Goal: Task Accomplishment & Management: Manage account settings

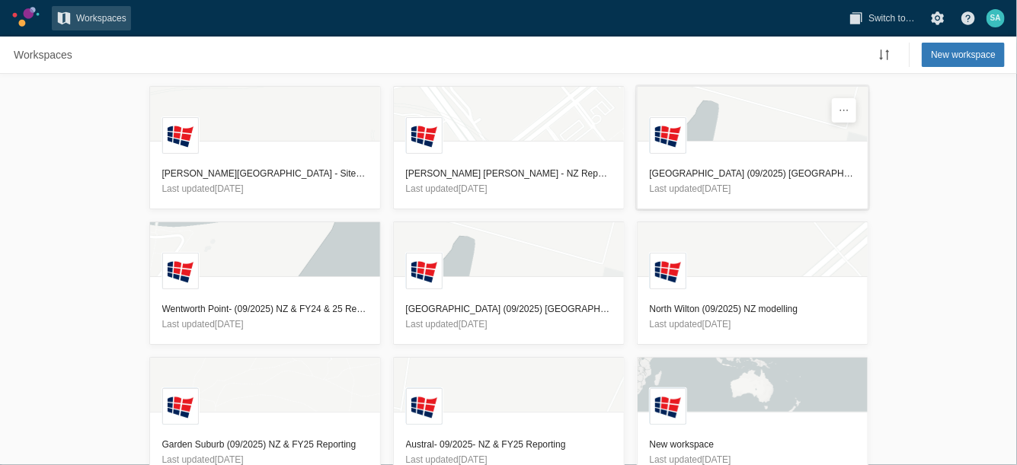
click at [706, 174] on h3 "[GEOGRAPHIC_DATA] (09/2025) [GEOGRAPHIC_DATA] & FY25 Reporting (Created for 520…" at bounding box center [753, 173] width 206 height 15
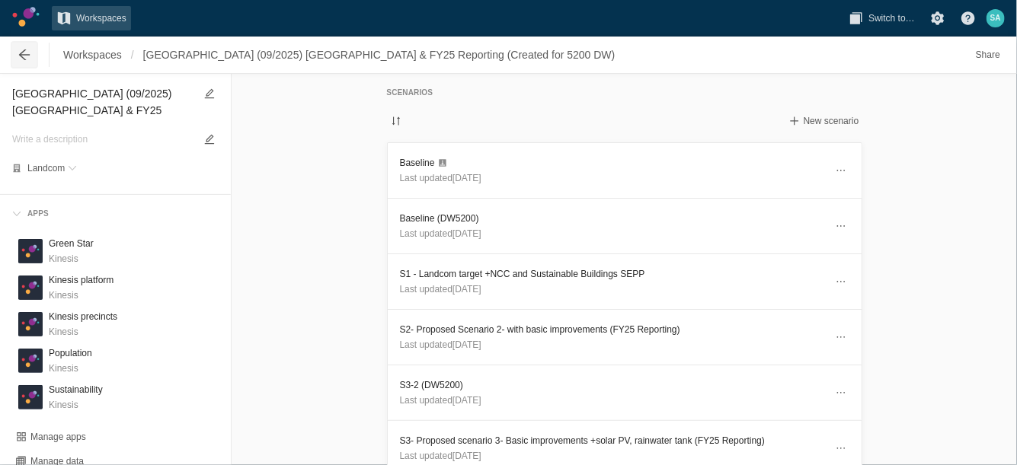
click at [21, 58] on span at bounding box center [24, 54] width 15 height 15
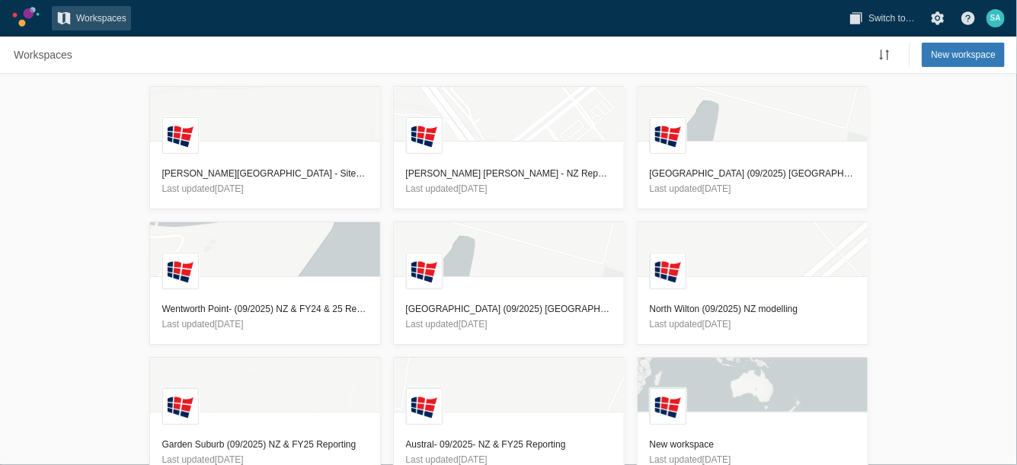
click at [65, 193] on div "L Terry Road - Site 7, 8 and 9 - NZ Reporting - 24/07/2025 Last updated 3 days …" at bounding box center [508, 269] width 1017 height 391
click at [459, 302] on h3 "[GEOGRAPHIC_DATA] (09/2025) [GEOGRAPHIC_DATA] & FY25 Reporting" at bounding box center [509, 309] width 206 height 15
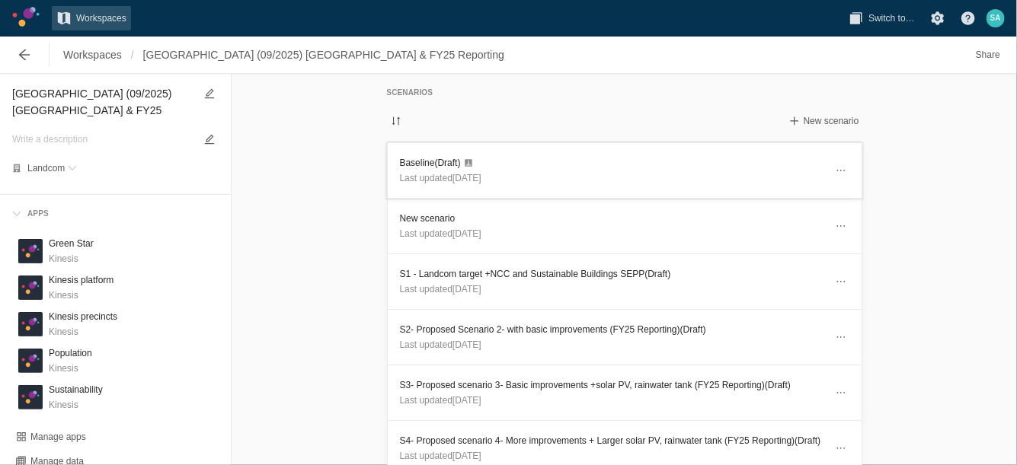
click at [417, 160] on h3 "Baseline (Draft)" at bounding box center [612, 162] width 425 height 15
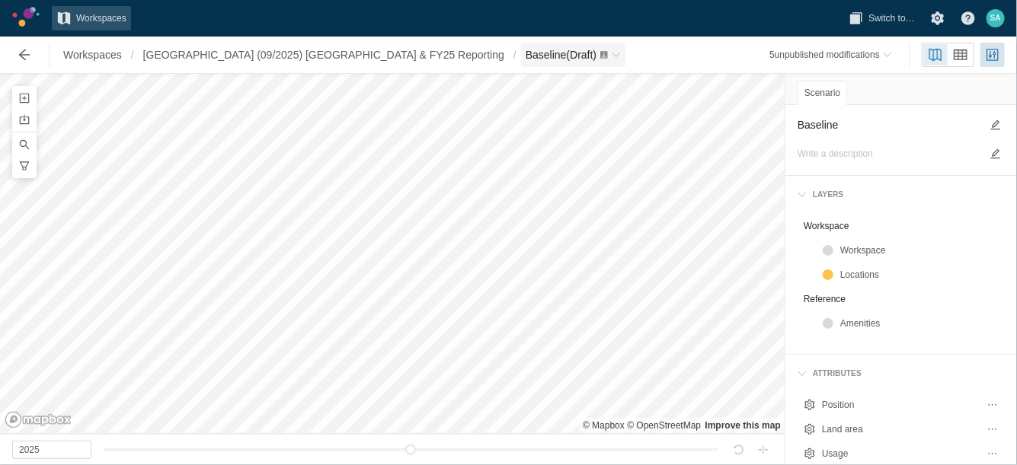
click at [611, 50] on span "Breadcrumb" at bounding box center [615, 54] width 9 height 9
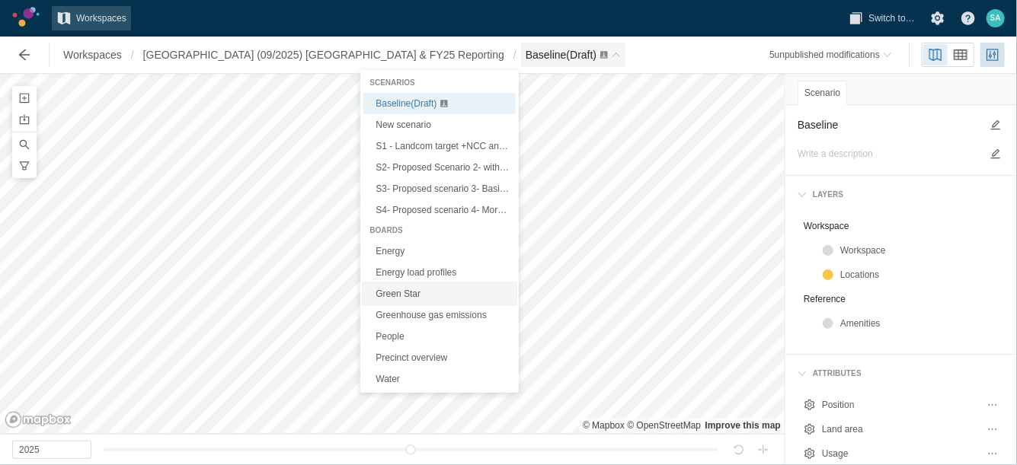
click at [392, 296] on link "Green Star" at bounding box center [439, 293] width 152 height 21
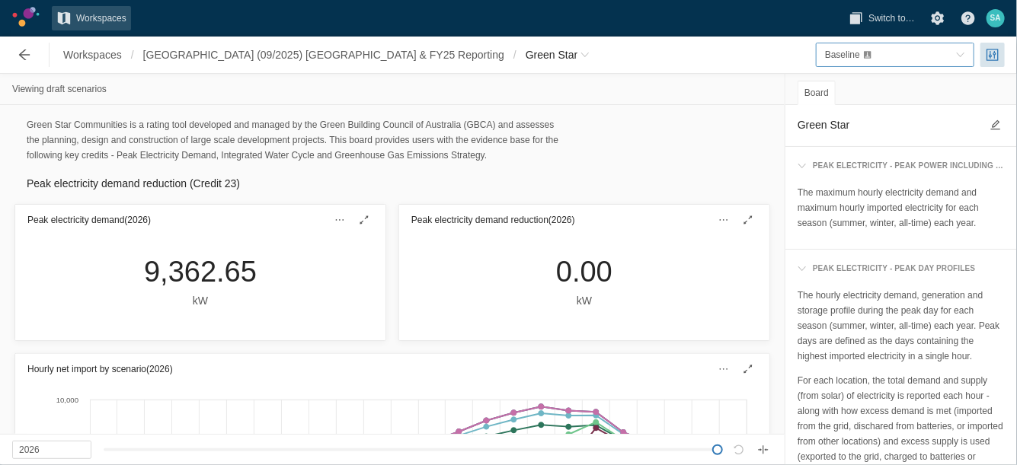
click at [933, 47] on div "Baseline" at bounding box center [887, 54] width 125 height 15
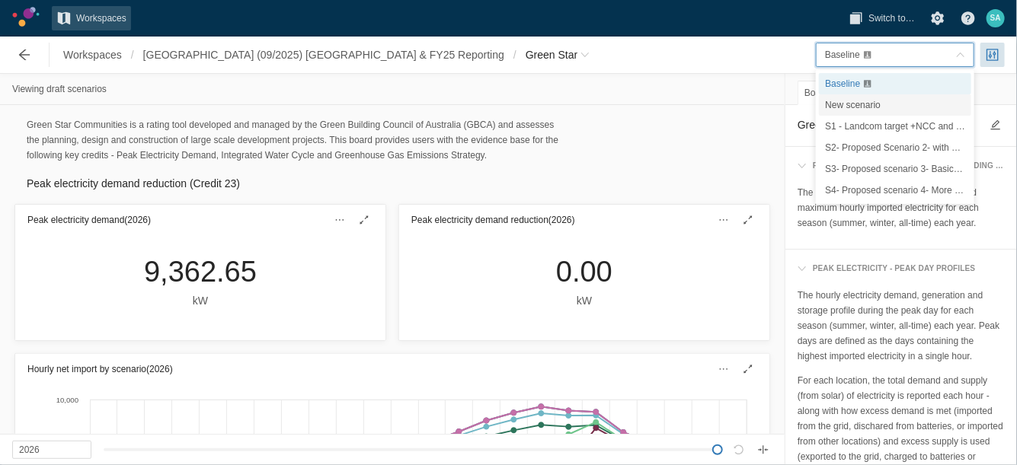
click at [854, 100] on span "New scenario" at bounding box center [853, 105] width 56 height 11
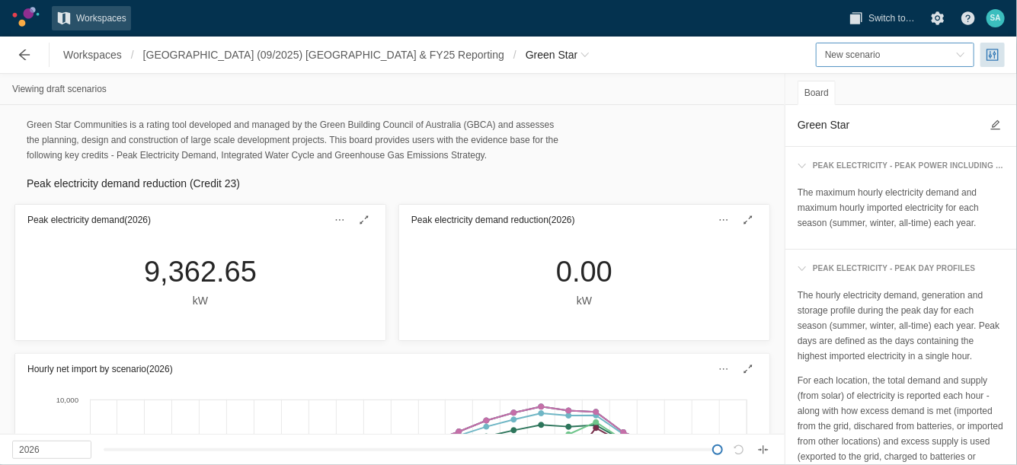
click at [832, 56] on span "New scenario" at bounding box center [853, 54] width 56 height 11
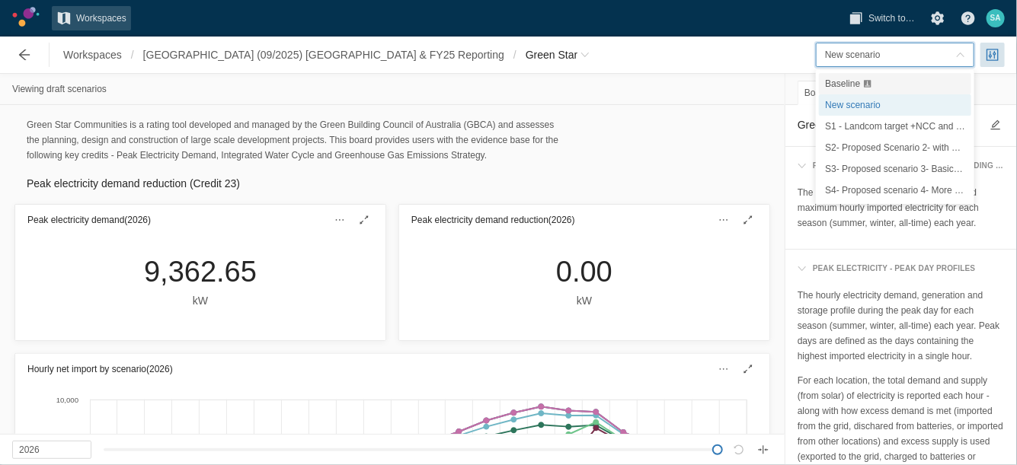
click at [832, 83] on span "Baseline" at bounding box center [842, 83] width 35 height 11
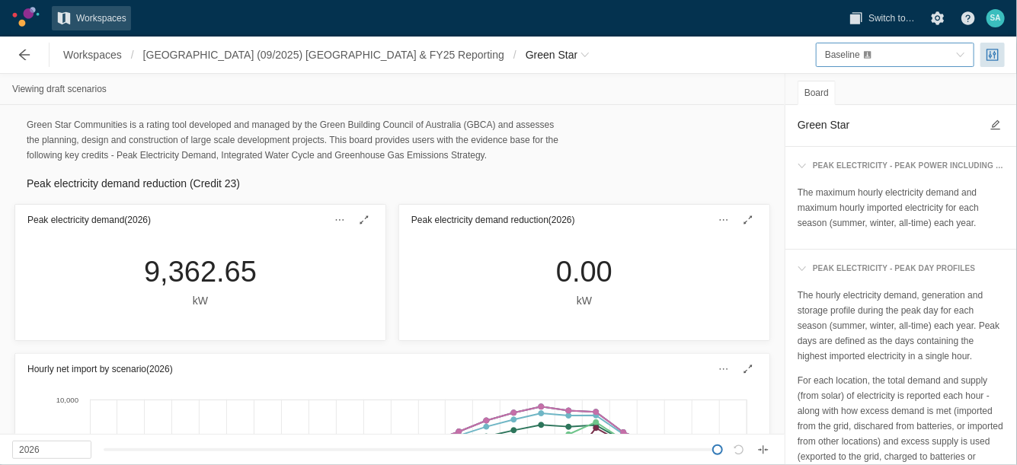
click at [840, 47] on div "Baseline" at bounding box center [843, 54] width 37 height 15
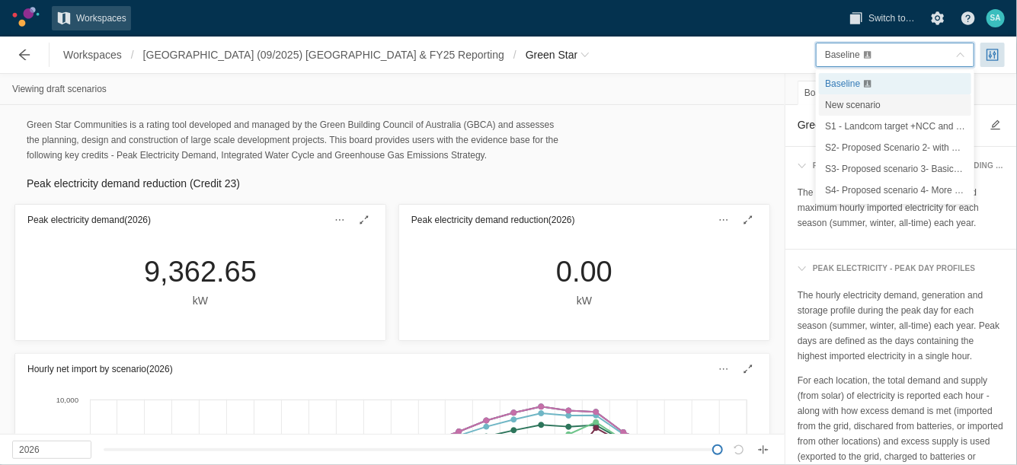
click at [841, 101] on span "New scenario" at bounding box center [853, 105] width 56 height 11
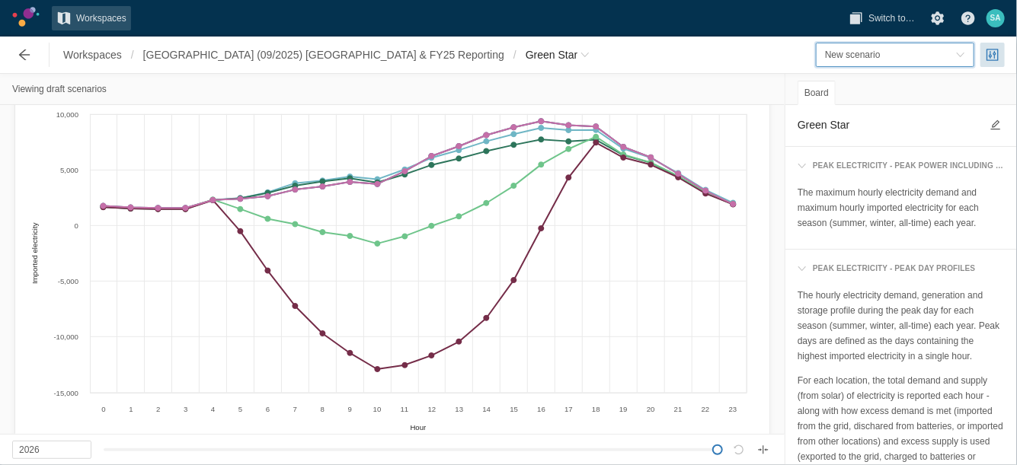
scroll to position [571, 0]
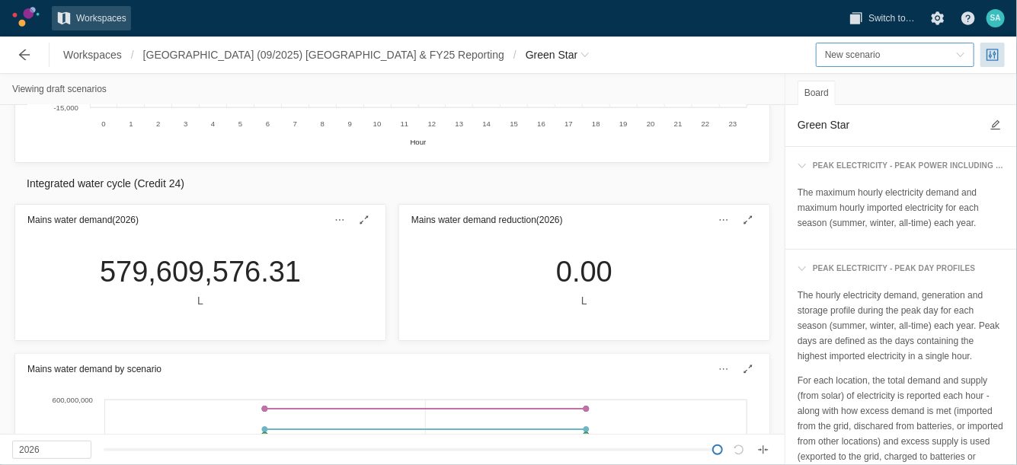
click at [876, 50] on span "New scenario" at bounding box center [853, 54] width 56 height 11
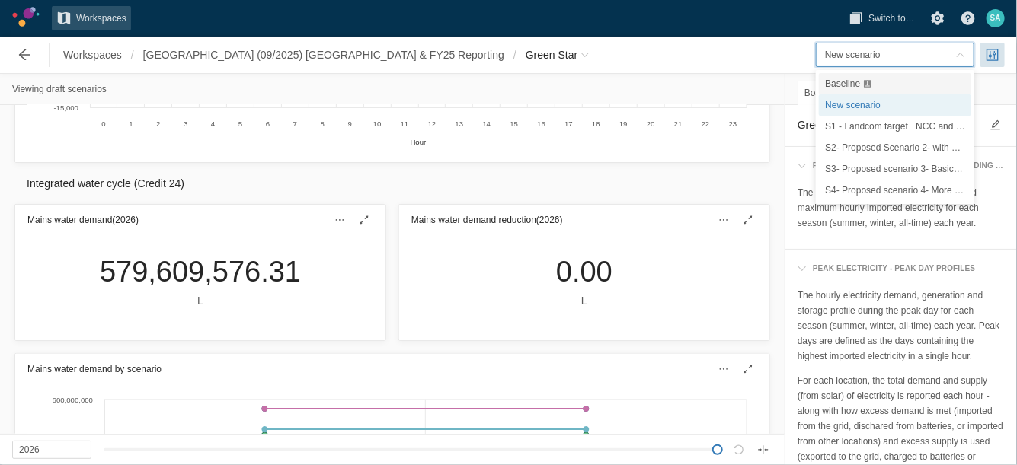
click at [854, 81] on span "Baseline" at bounding box center [842, 83] width 35 height 11
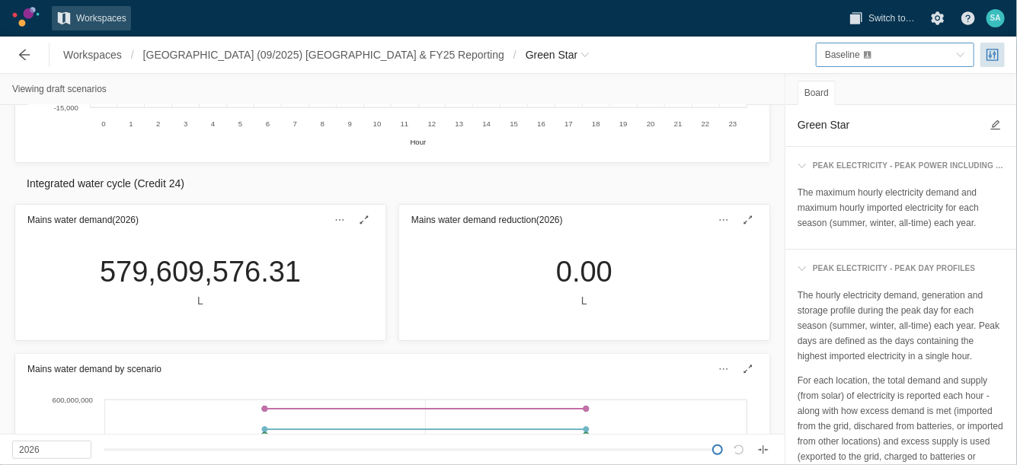
click at [846, 49] on span "Baseline" at bounding box center [842, 54] width 35 height 11
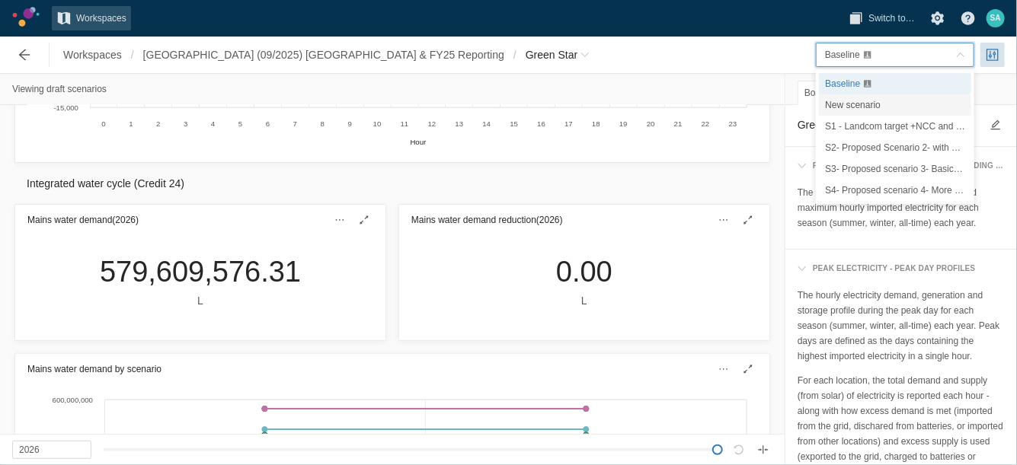
click at [847, 100] on span "New scenario" at bounding box center [853, 105] width 56 height 11
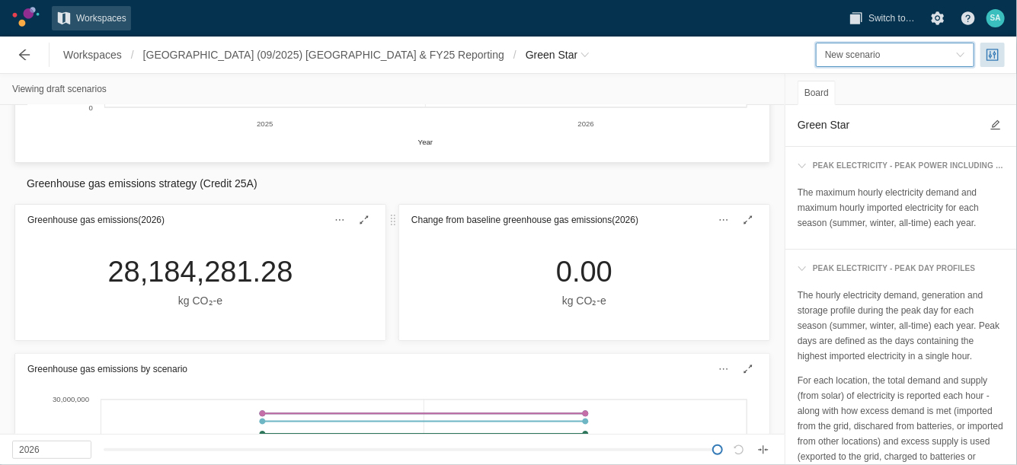
scroll to position [1237, 0]
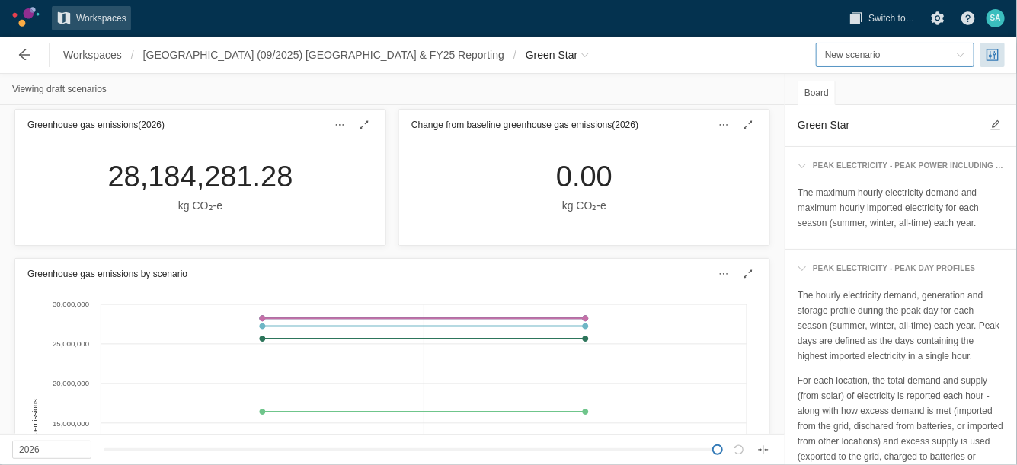
click at [894, 49] on span "New scenario" at bounding box center [890, 54] width 131 height 15
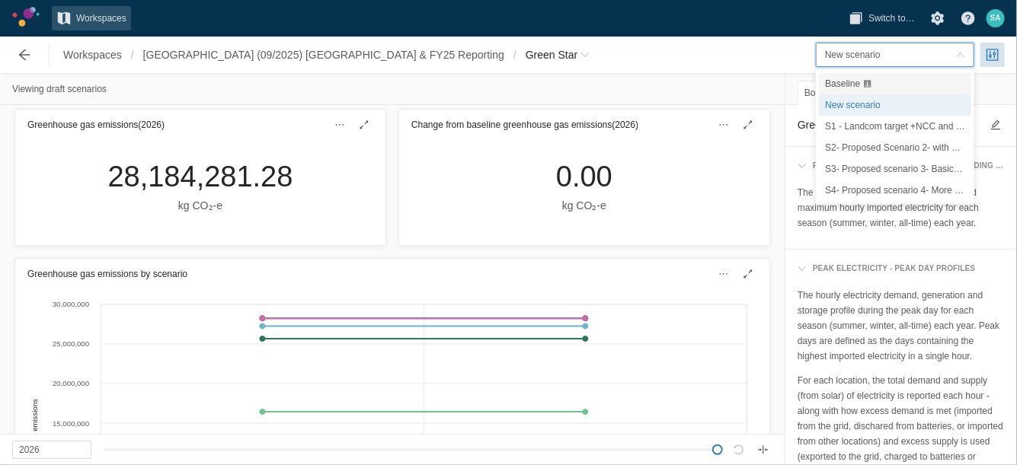
click at [857, 78] on span "Baseline" at bounding box center [842, 83] width 35 height 11
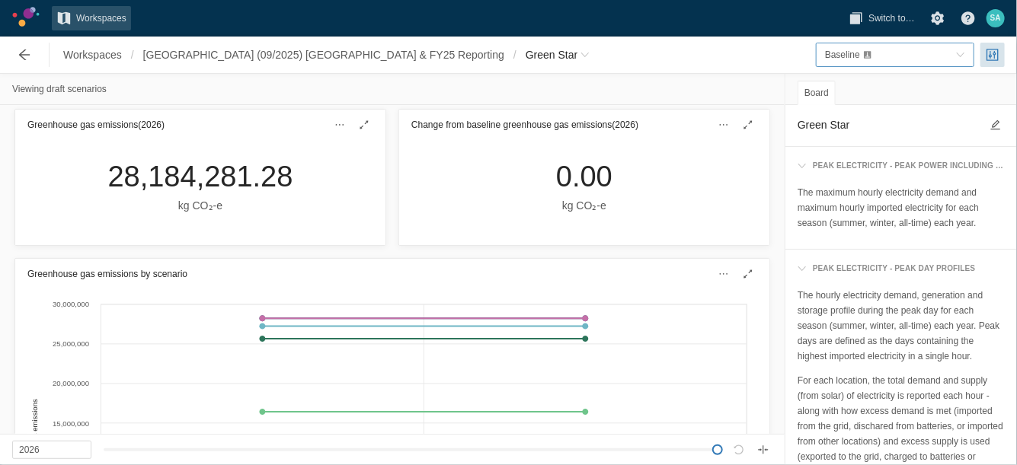
click at [874, 56] on div "Baseline" at bounding box center [887, 54] width 125 height 15
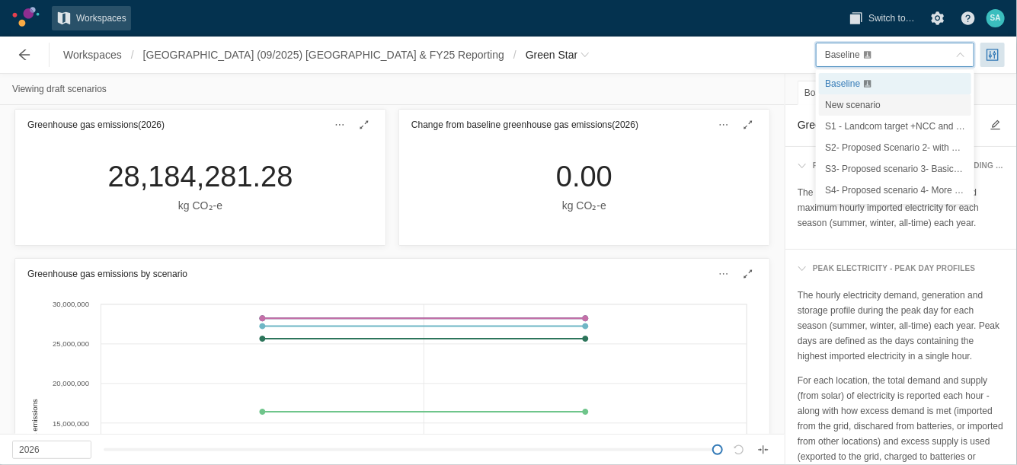
click at [847, 100] on span "New scenario" at bounding box center [853, 105] width 56 height 11
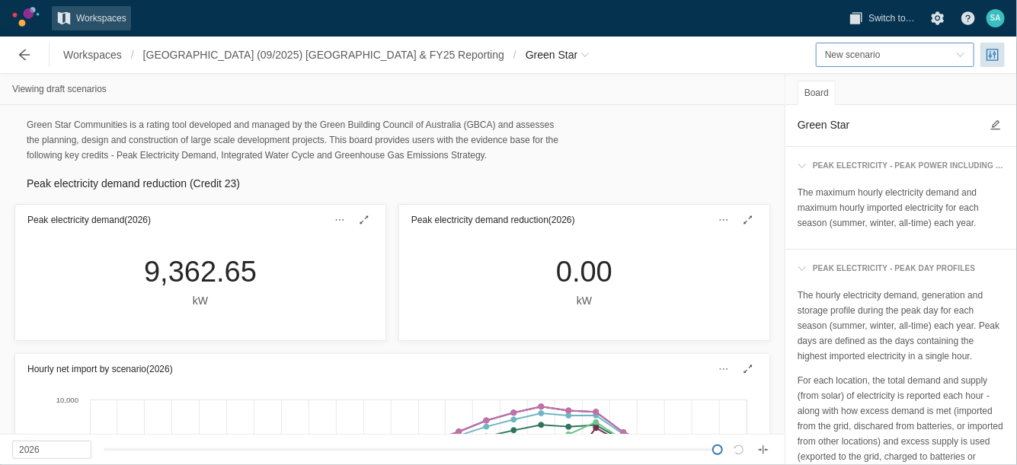
click at [882, 55] on span "New scenario" at bounding box center [890, 54] width 131 height 15
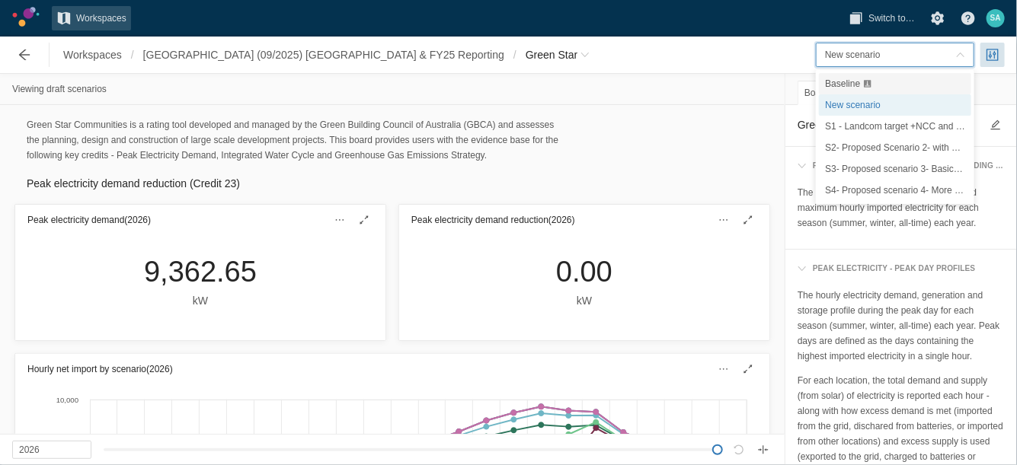
click at [863, 79] on span "[object Object]" at bounding box center [867, 83] width 9 height 9
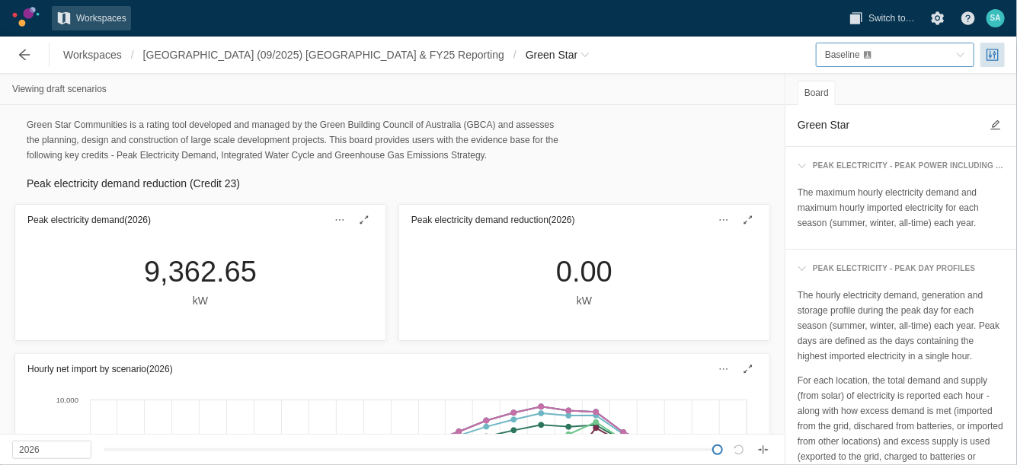
click at [848, 59] on span "Baseline" at bounding box center [842, 54] width 35 height 11
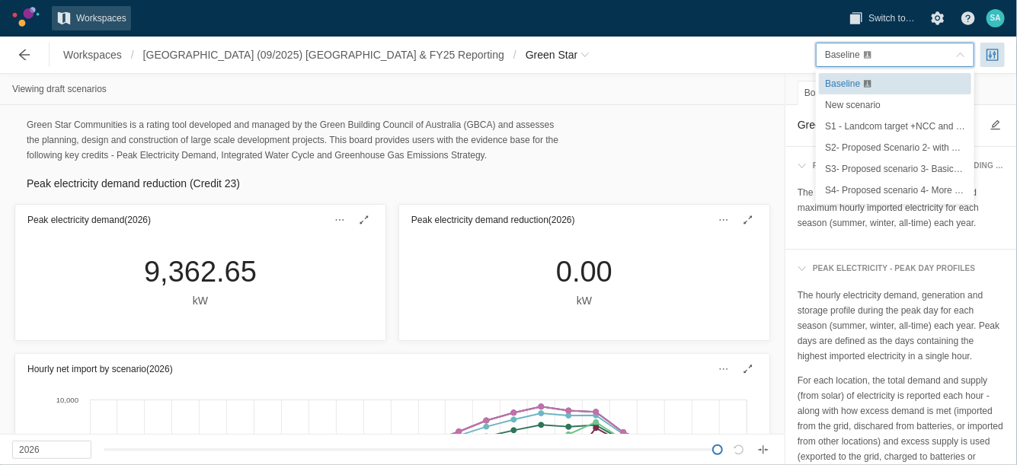
click at [863, 88] on div "Baseline" at bounding box center [895, 83] width 140 height 15
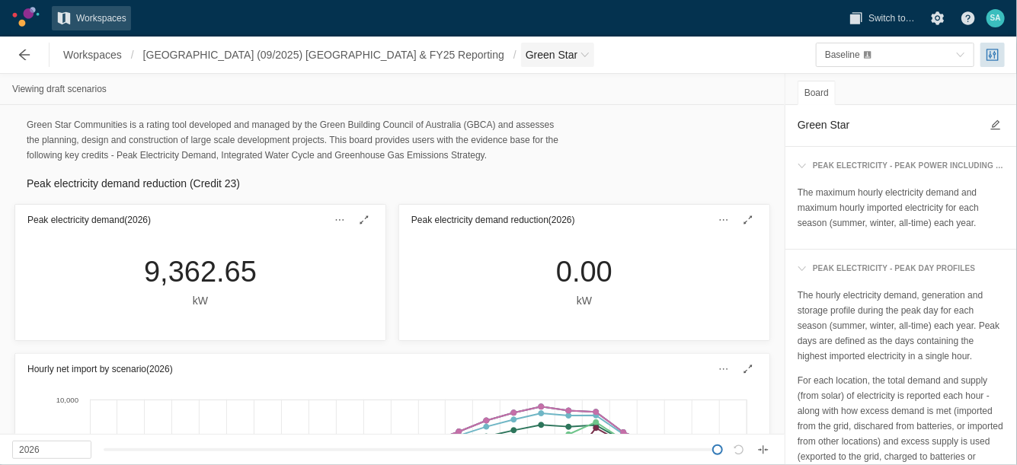
click at [525, 58] on span "Green Star" at bounding box center [551, 54] width 52 height 15
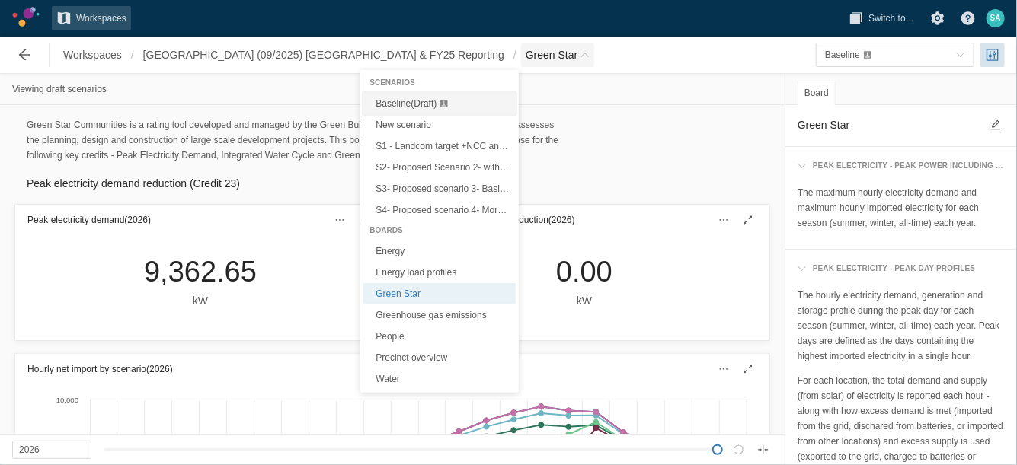
click at [390, 103] on span "Baseline (Draft)" at bounding box center [405, 103] width 61 height 11
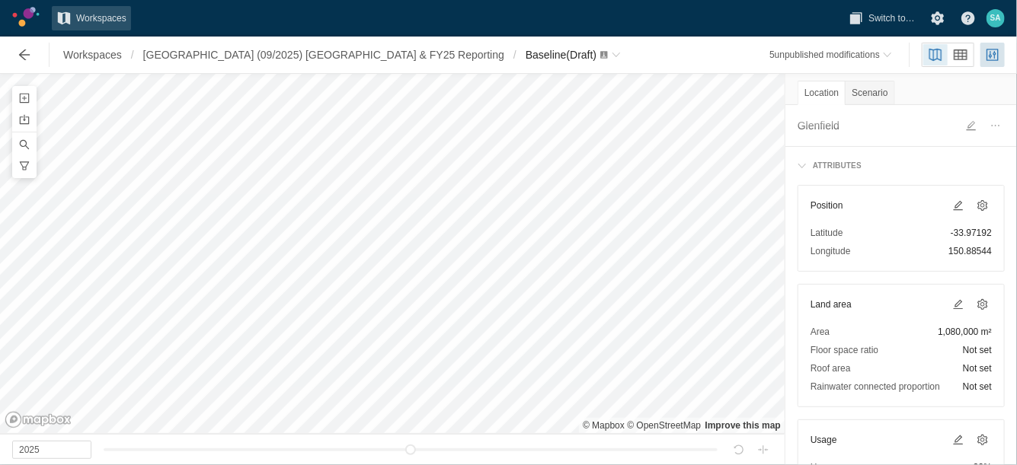
scroll to position [95, 0]
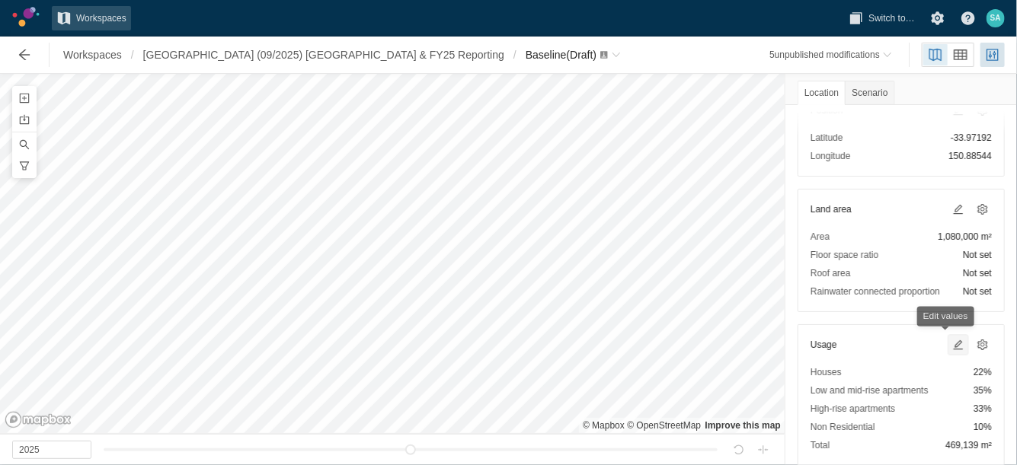
click at [952, 347] on span at bounding box center [958, 345] width 12 height 12
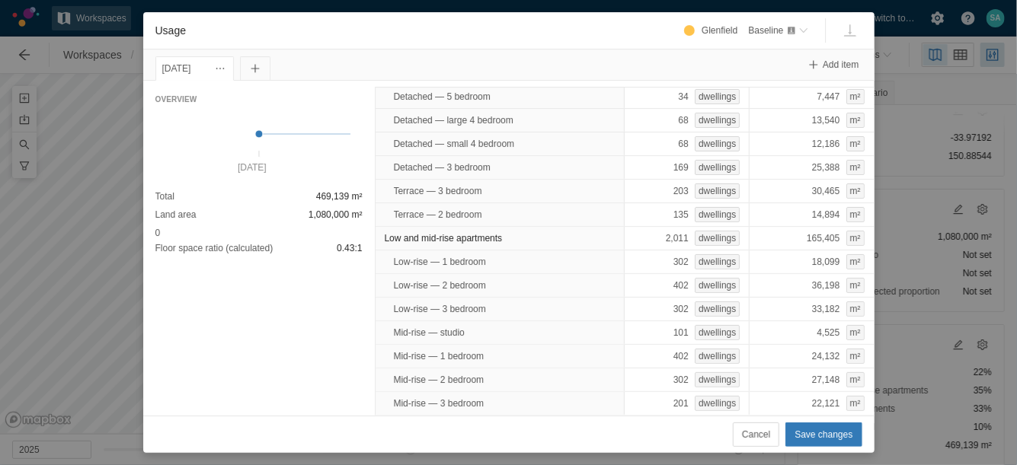
scroll to position [0, 0]
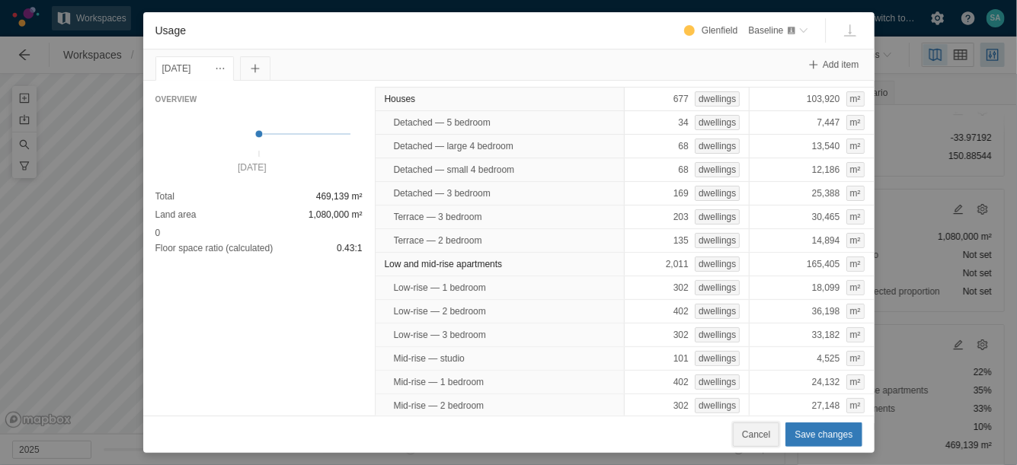
click at [762, 428] on span "Cancel" at bounding box center [756, 434] width 28 height 15
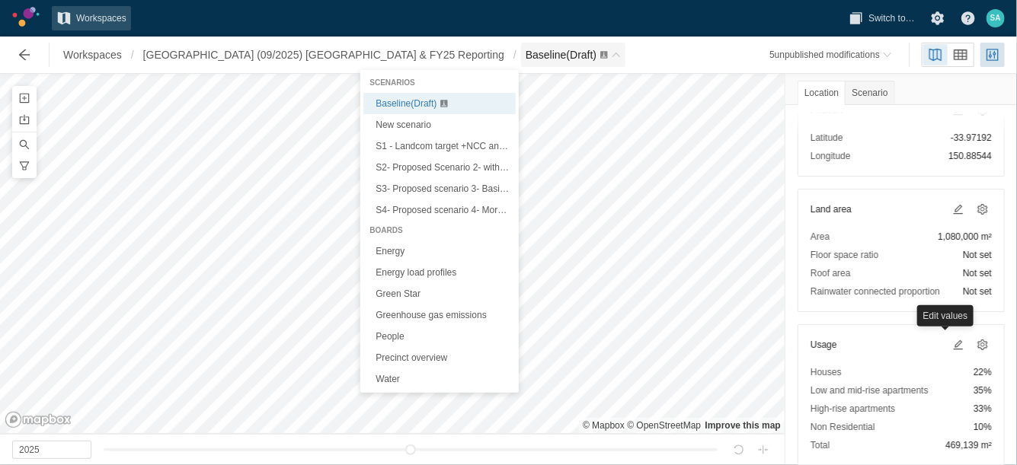
click at [525, 56] on span "Baseline (Draft)" at bounding box center [560, 55] width 71 height 12
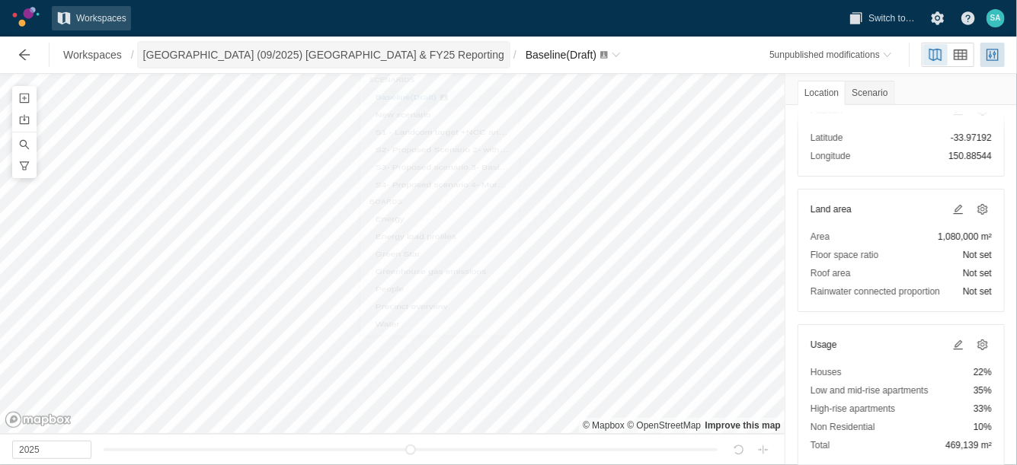
click at [323, 51] on span "[GEOGRAPHIC_DATA] (09/2025) [GEOGRAPHIC_DATA] & FY25 Reporting" at bounding box center [323, 54] width 361 height 15
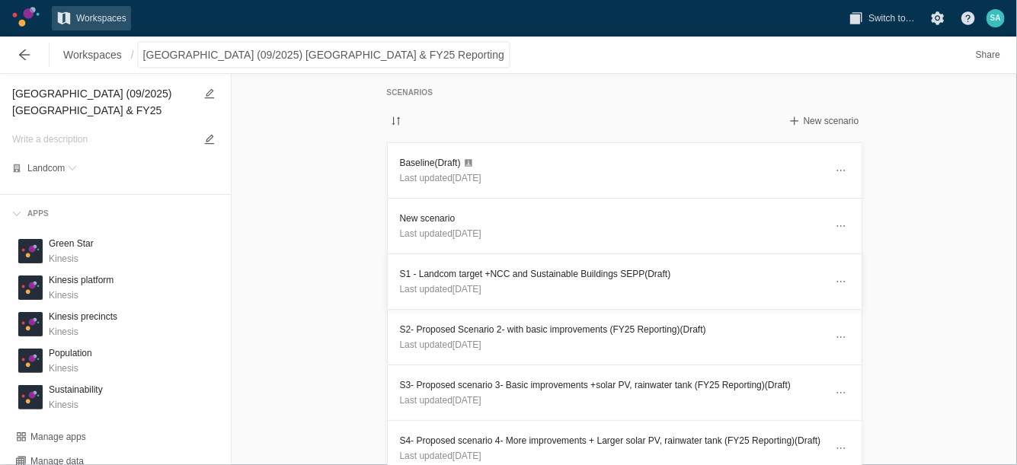
scroll to position [190, 0]
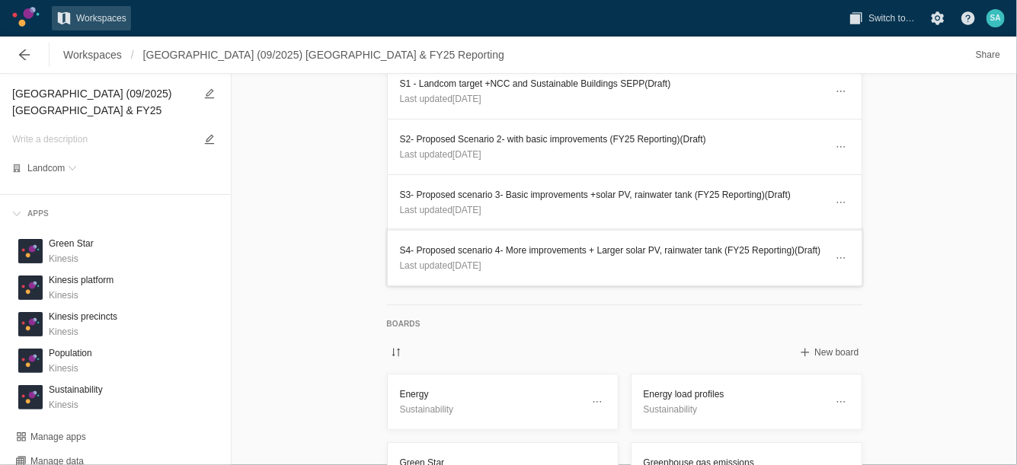
click at [436, 243] on h3 "S4- Proposed scenario 4- More improvements + Larger solar PV, rainwater tank (F…" at bounding box center [612, 250] width 425 height 15
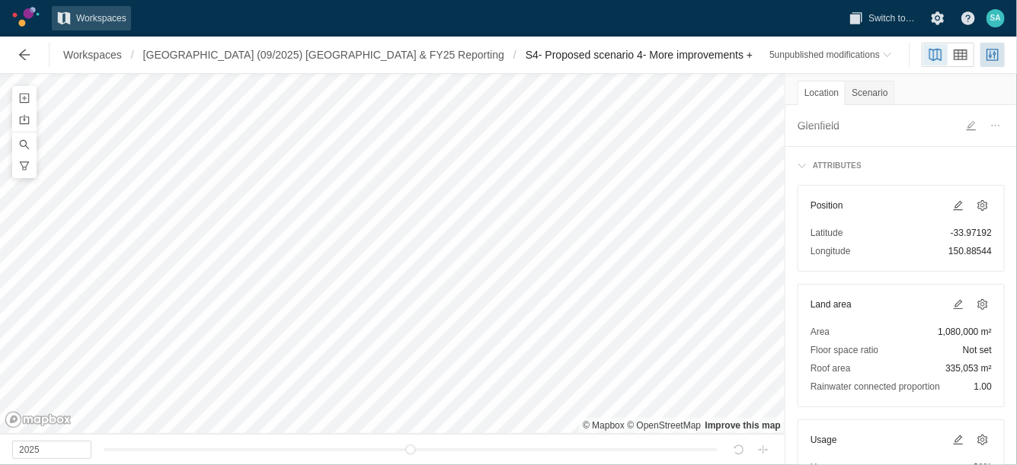
scroll to position [95, 0]
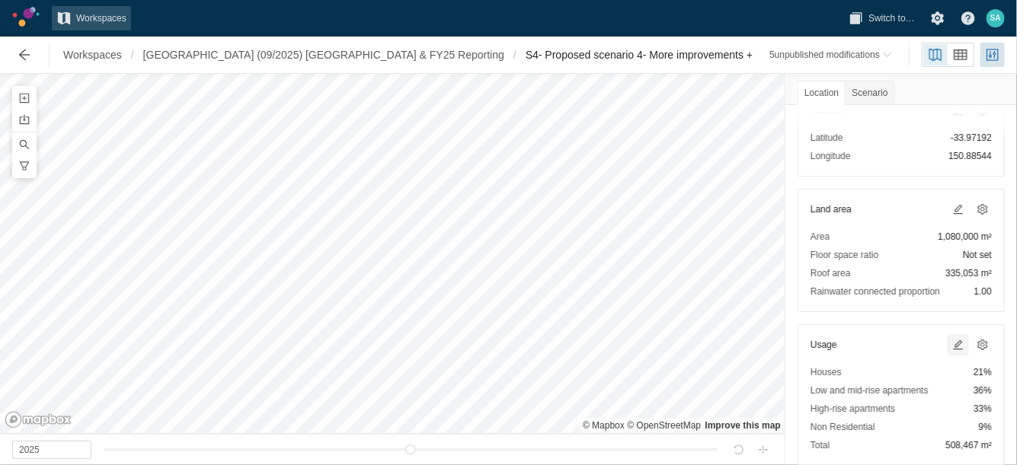
click at [952, 343] on span at bounding box center [958, 345] width 12 height 12
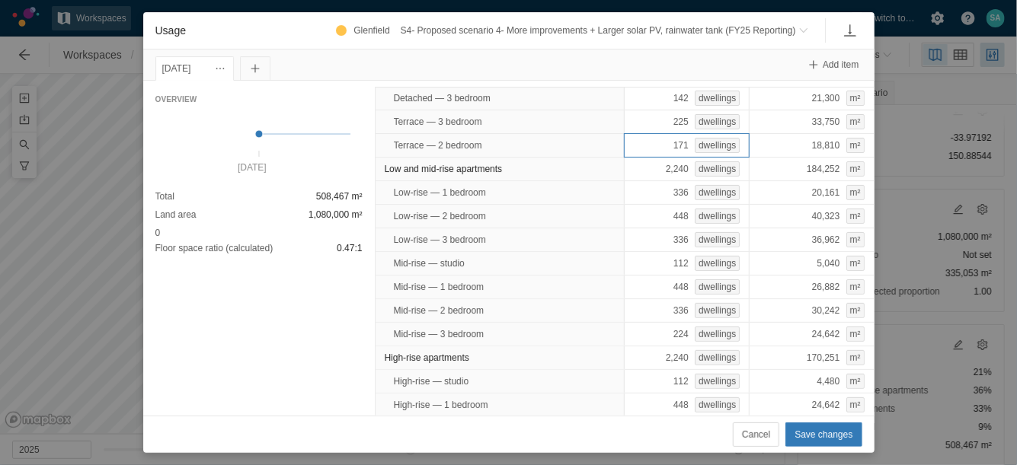
scroll to position [0, 0]
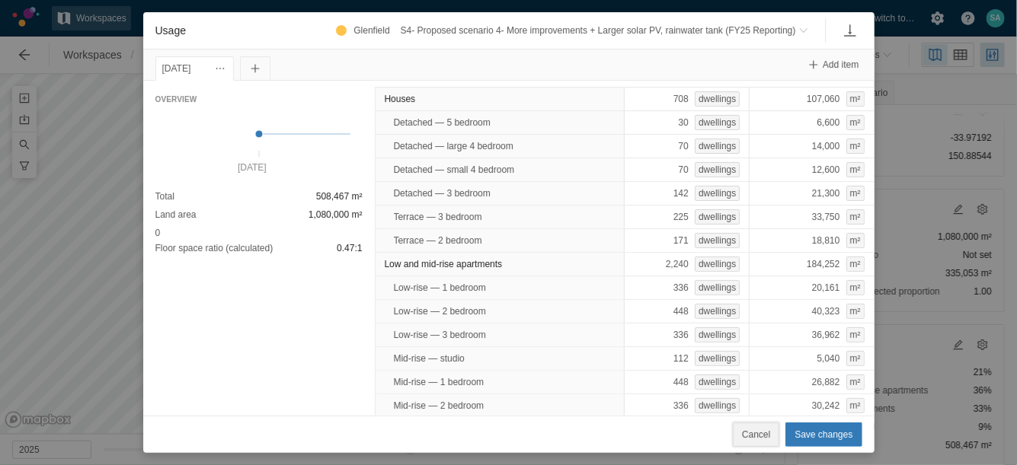
click at [758, 432] on span "Cancel" at bounding box center [756, 434] width 28 height 15
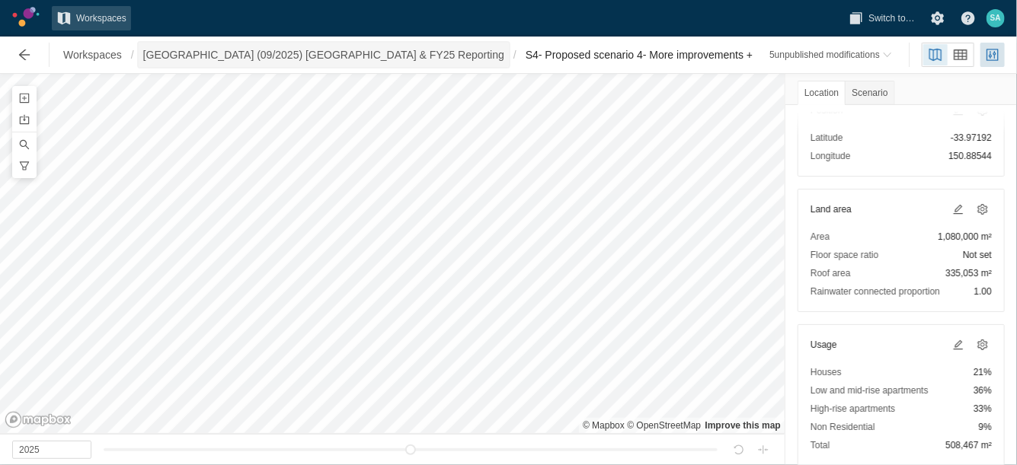
click at [325, 59] on span "[GEOGRAPHIC_DATA] (09/2025) [GEOGRAPHIC_DATA] & FY25 Reporting" at bounding box center [323, 54] width 361 height 15
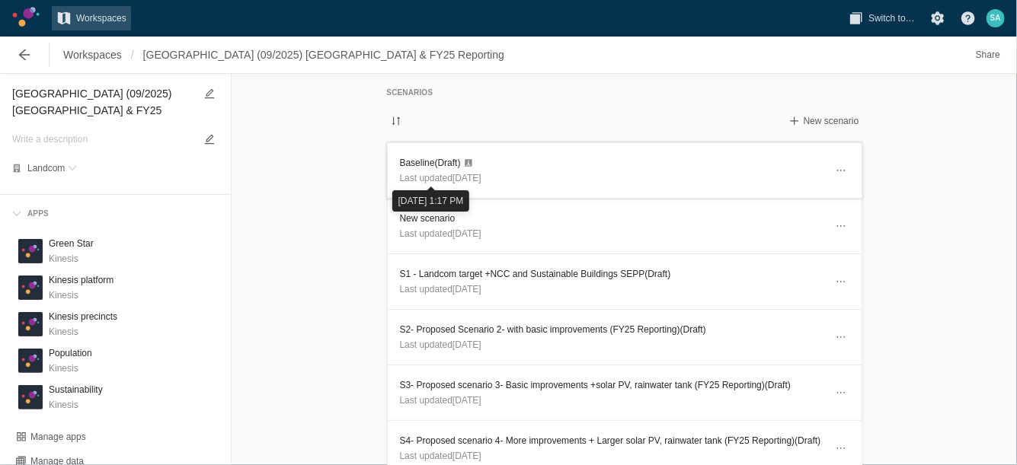
click at [418, 160] on h3 "Baseline (Draft)" at bounding box center [612, 162] width 425 height 15
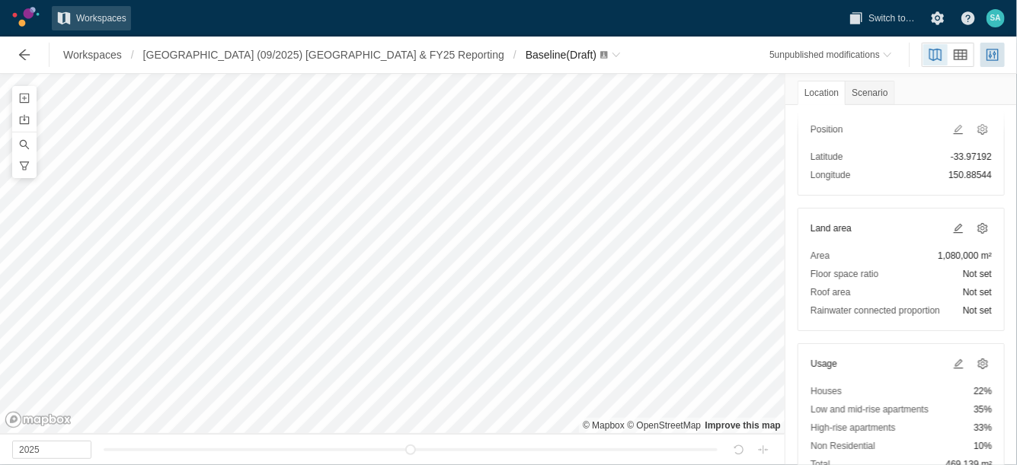
scroll to position [95, 0]
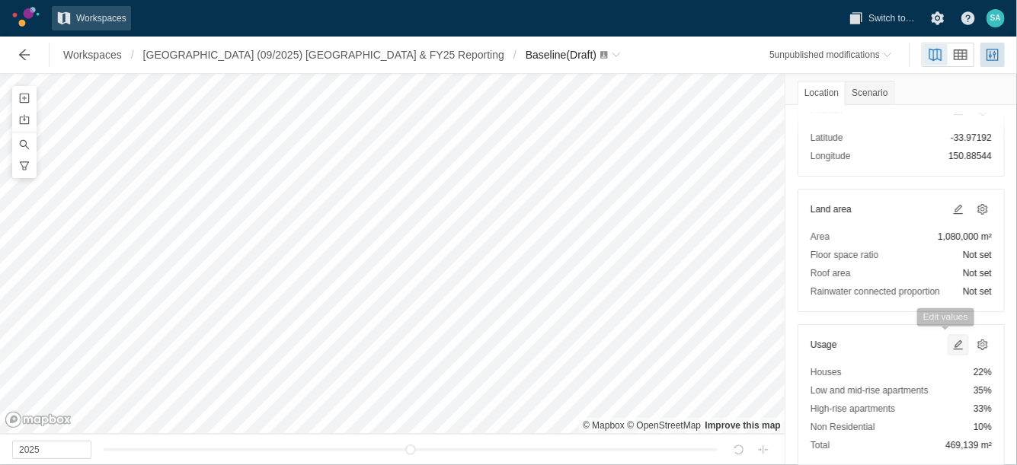
click at [951, 342] on span at bounding box center [958, 345] width 18 height 18
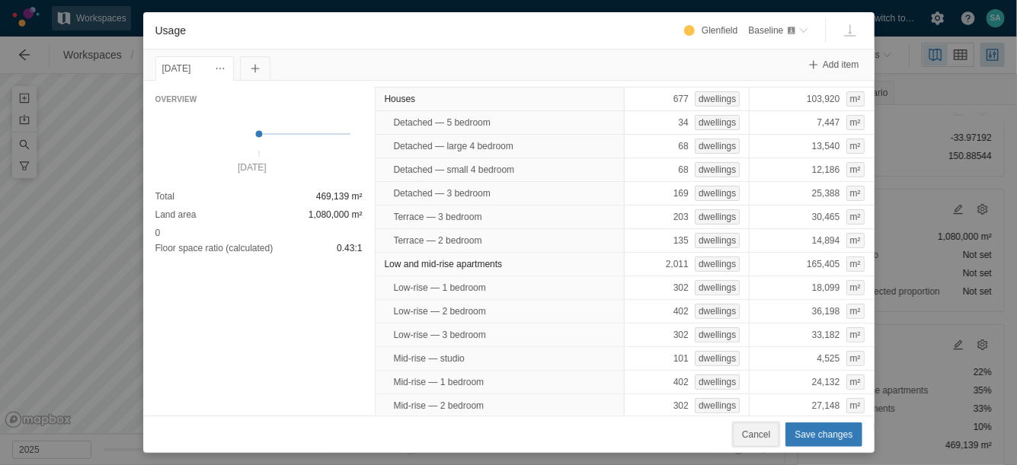
click at [768, 442] on span "Cancel" at bounding box center [756, 434] width 28 height 15
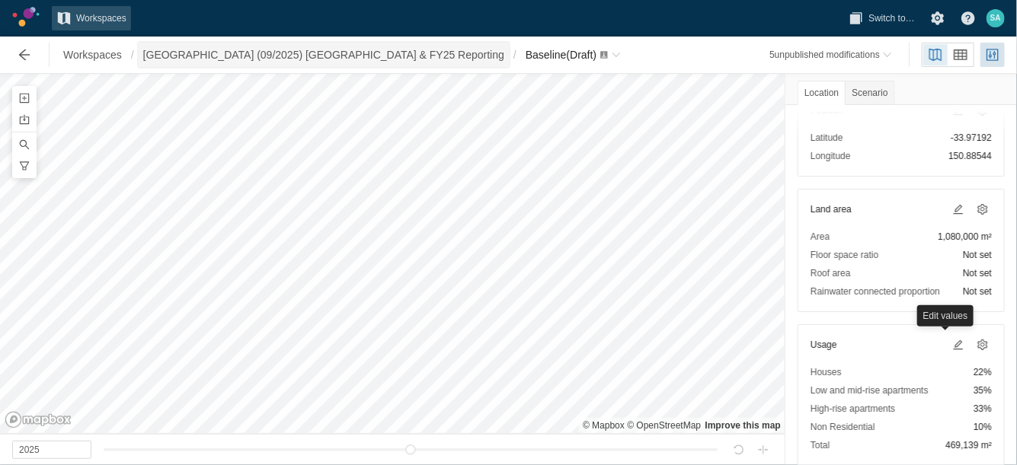
drag, startPoint x: 307, startPoint y: 52, endPoint x: 341, endPoint y: 56, distance: 34.6
click at [307, 52] on span "[GEOGRAPHIC_DATA] (09/2025) [GEOGRAPHIC_DATA] & FY25 Reporting" at bounding box center [323, 54] width 361 height 15
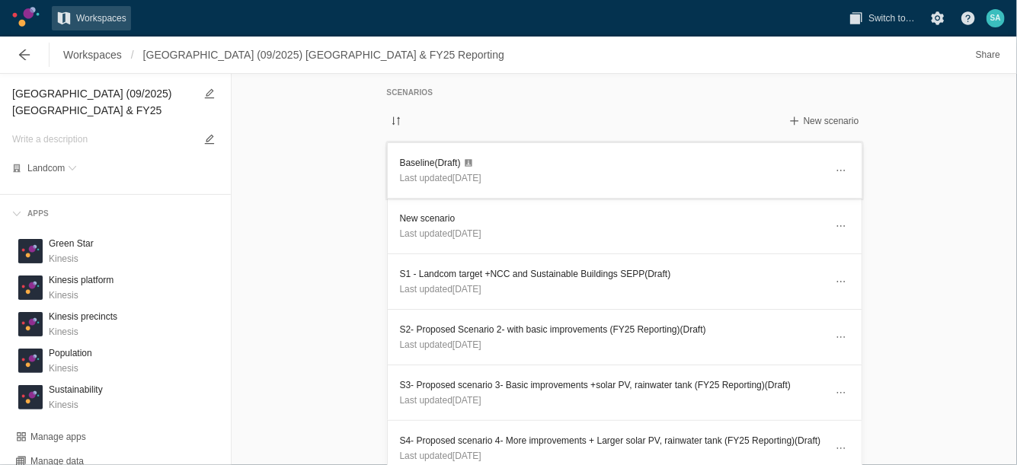
click at [569, 142] on link "Baseline (Draft) Last updated 4 days ago" at bounding box center [624, 170] width 475 height 56
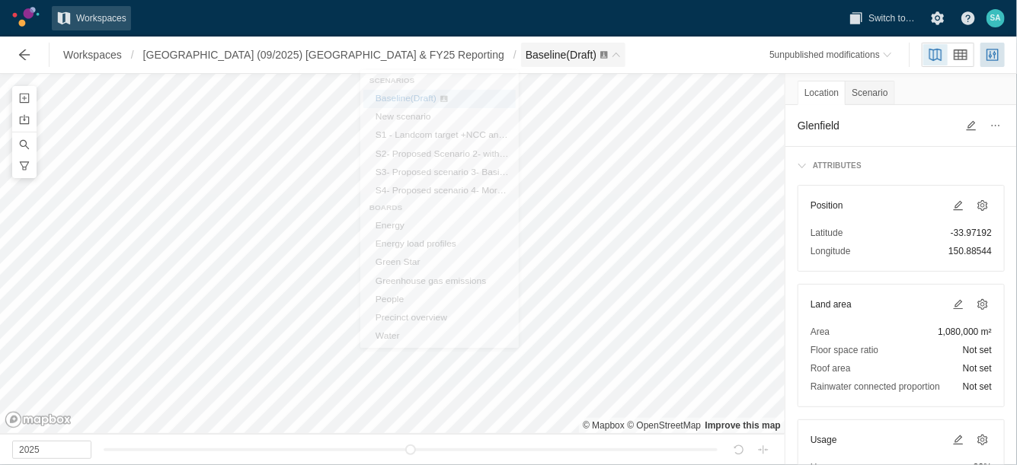
click at [521, 63] on span "Baseline (Draft)" at bounding box center [573, 55] width 104 height 24
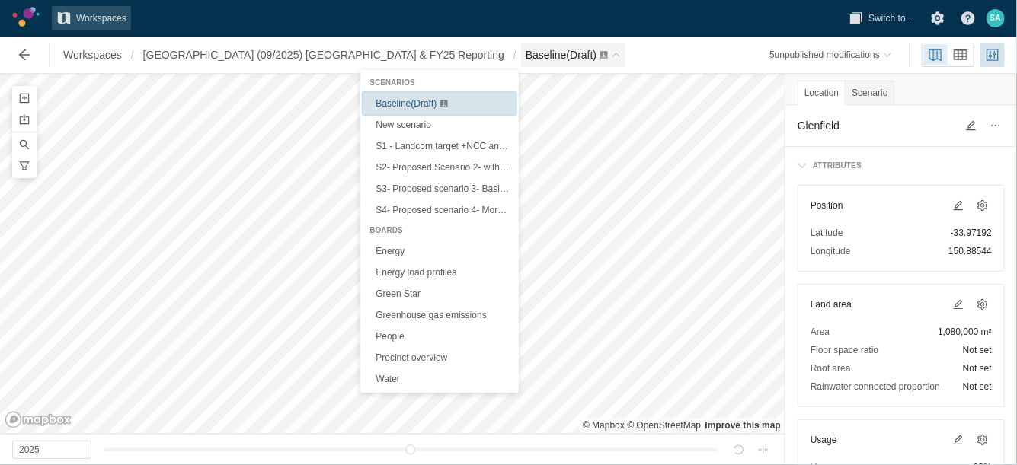
click at [403, 103] on span "Baseline (Draft)" at bounding box center [405, 103] width 61 height 11
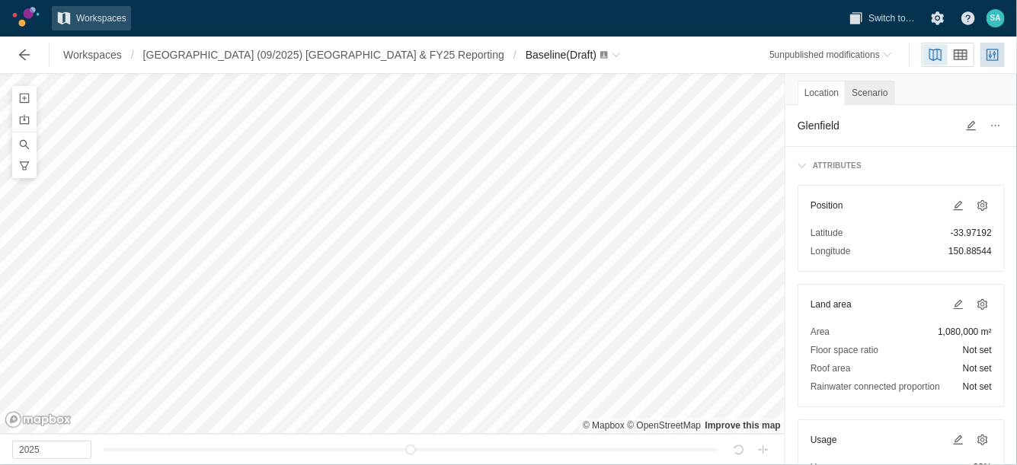
click at [867, 97] on div "Scenario" at bounding box center [868, 93] width 49 height 24
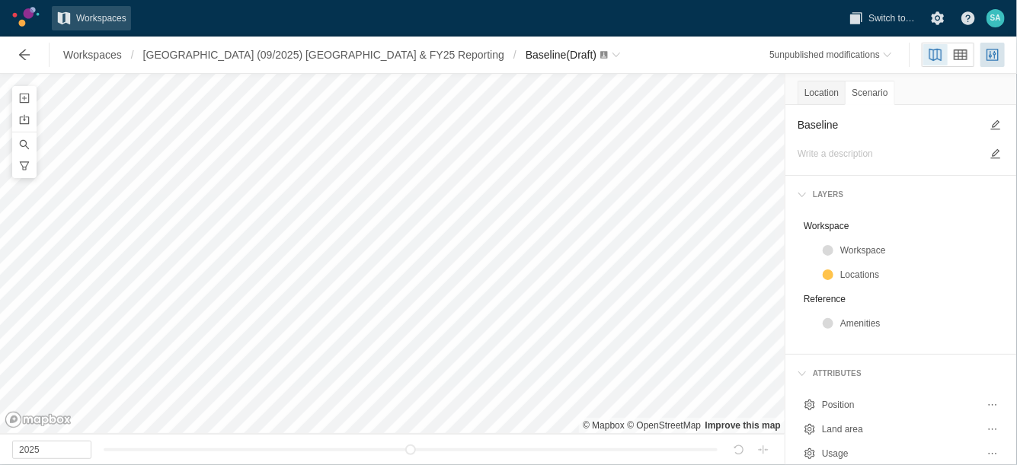
click at [846, 126] on textarea "Baseline" at bounding box center [888, 125] width 183 height 18
click at [850, 123] on textarea "Baseline" at bounding box center [888, 125] width 183 height 18
click at [848, 125] on textarea "Baseline" at bounding box center [888, 125] width 183 height 18
type textarea "Baseline (4700 dwellings)"
click at [441, 67] on div "Workspaces / Glenfield (09/2025) NZ & FY25 Reporting / Baseline (4700 dwellings…" at bounding box center [357, 55] width 709 height 30
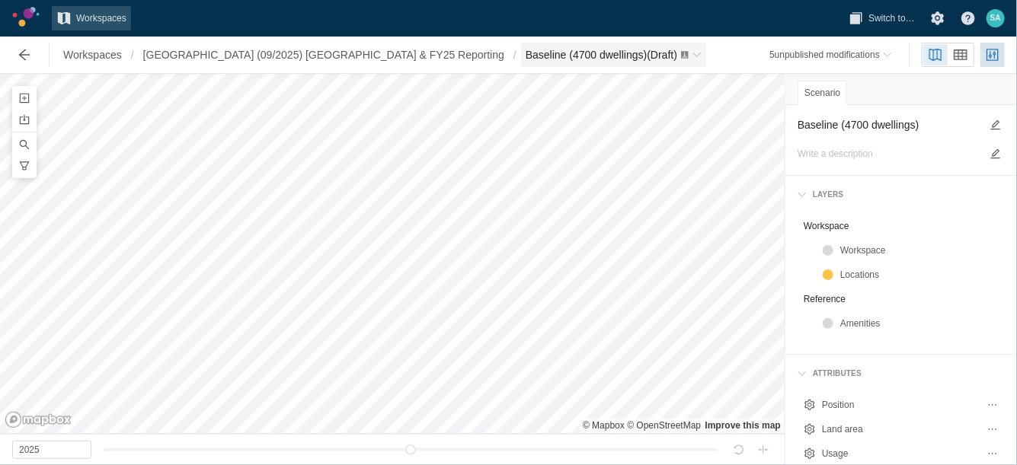
click at [521, 65] on span "Baseline (4700 dwellings) (Draft)" at bounding box center [613, 55] width 185 height 24
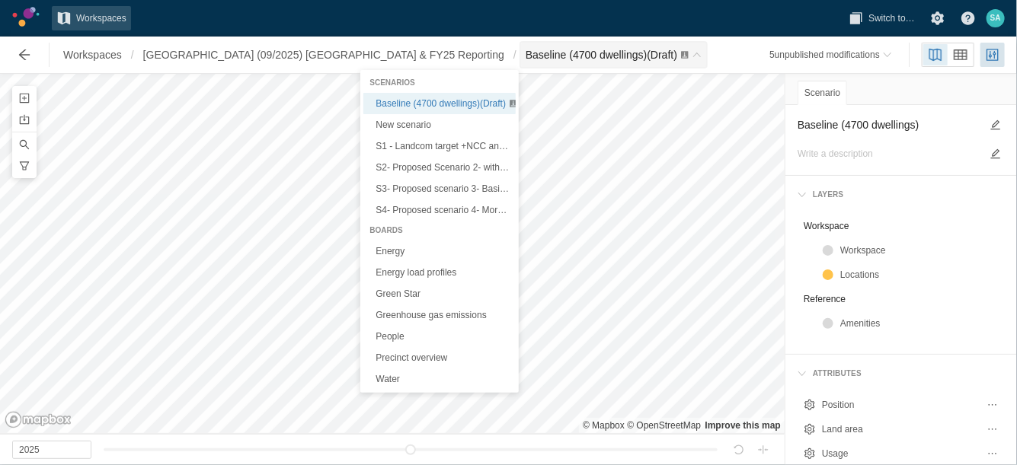
click at [521, 65] on span "Baseline (4700 dwellings) (Draft)" at bounding box center [613, 55] width 185 height 24
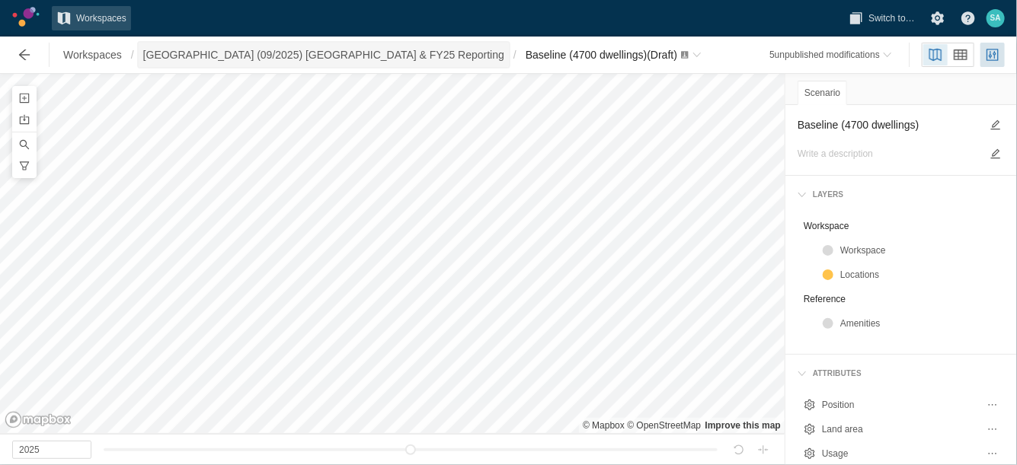
click at [289, 62] on span "[GEOGRAPHIC_DATA] (09/2025) [GEOGRAPHIC_DATA] & FY25 Reporting" at bounding box center [323, 54] width 361 height 15
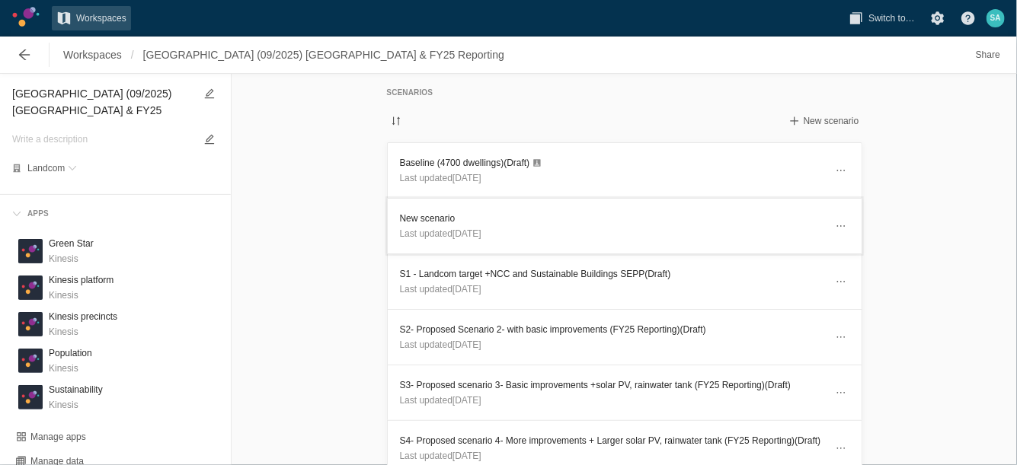
click at [419, 220] on h3 "New scenario" at bounding box center [612, 218] width 425 height 15
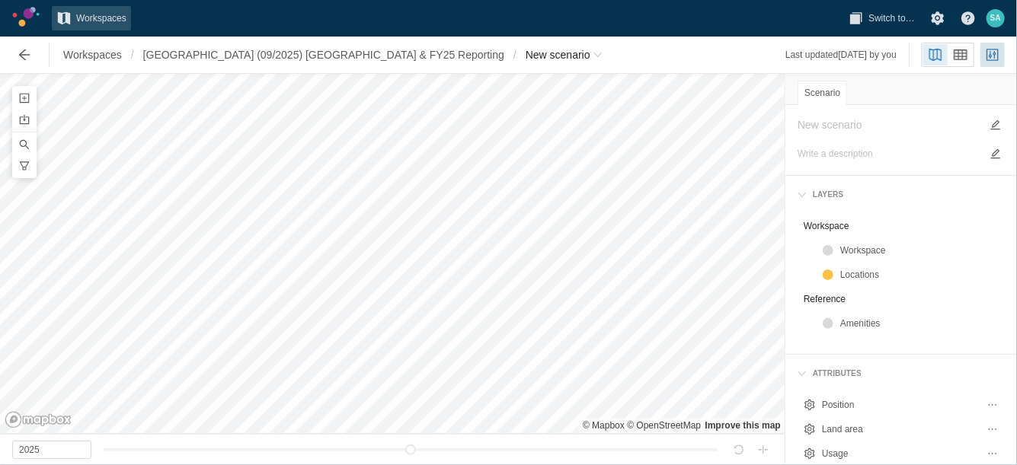
click at [812, 128] on textarea at bounding box center [888, 125] width 183 height 18
type textarea "Baseline (5200 dwellings)"
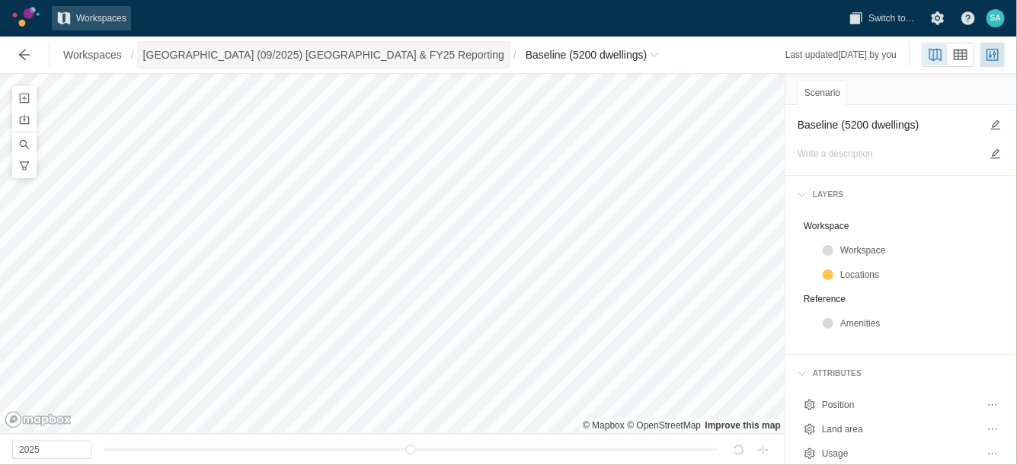
click at [314, 60] on span "[GEOGRAPHIC_DATA] (09/2025) [GEOGRAPHIC_DATA] & FY25 Reporting" at bounding box center [323, 54] width 361 height 15
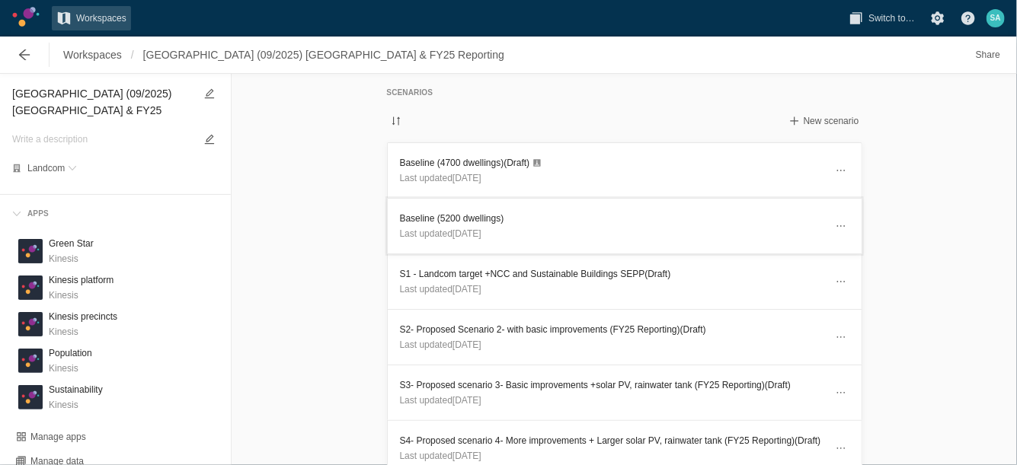
click at [442, 219] on h3 "Baseline (5200 dwellings)" at bounding box center [612, 218] width 425 height 15
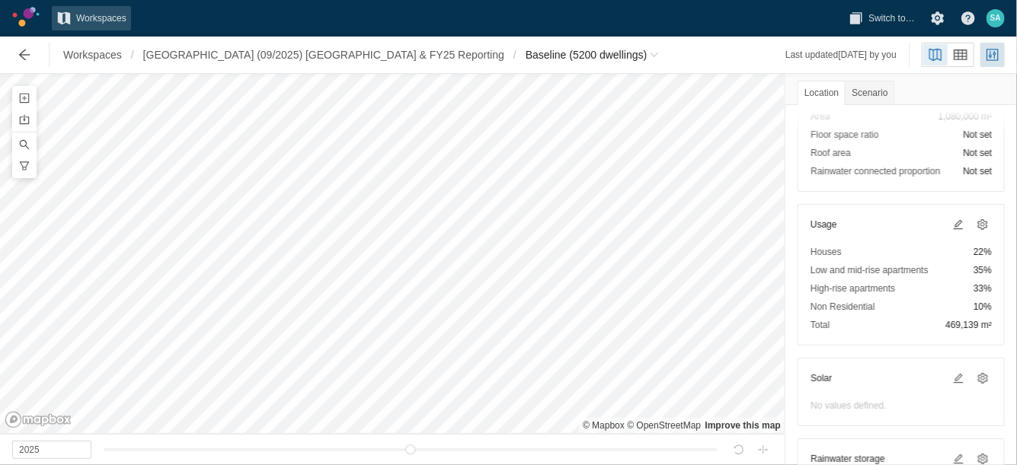
scroll to position [190, 0]
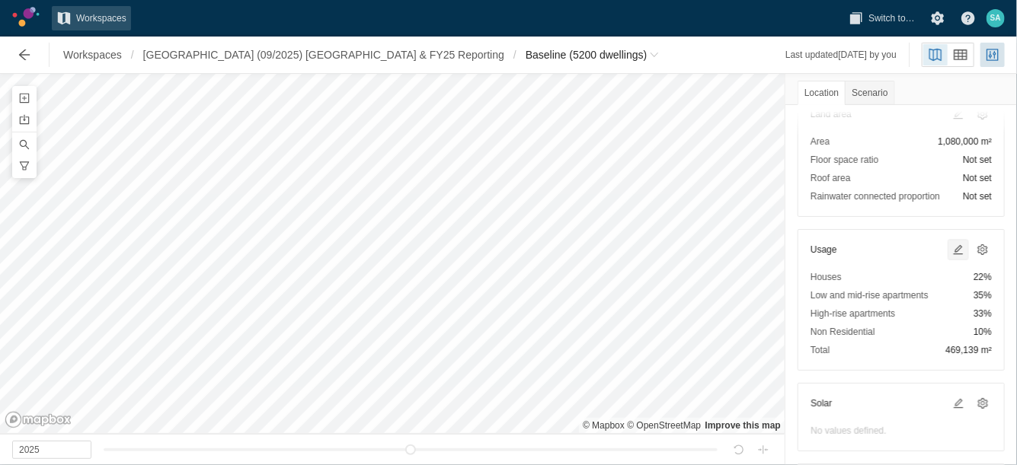
click at [952, 248] on span at bounding box center [958, 250] width 12 height 12
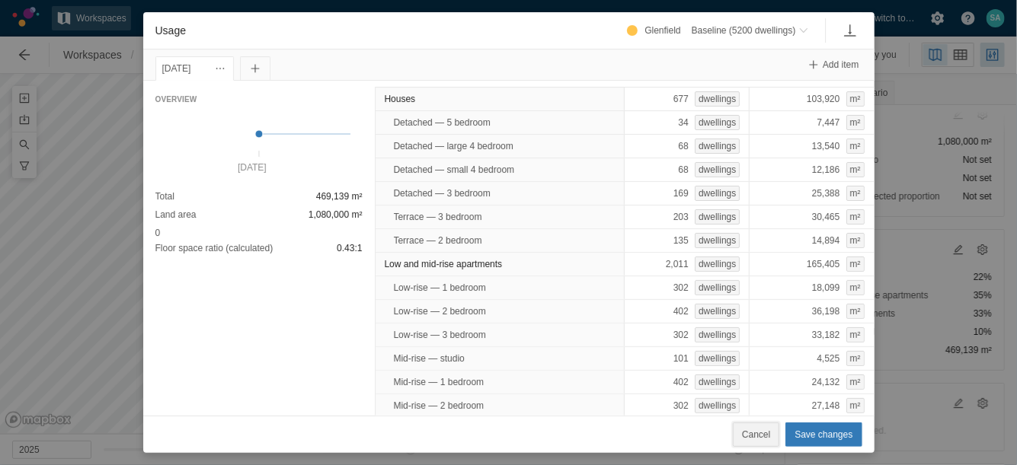
click at [764, 441] on span "Cancel" at bounding box center [756, 434] width 28 height 15
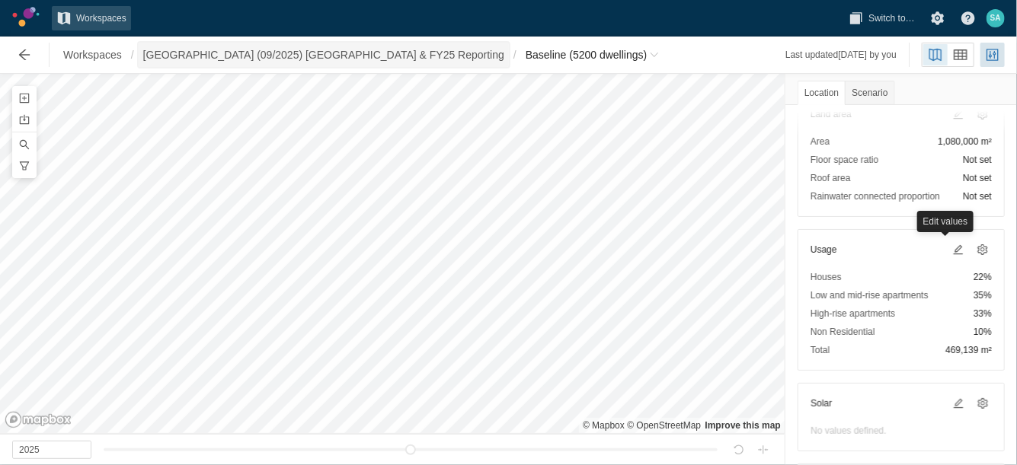
click at [292, 56] on span "[GEOGRAPHIC_DATA] (09/2025) [GEOGRAPHIC_DATA] & FY25 Reporting" at bounding box center [323, 54] width 361 height 15
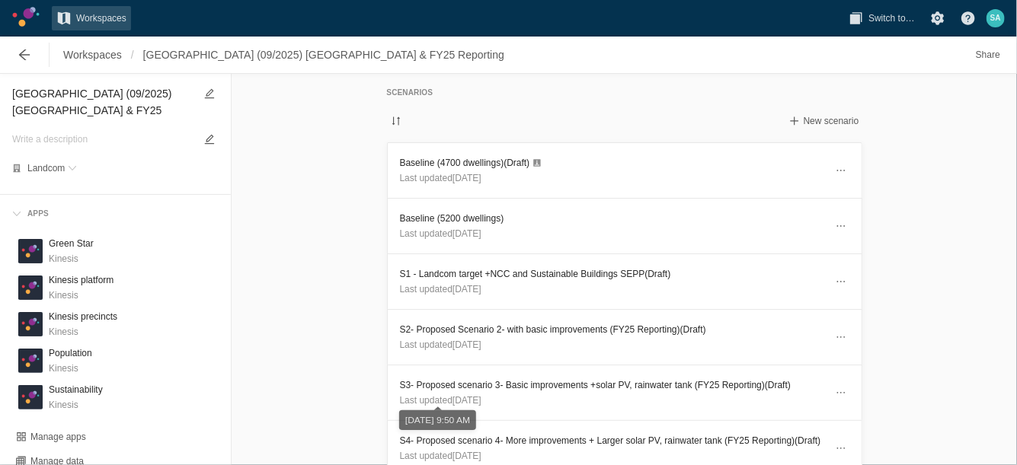
click at [476, 431] on div "4 Aug 2025, 9:50 AM" at bounding box center [437, 419] width 77 height 25
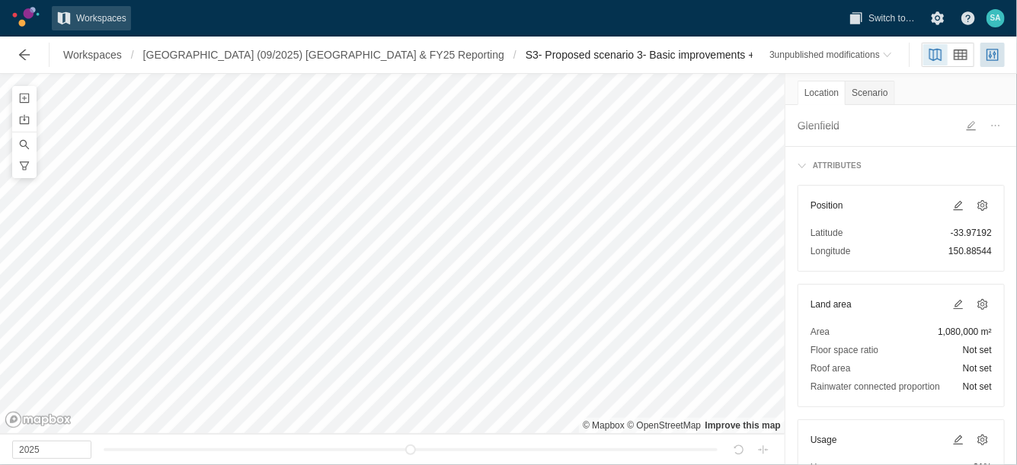
scroll to position [95, 0]
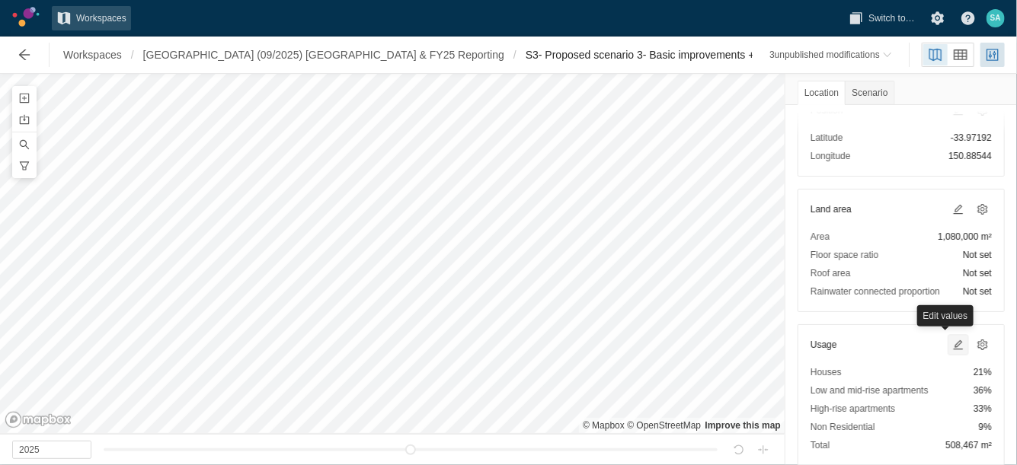
click at [949, 349] on span at bounding box center [958, 345] width 18 height 18
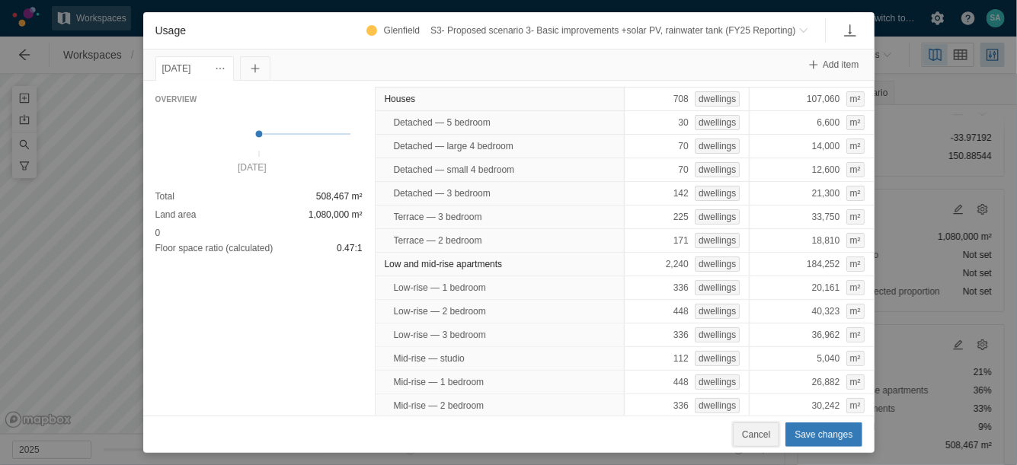
click at [760, 442] on span "Cancel" at bounding box center [756, 434] width 28 height 15
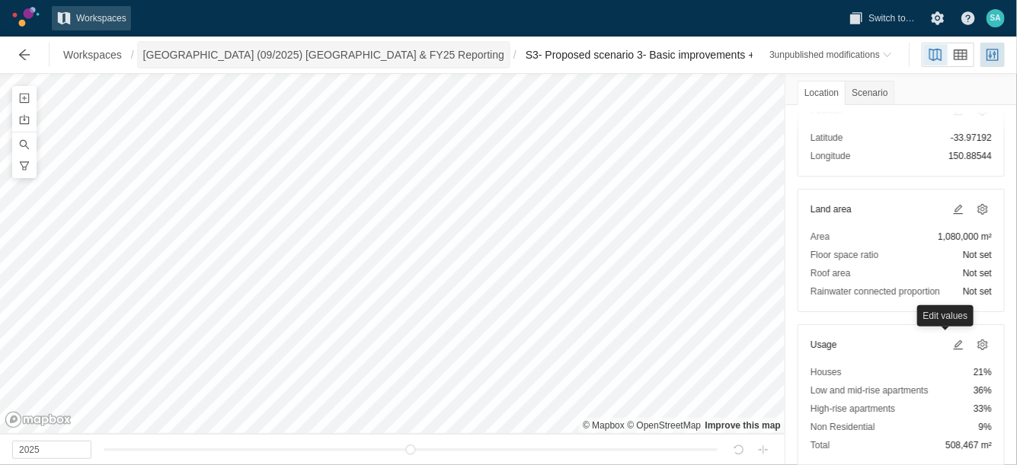
click at [335, 58] on span "[GEOGRAPHIC_DATA] (09/2025) [GEOGRAPHIC_DATA] & FY25 Reporting" at bounding box center [323, 54] width 361 height 15
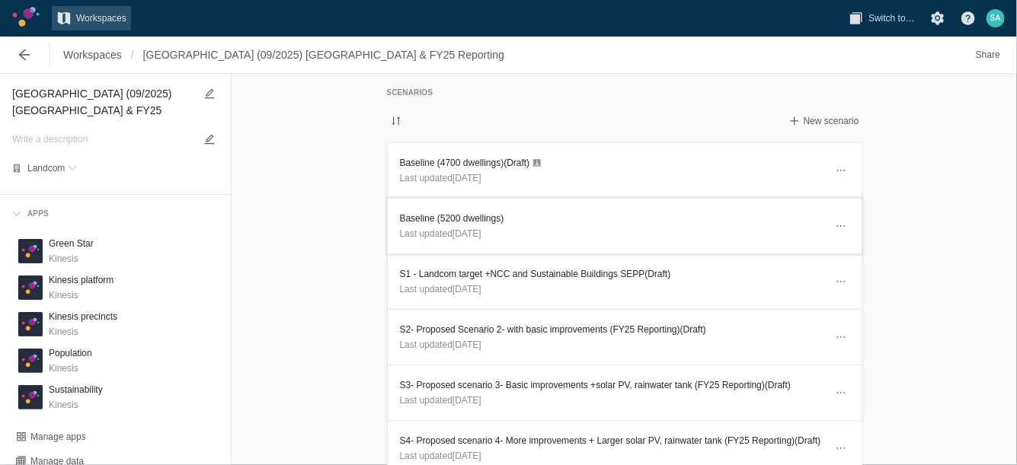
click at [437, 219] on h3 "Baseline (5200 dwellings)" at bounding box center [612, 218] width 425 height 15
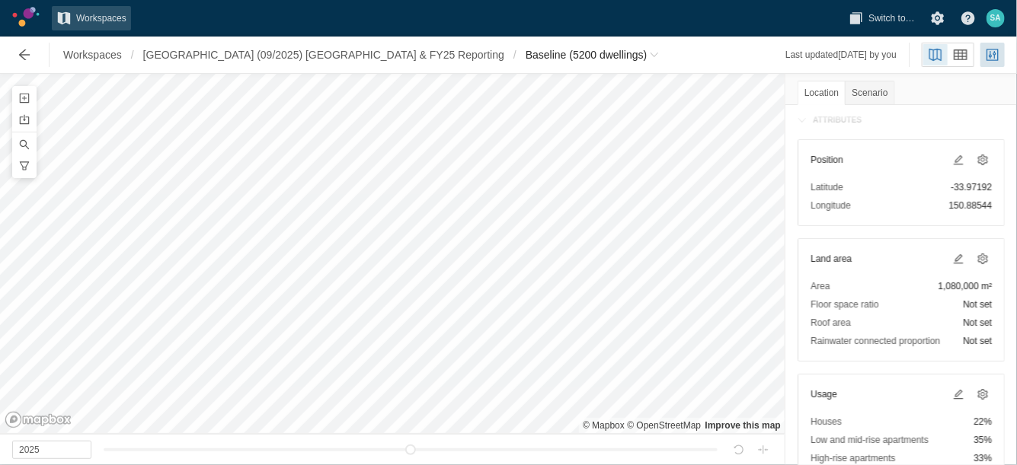
scroll to position [95, 0]
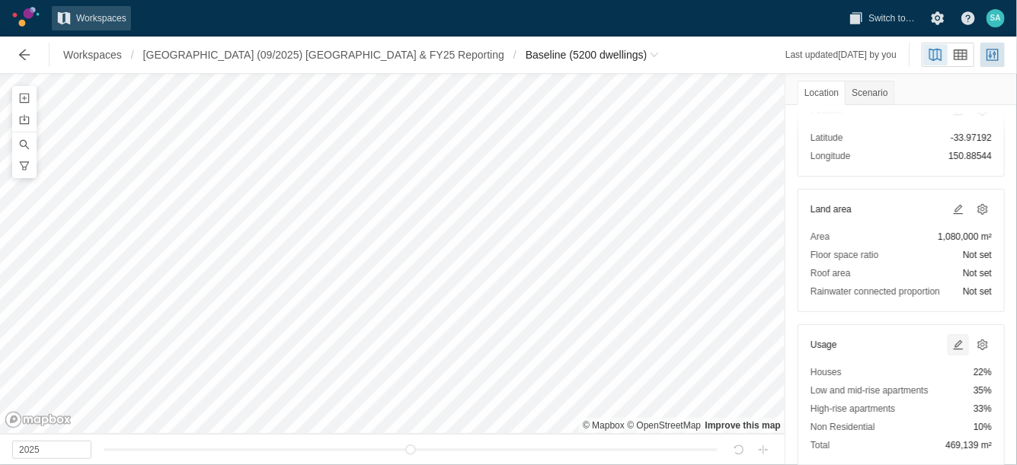
click at [949, 336] on span at bounding box center [958, 345] width 18 height 18
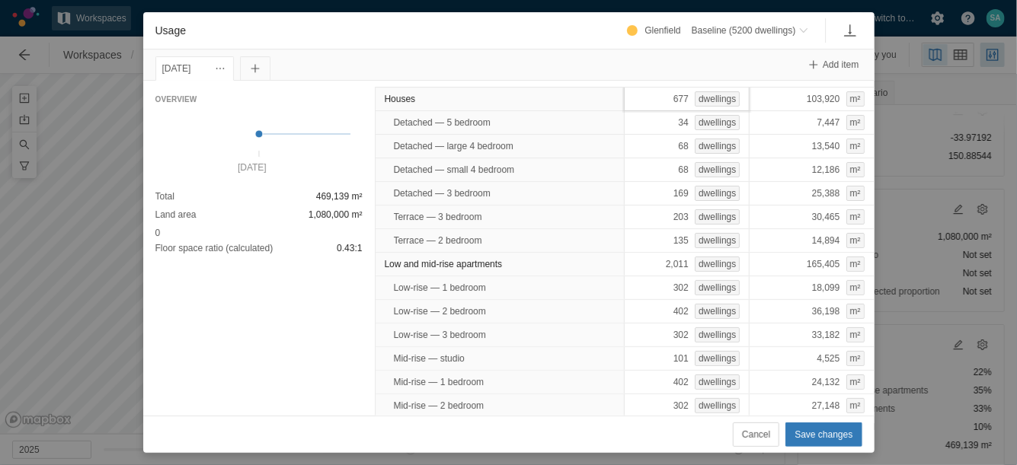
click at [637, 99] on div "677 dwellings" at bounding box center [687, 99] width 126 height 24
type input "708"
type input "2240"
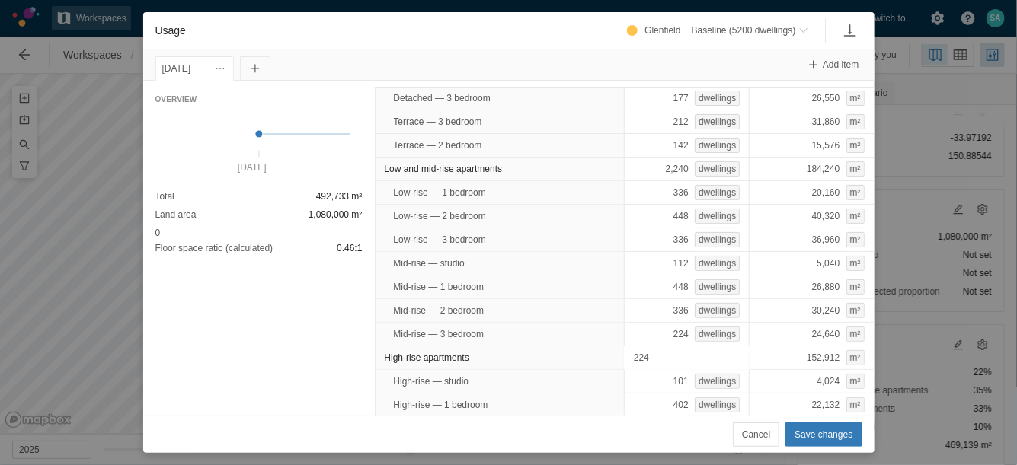
type input "2240"
click at [830, 442] on span "Save changes" at bounding box center [823, 434] width 58 height 15
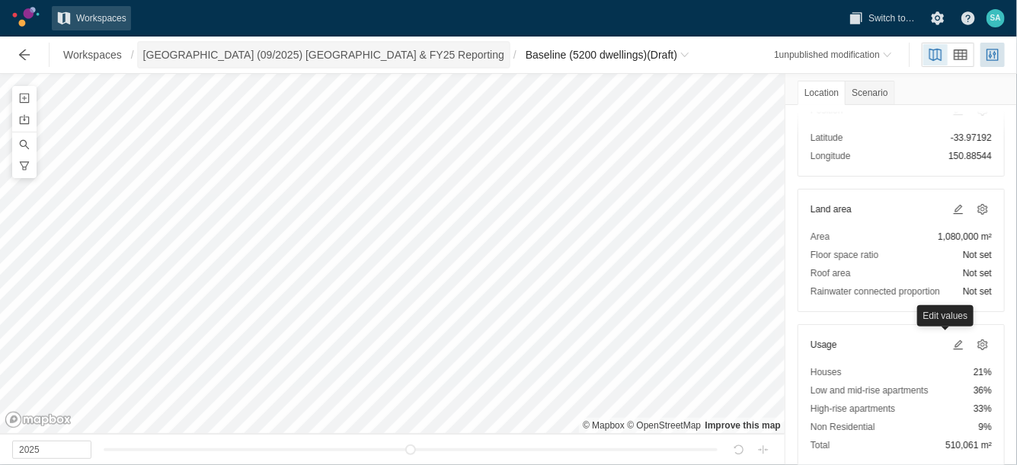
click at [337, 62] on span "[GEOGRAPHIC_DATA] (09/2025) [GEOGRAPHIC_DATA] & FY25 Reporting" at bounding box center [324, 55] width 370 height 24
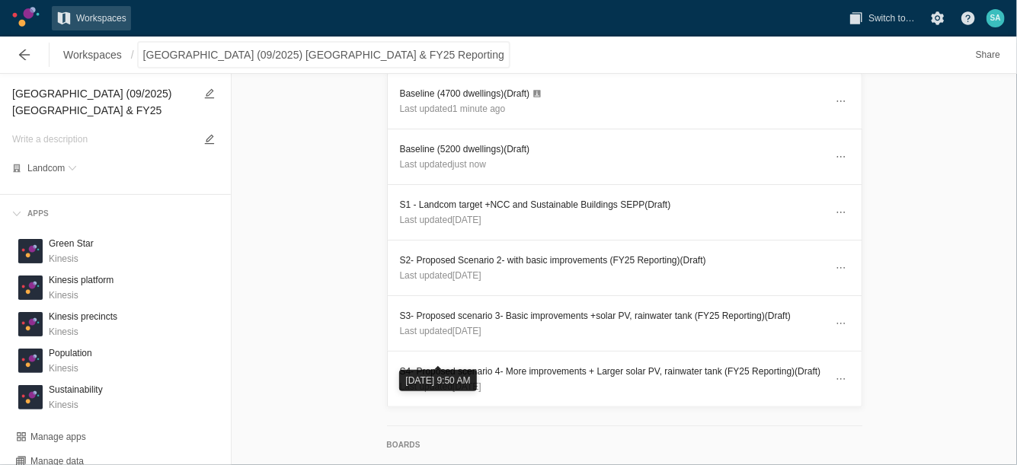
scroll to position [95, 0]
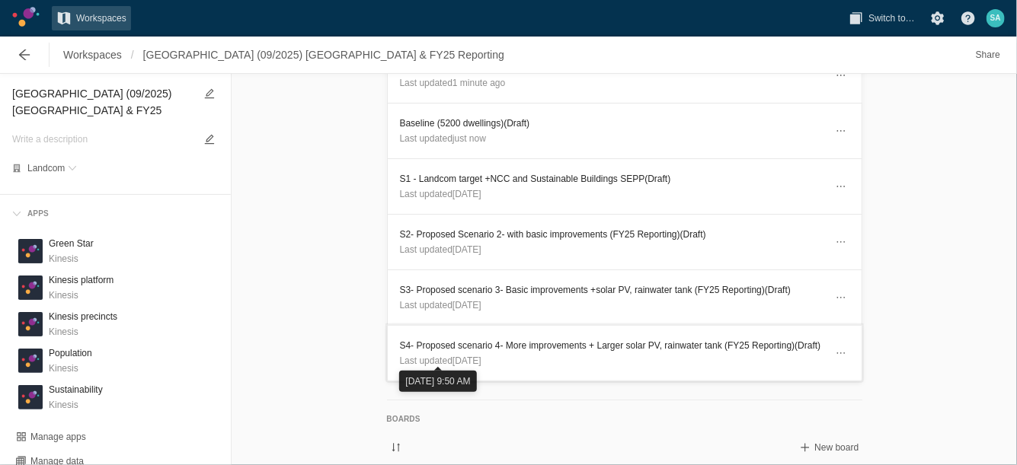
click at [538, 353] on p "Last updated 2 months ago" at bounding box center [612, 360] width 425 height 15
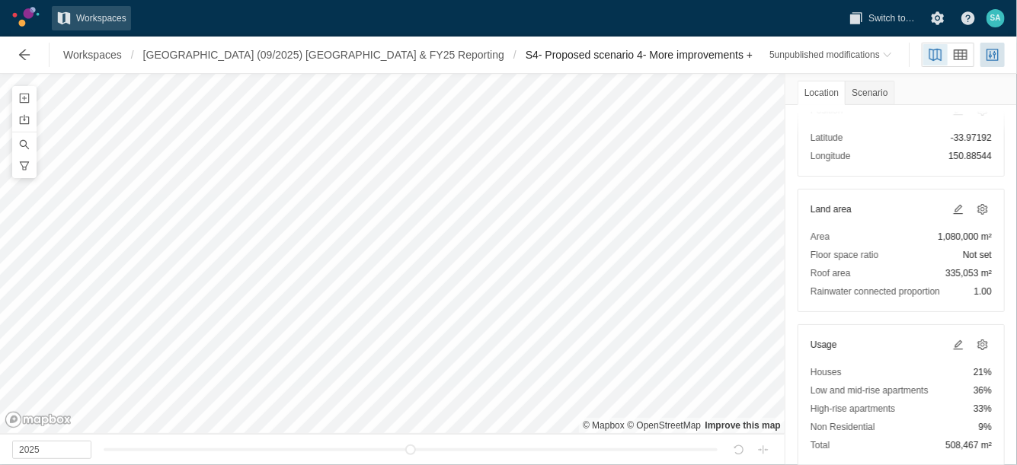
scroll to position [190, 0]
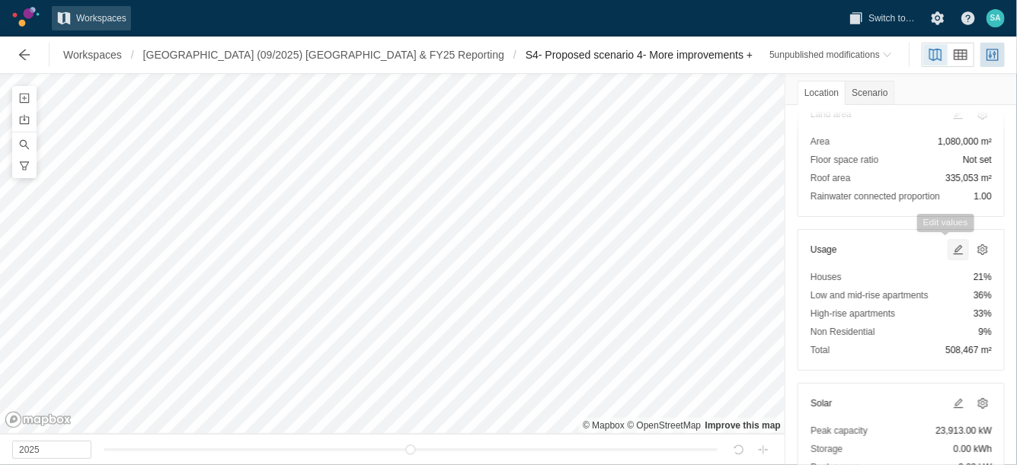
click at [952, 250] on span at bounding box center [958, 250] width 12 height 12
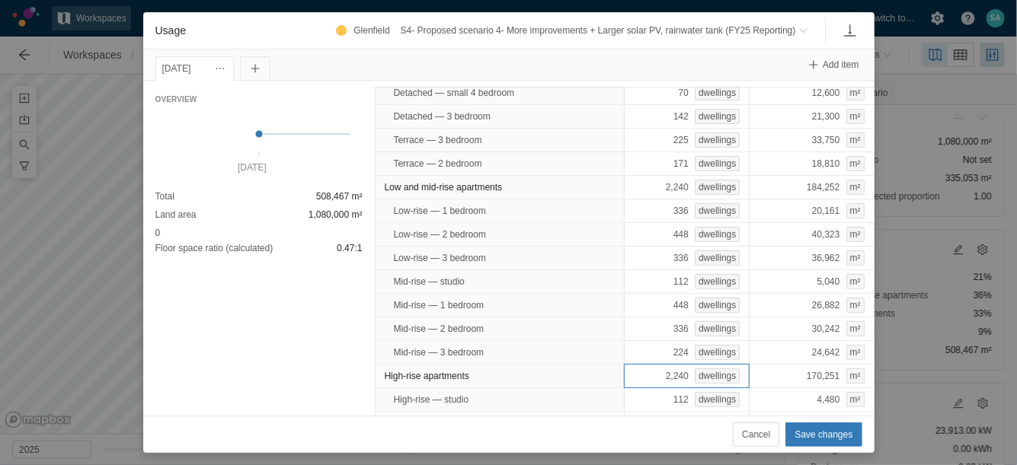
scroll to position [0, 0]
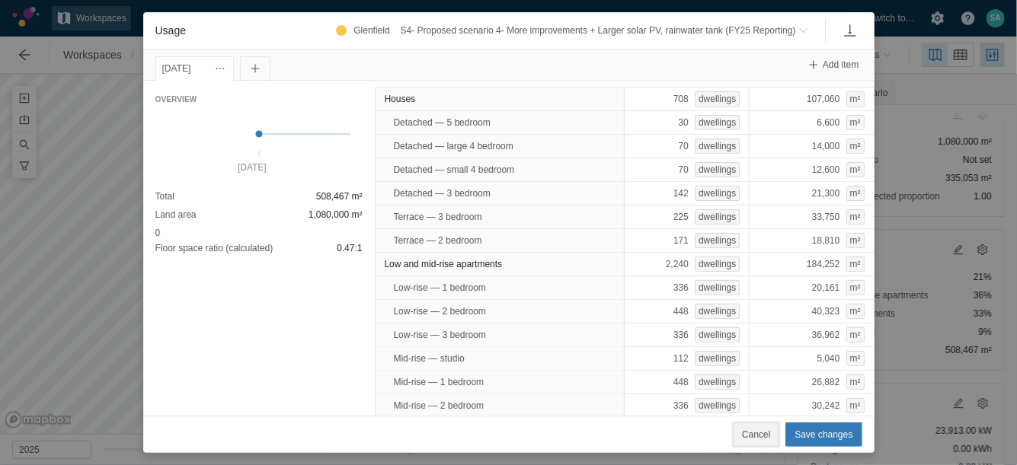
click at [752, 436] on span "Cancel" at bounding box center [756, 434] width 28 height 15
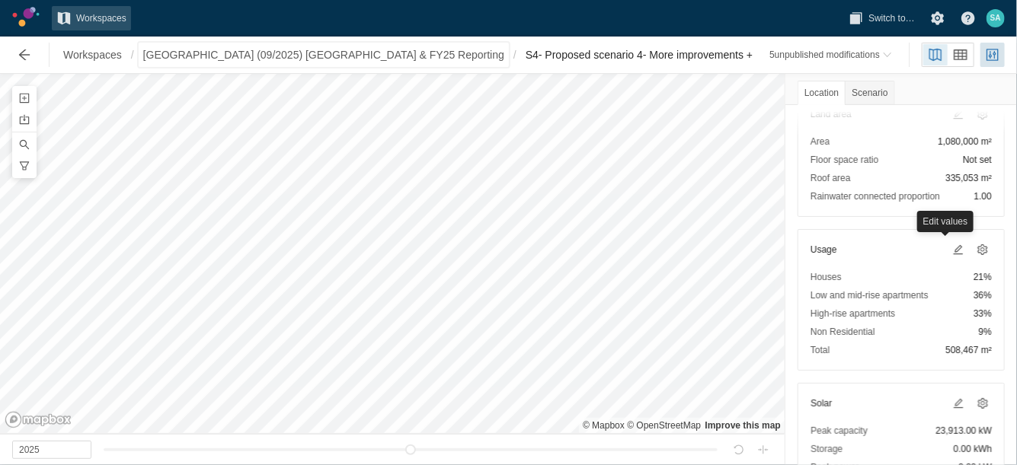
drag, startPoint x: 327, startPoint y: 59, endPoint x: 347, endPoint y: 65, distance: 21.4
click at [327, 60] on span "[GEOGRAPHIC_DATA] (09/2025) [GEOGRAPHIC_DATA] & FY25 Reporting" at bounding box center [323, 54] width 361 height 15
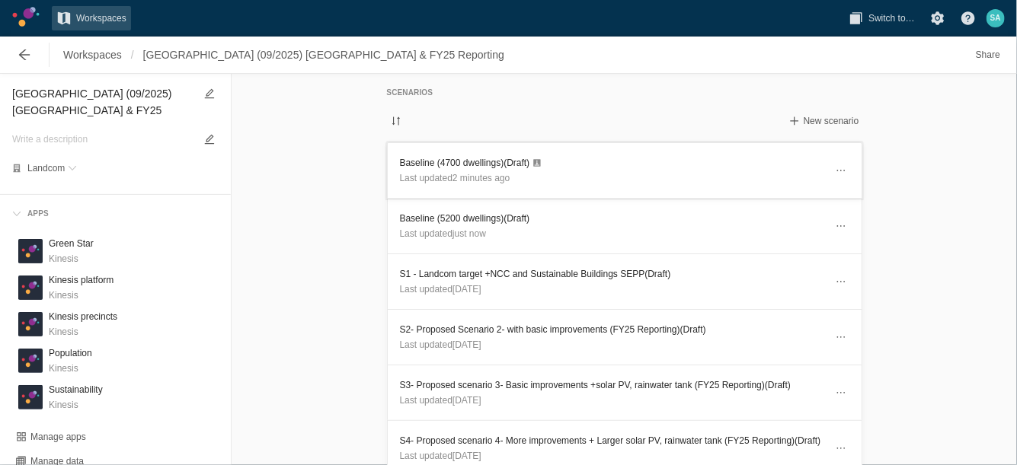
click at [474, 156] on h3 "Baseline (4700 dwellings) (Draft)" at bounding box center [612, 162] width 425 height 15
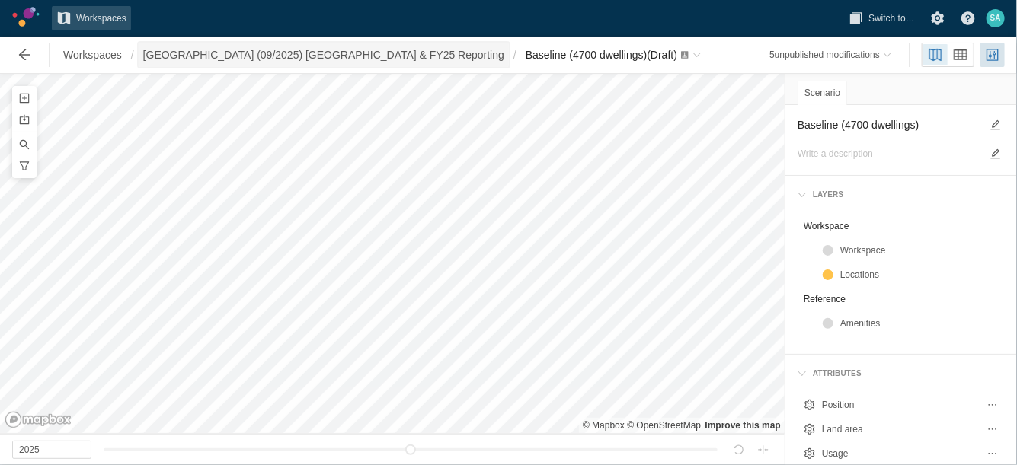
click at [345, 56] on span "[GEOGRAPHIC_DATA] (09/2025) [GEOGRAPHIC_DATA] & FY25 Reporting" at bounding box center [324, 55] width 370 height 24
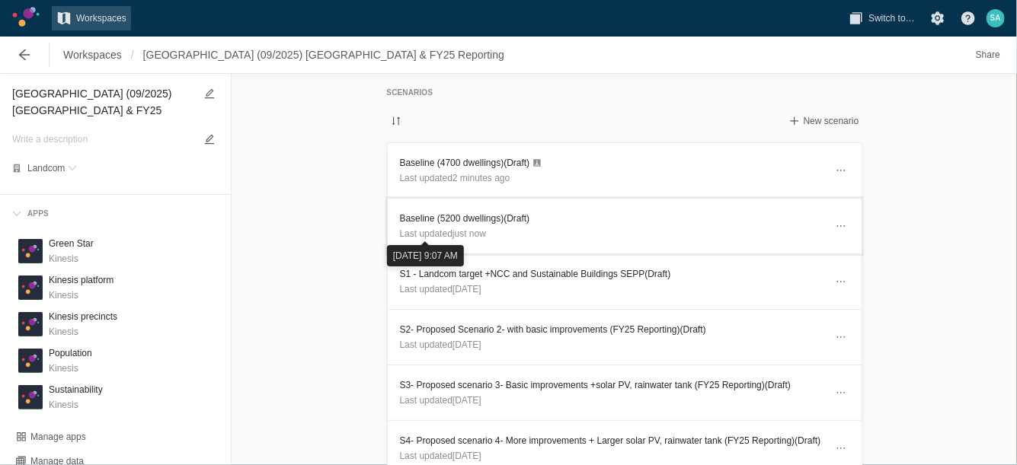
click at [448, 224] on h3 "Baseline (5200 dwellings) (Draft)" at bounding box center [612, 218] width 425 height 15
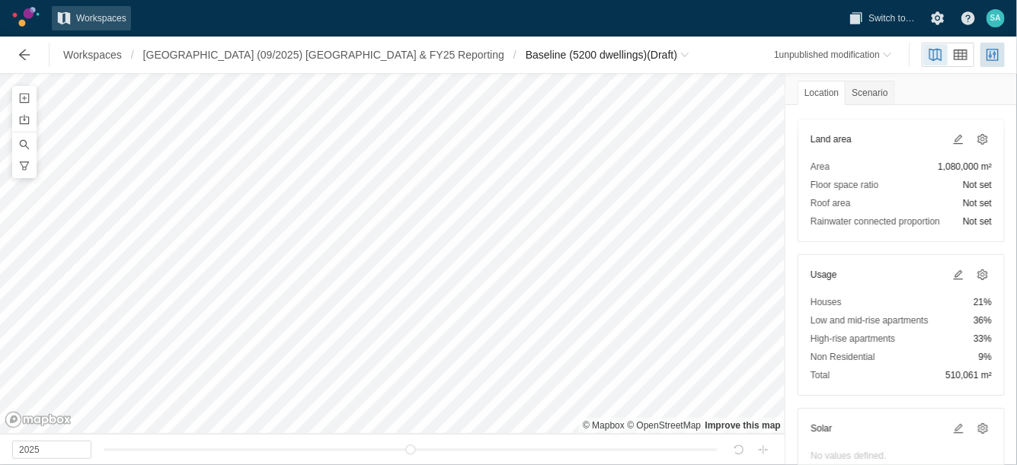
scroll to position [190, 0]
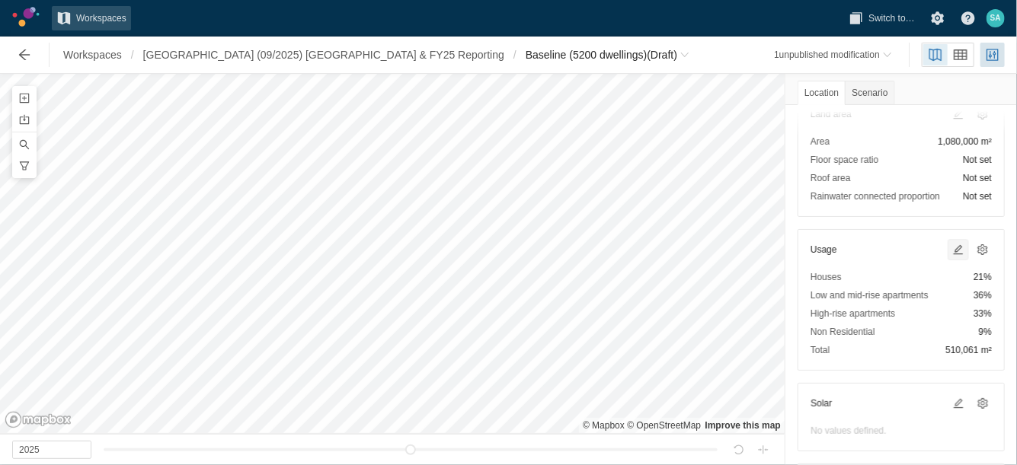
click at [952, 250] on span at bounding box center [958, 250] width 12 height 12
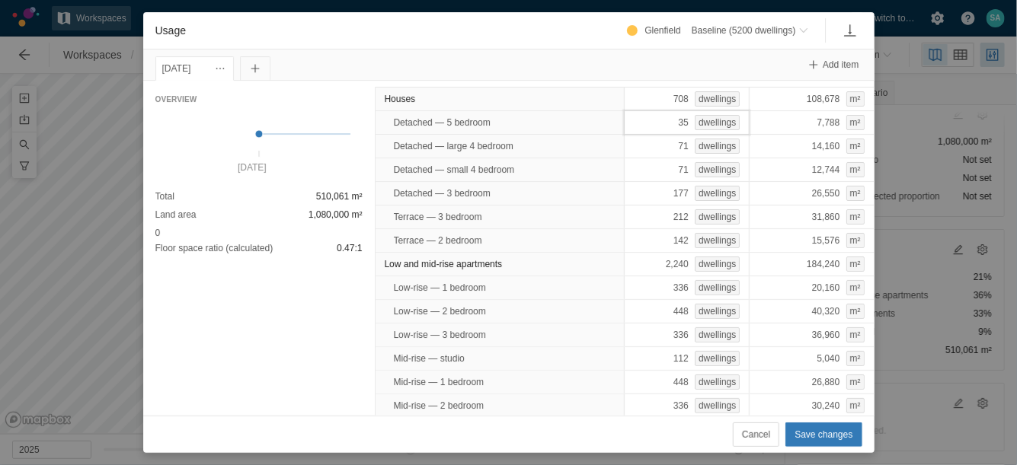
click at [672, 125] on div "35 dwellings" at bounding box center [687, 122] width 126 height 24
drag, startPoint x: 663, startPoint y: 181, endPoint x: 670, endPoint y: 190, distance: 10.8
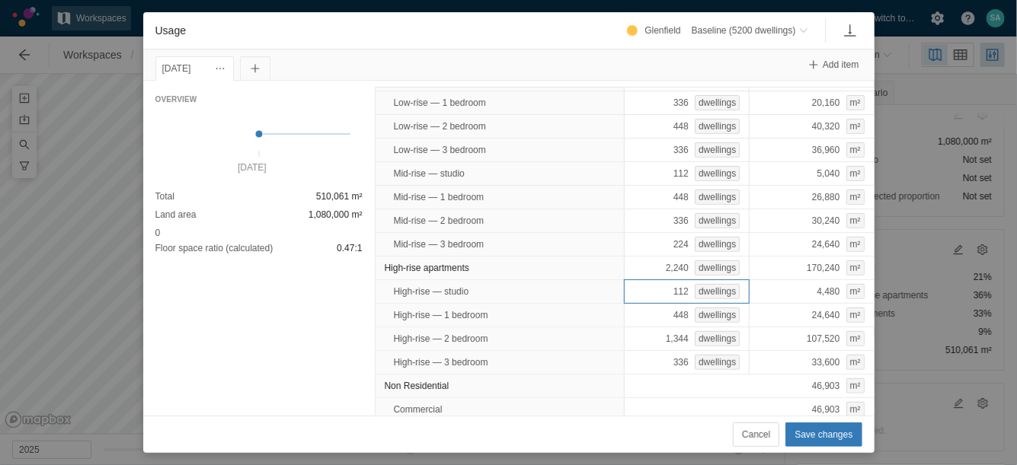
scroll to position [0, 0]
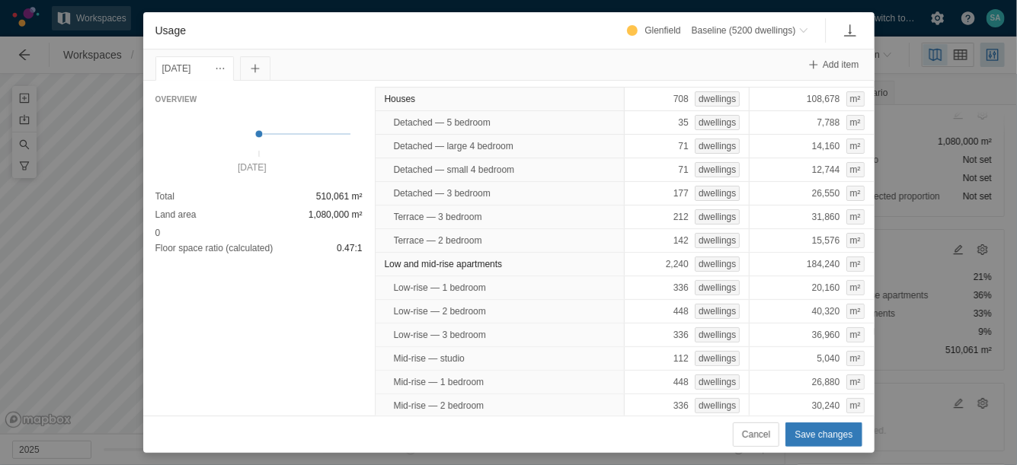
click at [935, 436] on div "Usage Glenfield Baseline (5200 dwellings) 1 Jan 2025 Add item Overview 1 Jan 20…" at bounding box center [508, 232] width 1017 height 465
click at [761, 436] on span "Cancel" at bounding box center [756, 434] width 28 height 15
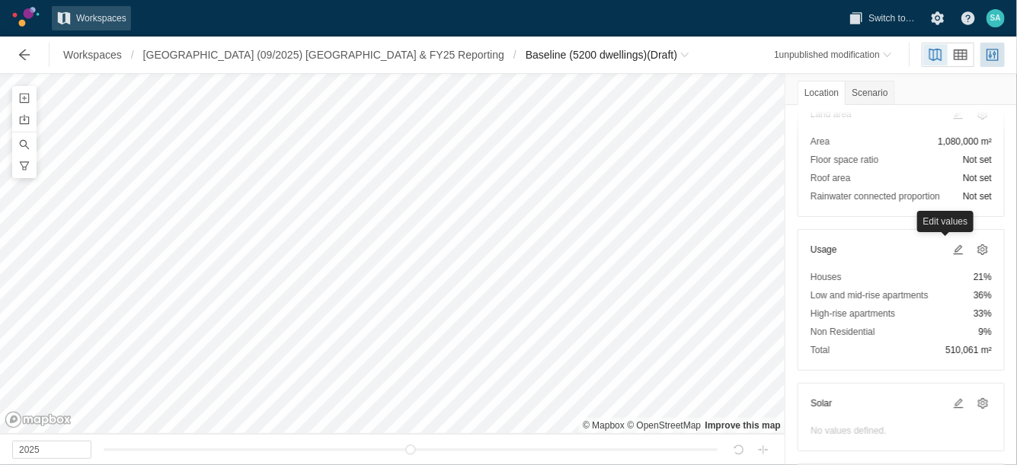
click at [253, 40] on div "Workspaces / Glenfield (09/2025) NZ & FY25 Reporting / Baseline (5200 dwellings…" at bounding box center [351, 55] width 697 height 30
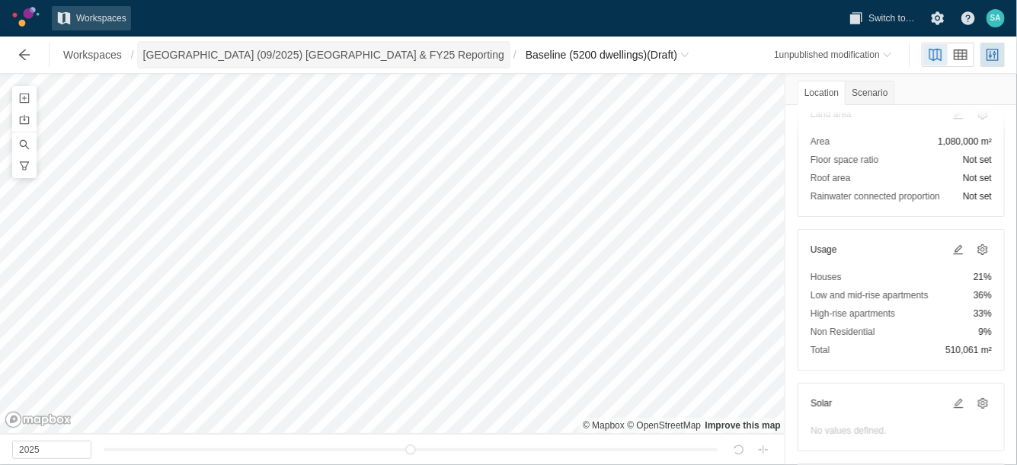
click at [237, 59] on span "[GEOGRAPHIC_DATA] (09/2025) [GEOGRAPHIC_DATA] & FY25 Reporting" at bounding box center [323, 54] width 361 height 15
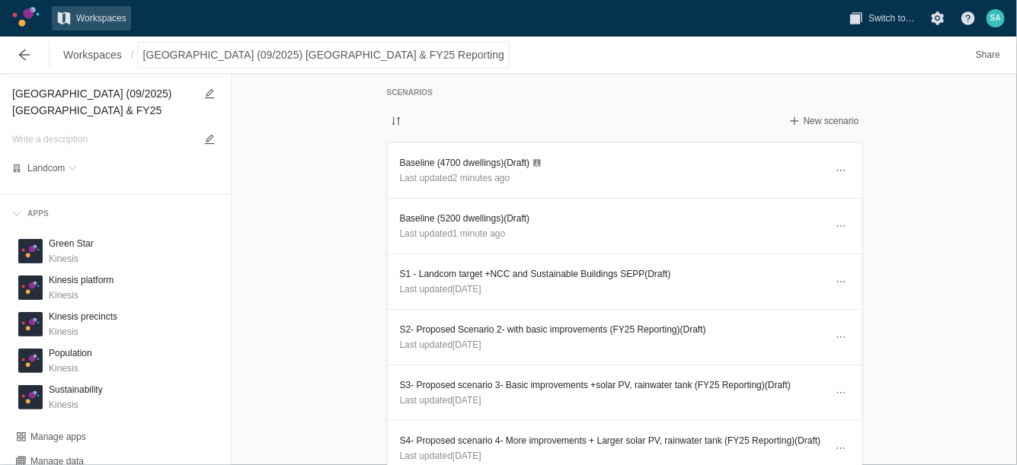
scroll to position [286, 0]
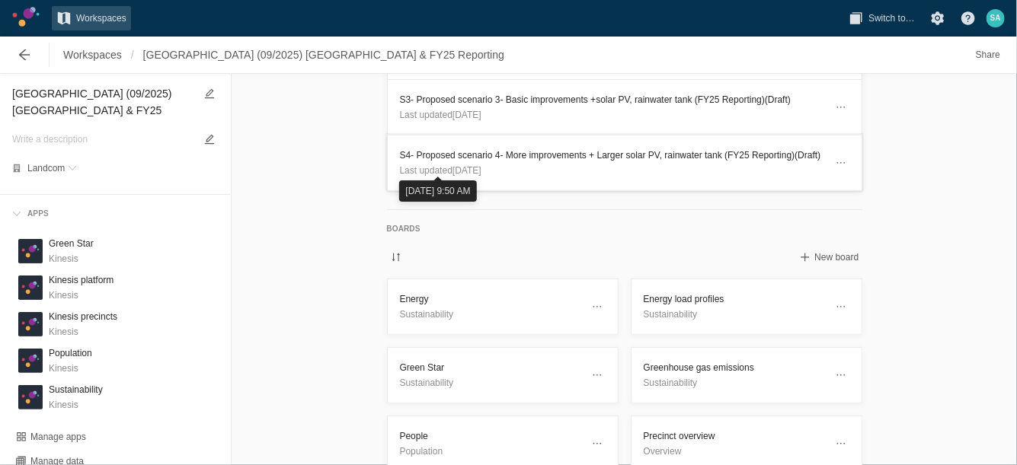
click at [430, 142] on header "S4- Proposed scenario 4- More improvements + Larger solar PV, rainwater tank (F…" at bounding box center [625, 163] width 474 height 55
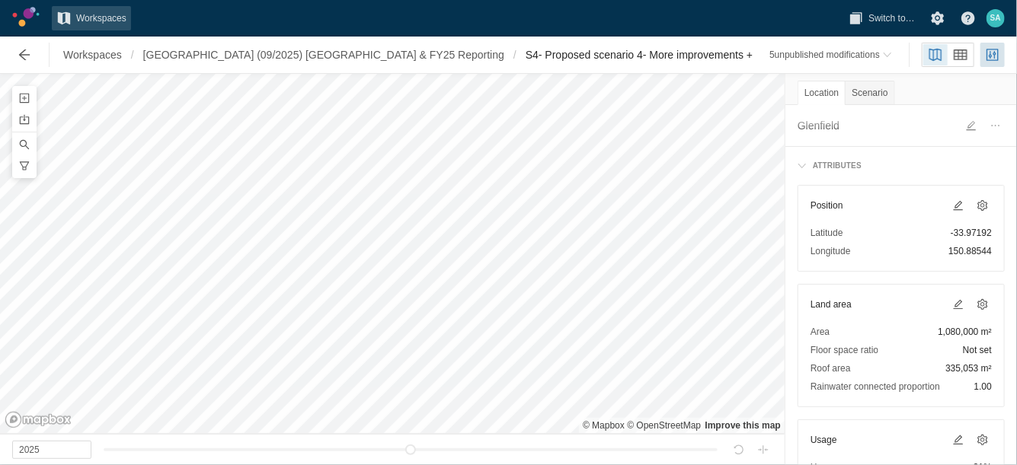
scroll to position [95, 0]
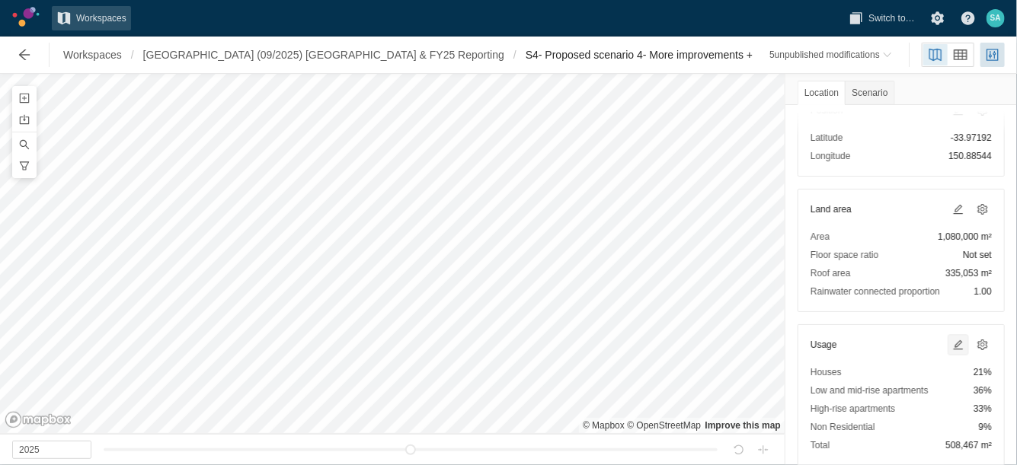
click at [952, 341] on span at bounding box center [958, 345] width 12 height 12
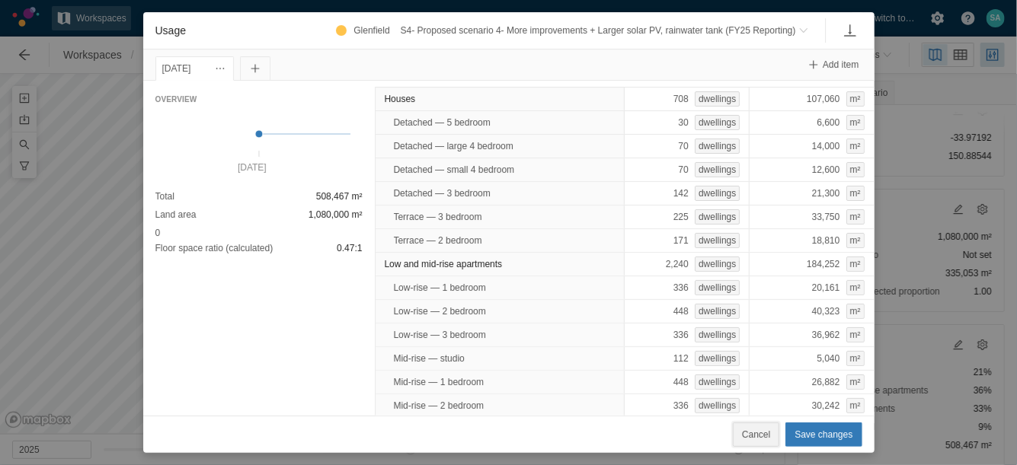
click at [752, 427] on span "Cancel" at bounding box center [756, 434] width 28 height 15
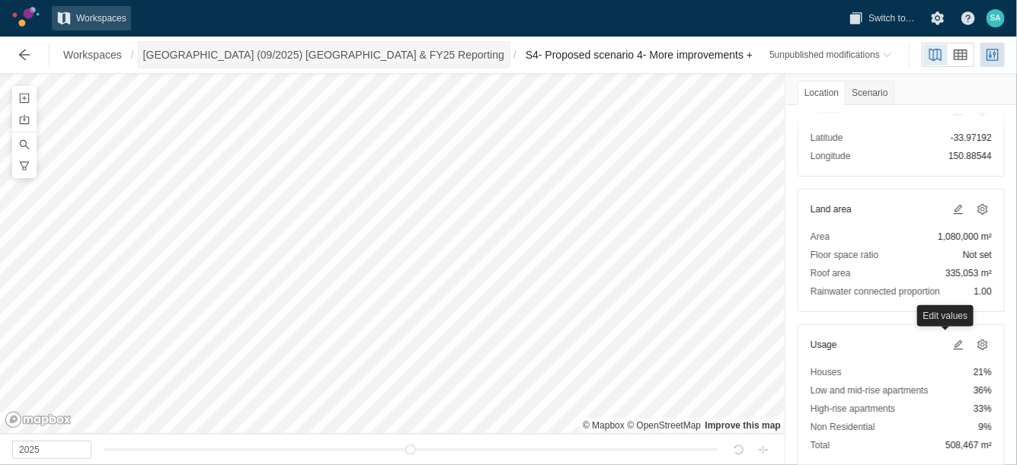
click at [327, 62] on span "[GEOGRAPHIC_DATA] (09/2025) [GEOGRAPHIC_DATA] & FY25 Reporting" at bounding box center [323, 54] width 361 height 15
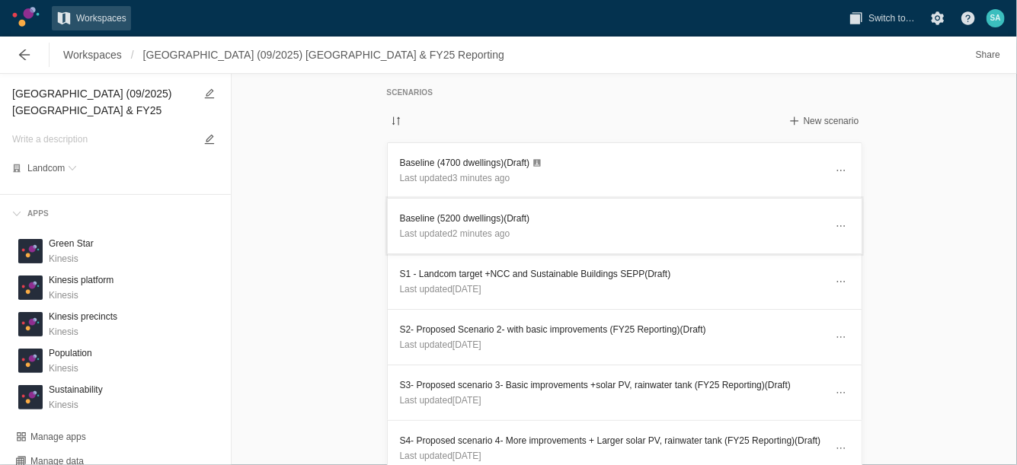
click at [432, 232] on span "Last updated 2 minutes ago" at bounding box center [455, 233] width 110 height 11
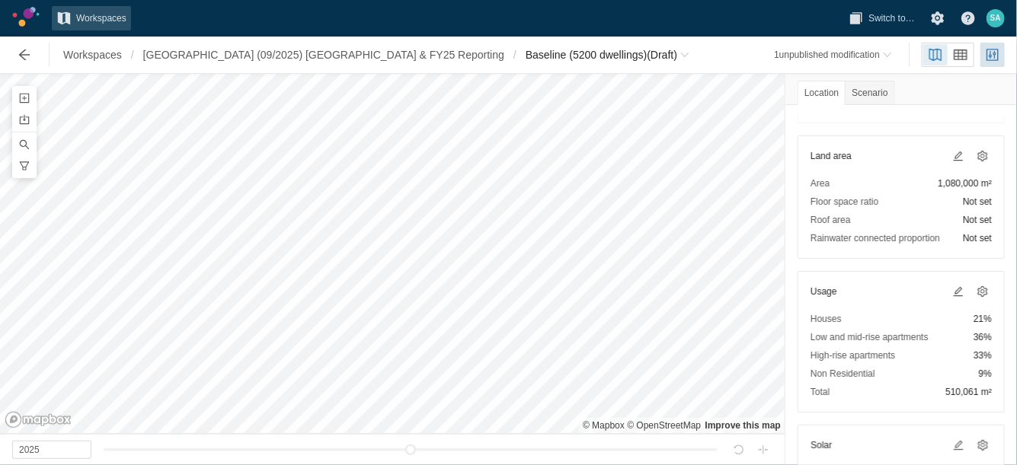
scroll to position [190, 0]
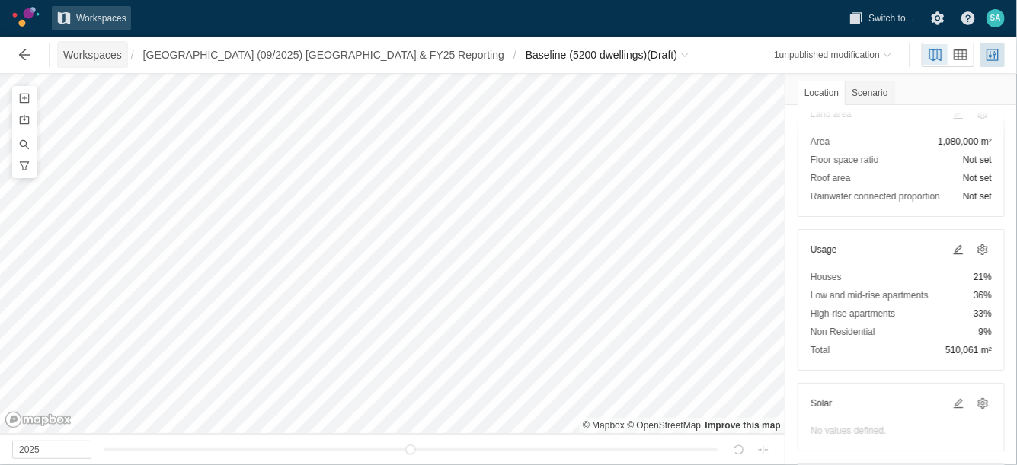
click at [68, 56] on span "Workspaces" at bounding box center [92, 54] width 59 height 15
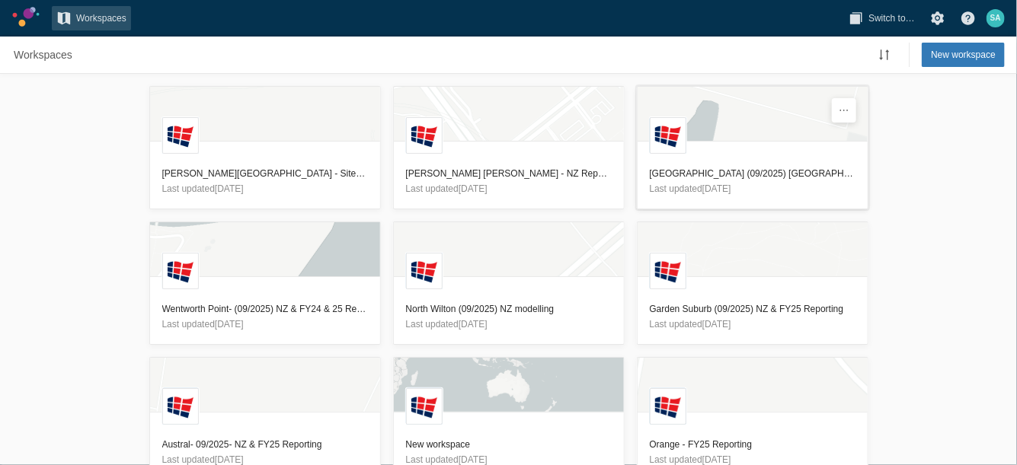
click at [735, 175] on h3 "Glenfield (09/2025) NZ & FY25 Reporting (Created for 5200 DW)" at bounding box center [753, 173] width 206 height 15
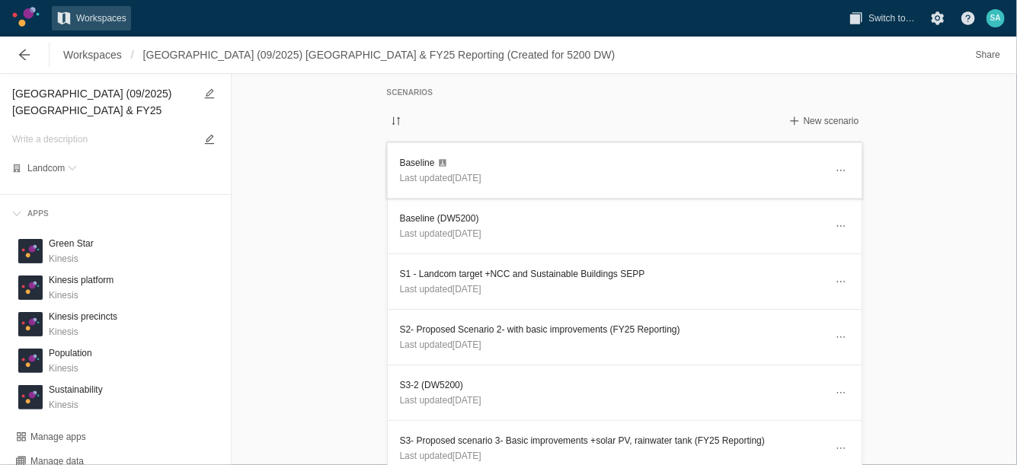
click at [409, 161] on h3 "Baseline" at bounding box center [612, 162] width 425 height 15
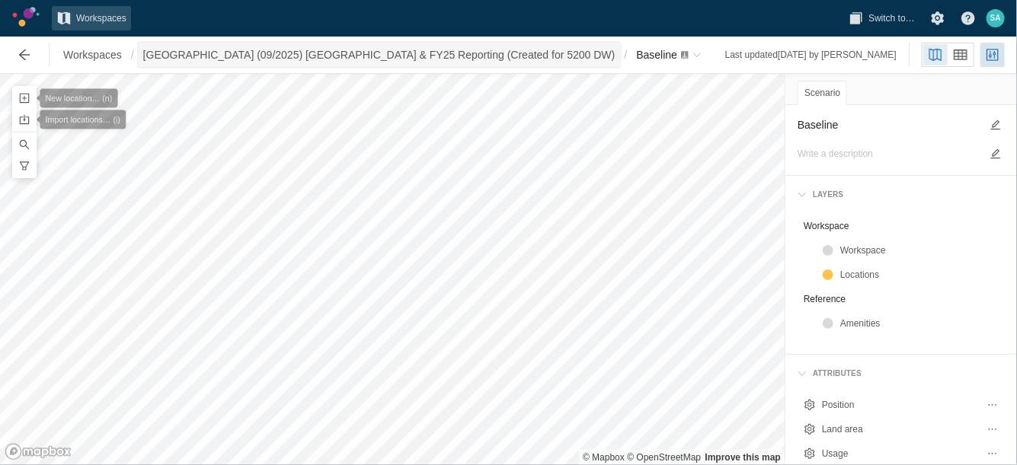
click at [367, 63] on span "Glenfield (09/2025) NZ & FY25 Reporting (Created for 5200 DW)" at bounding box center [379, 55] width 481 height 24
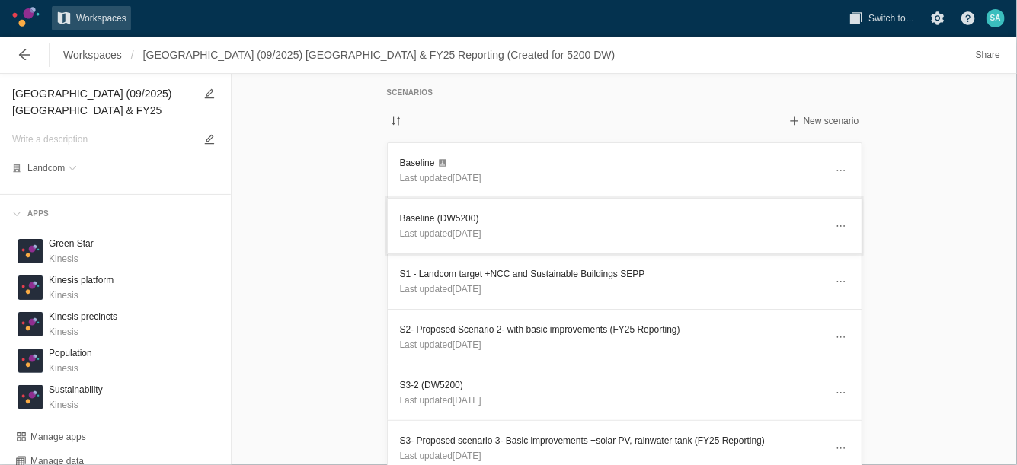
click at [388, 212] on header "Baseline (DW5200) Last updated 3 days ago" at bounding box center [625, 226] width 474 height 55
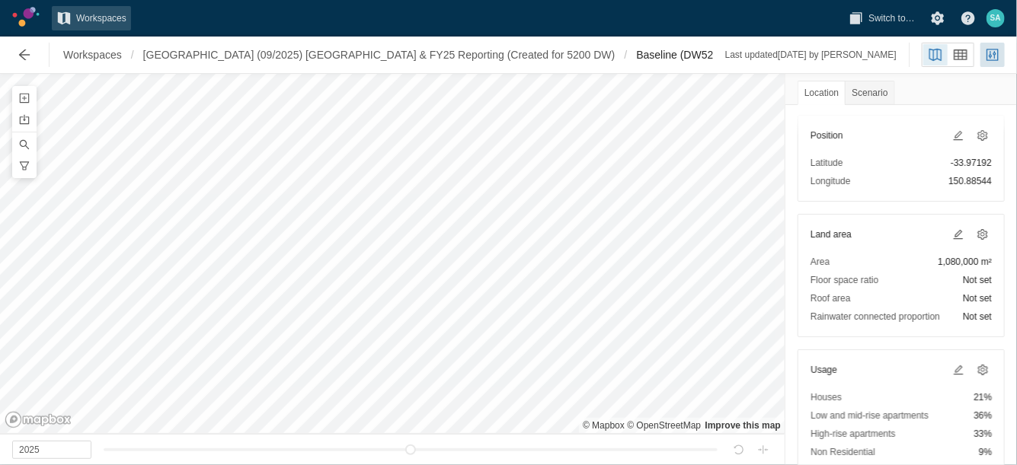
scroll to position [95, 0]
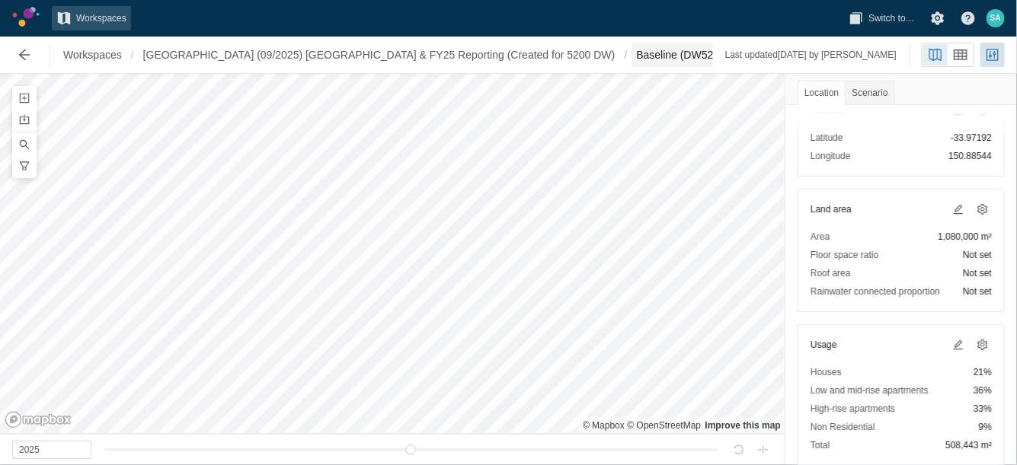
click at [631, 47] on span "Baseline (DW5200)" at bounding box center [687, 55] width 113 height 24
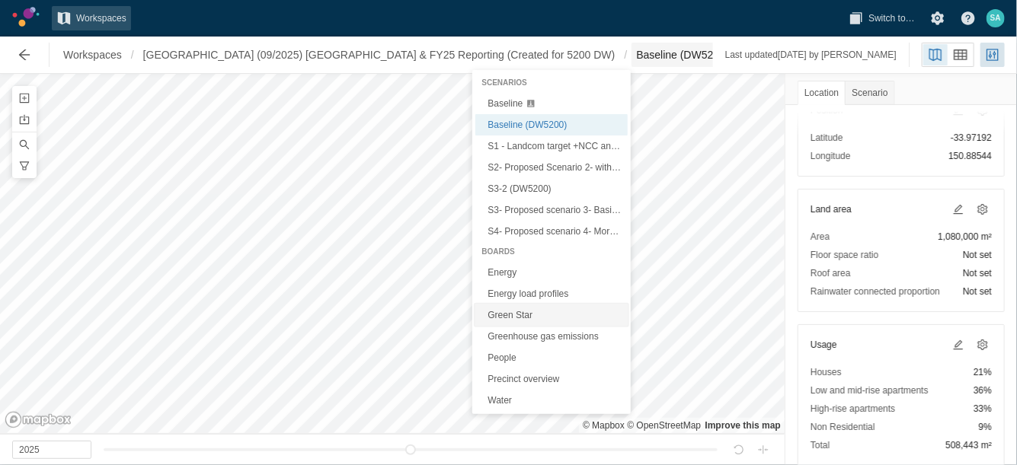
click at [503, 311] on link "Green Star" at bounding box center [551, 315] width 152 height 21
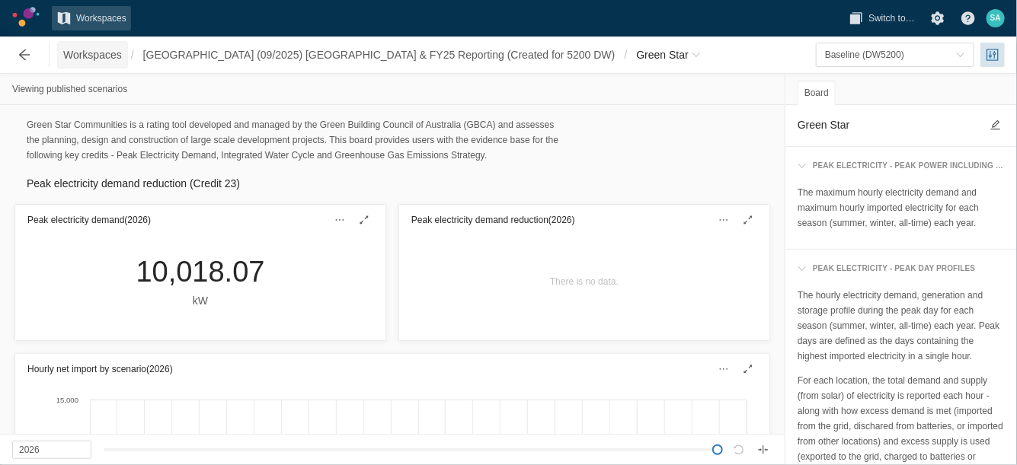
click at [110, 59] on span "Workspaces" at bounding box center [92, 54] width 59 height 15
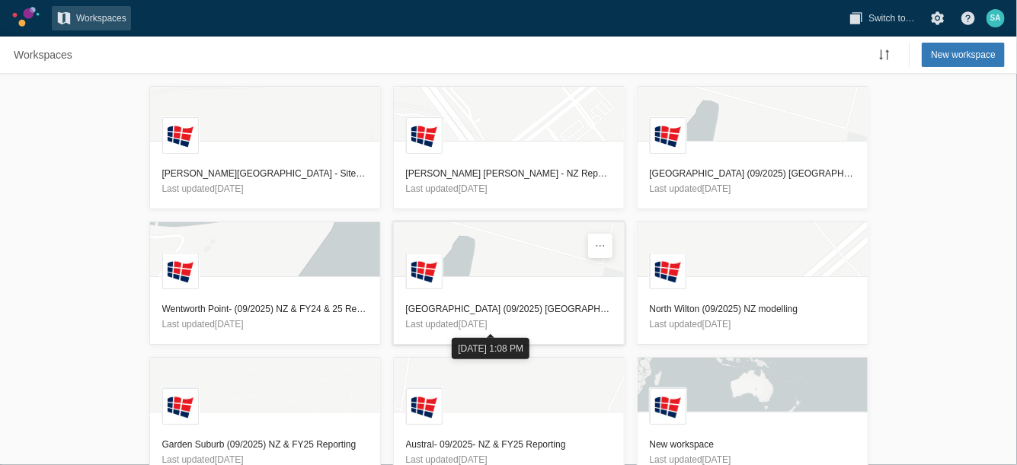
click at [486, 314] on h3 "[GEOGRAPHIC_DATA] (09/2025) [GEOGRAPHIC_DATA] & FY25 Reporting" at bounding box center [509, 309] width 206 height 15
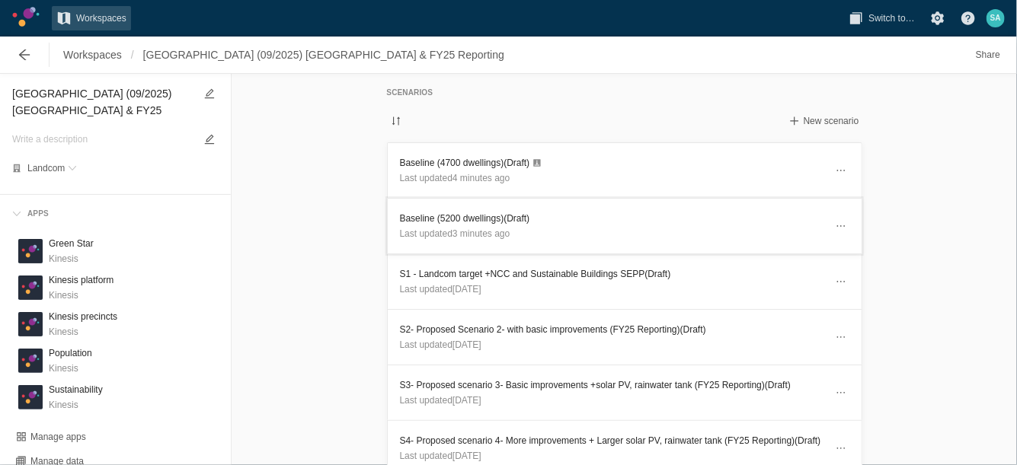
click at [439, 222] on h3 "Baseline (5200 dwellings) (Draft)" at bounding box center [612, 218] width 425 height 15
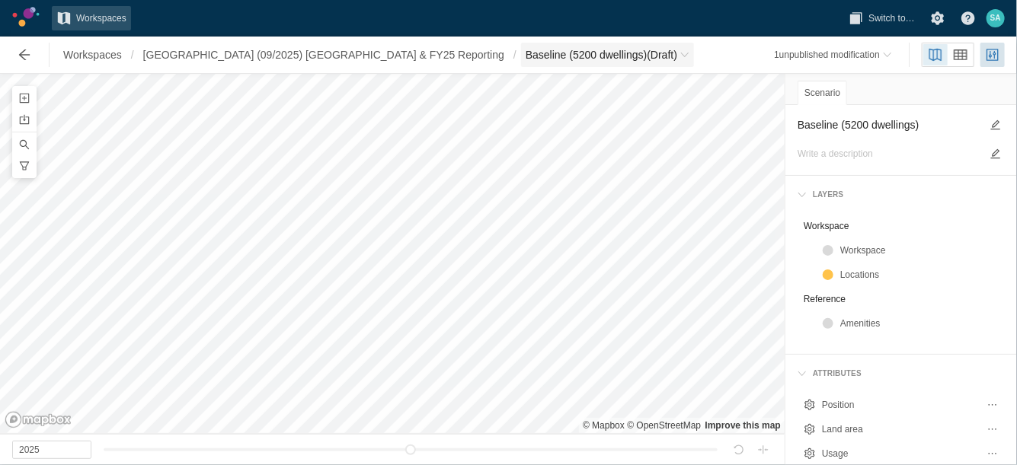
click at [525, 57] on span "Baseline (5200 dwellings) (Draft)" at bounding box center [601, 54] width 152 height 15
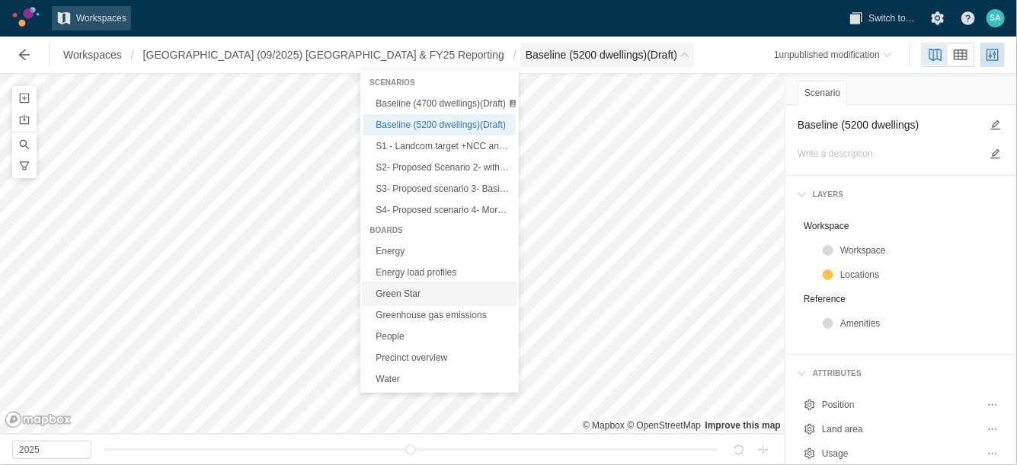
click at [397, 289] on link "Green Star" at bounding box center [439, 293] width 152 height 21
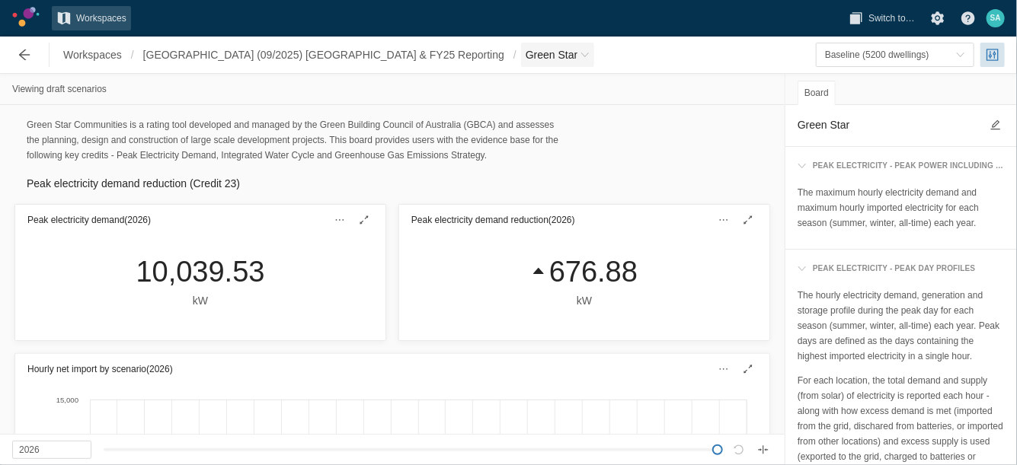
click at [525, 47] on span "Green Star" at bounding box center [551, 54] width 52 height 15
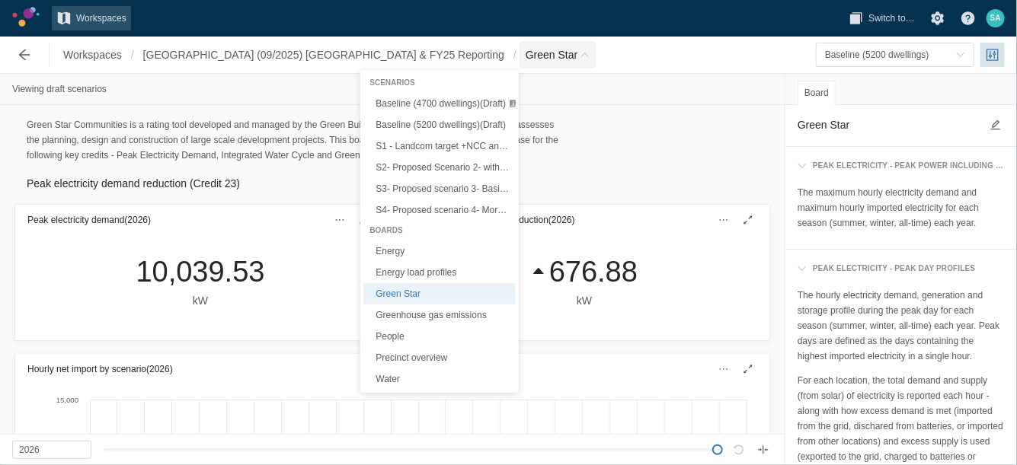
click at [525, 47] on span "Green Star" at bounding box center [551, 54] width 52 height 15
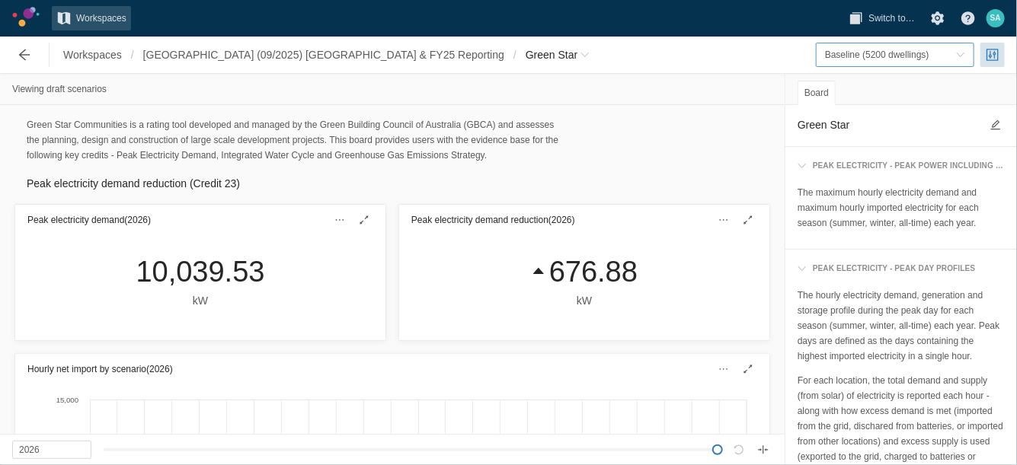
click at [935, 56] on span "Baseline (5200 dwellings)" at bounding box center [890, 54] width 131 height 15
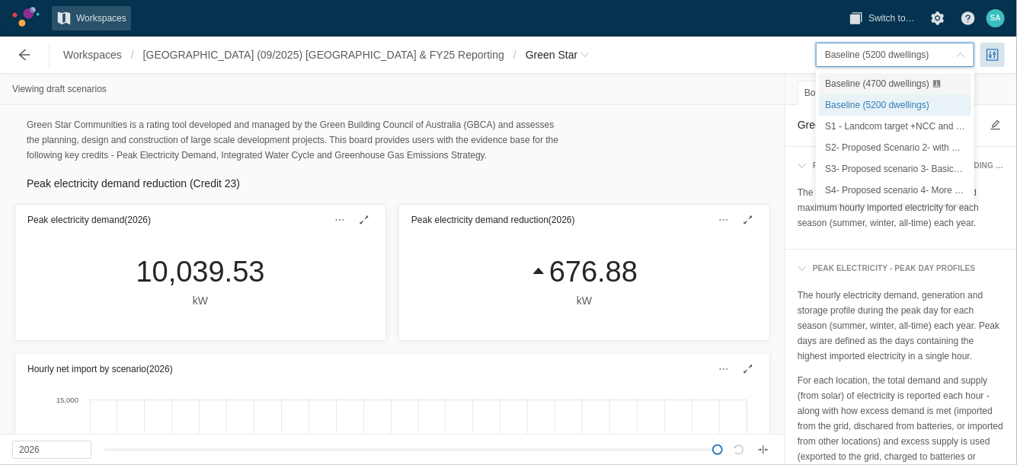
click at [897, 84] on span "Baseline (4700 dwellings)" at bounding box center [877, 83] width 104 height 11
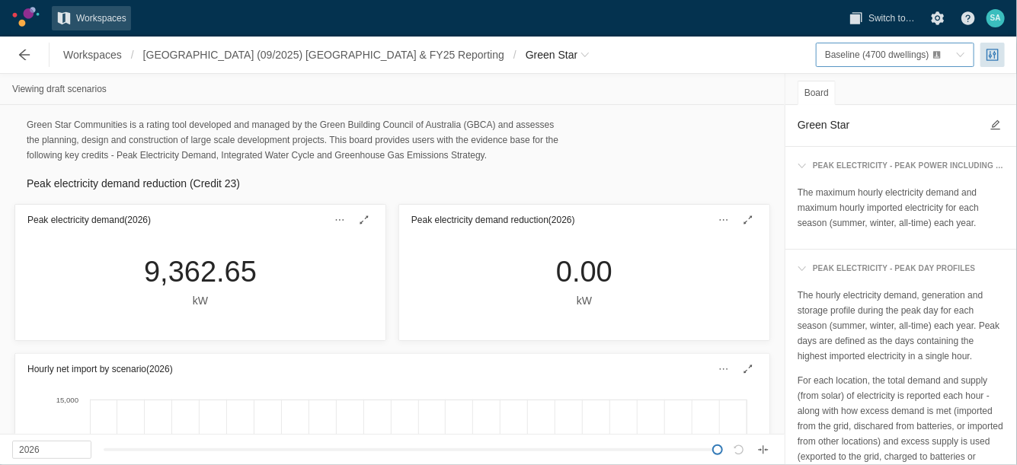
click at [914, 47] on div "Baseline (4700 dwellings)" at bounding box center [878, 54] width 106 height 15
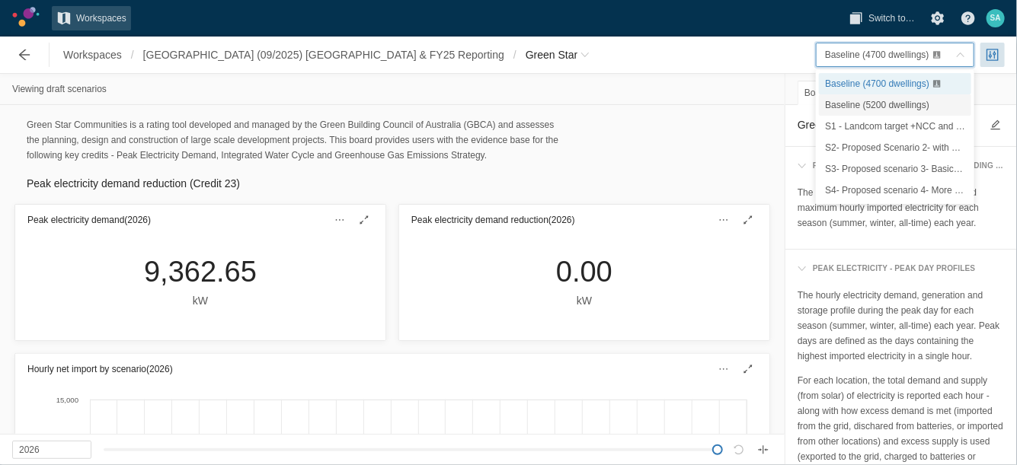
click at [862, 97] on div "Baseline (5200 dwellings)" at bounding box center [895, 104] width 152 height 21
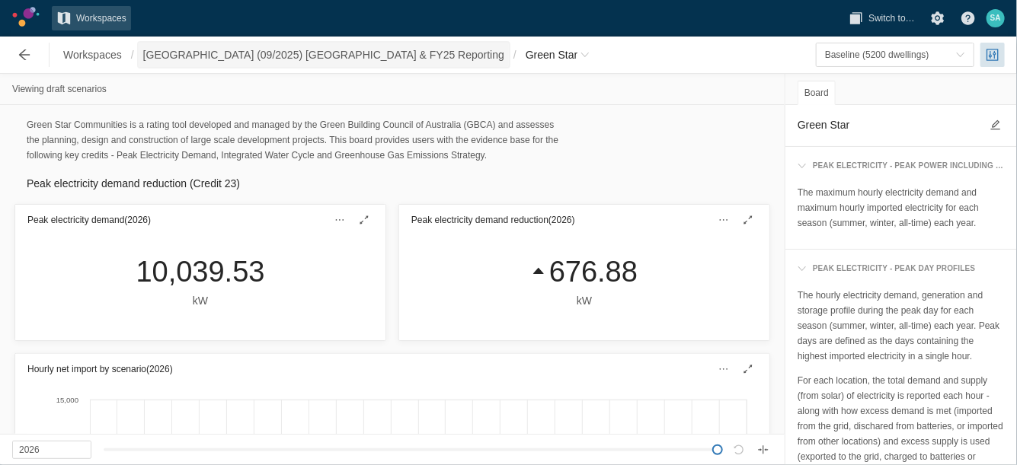
click at [311, 58] on span "[GEOGRAPHIC_DATA] (09/2025) [GEOGRAPHIC_DATA] & FY25 Reporting" at bounding box center [323, 54] width 361 height 15
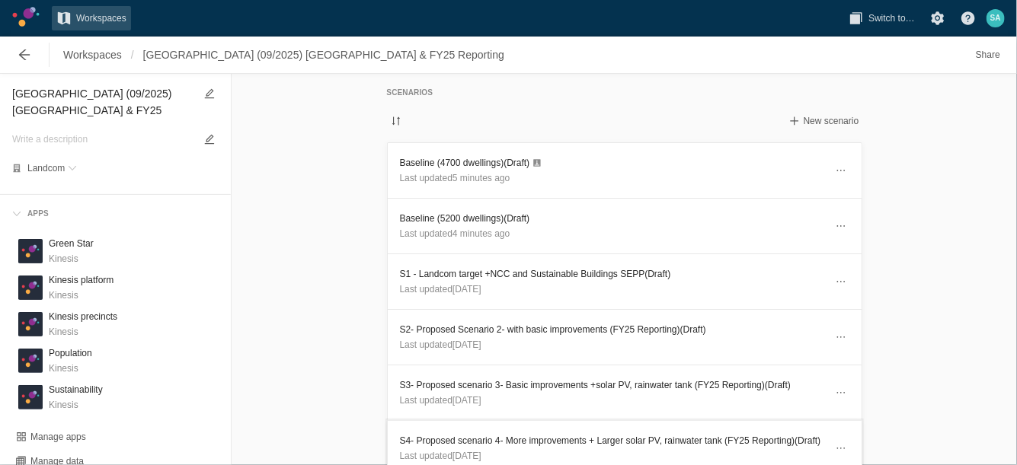
click at [580, 464] on header "S4- Proposed scenario 4- More improvements + Larger solar PV, rainwater tank (F…" at bounding box center [625, 448] width 474 height 55
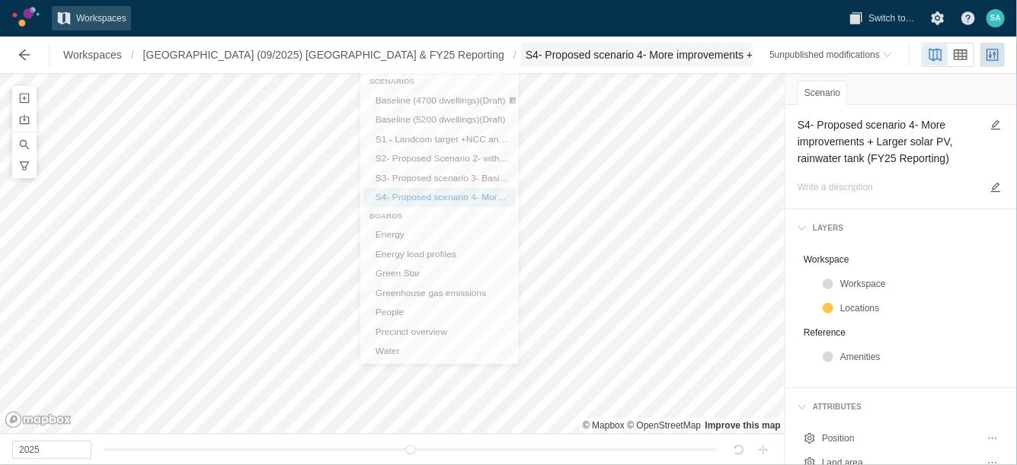
click at [521, 46] on span "S4- Proposed scenario 4- More improvements + Larger solar PV, rainwater tank (F…" at bounding box center [777, 55] width 512 height 24
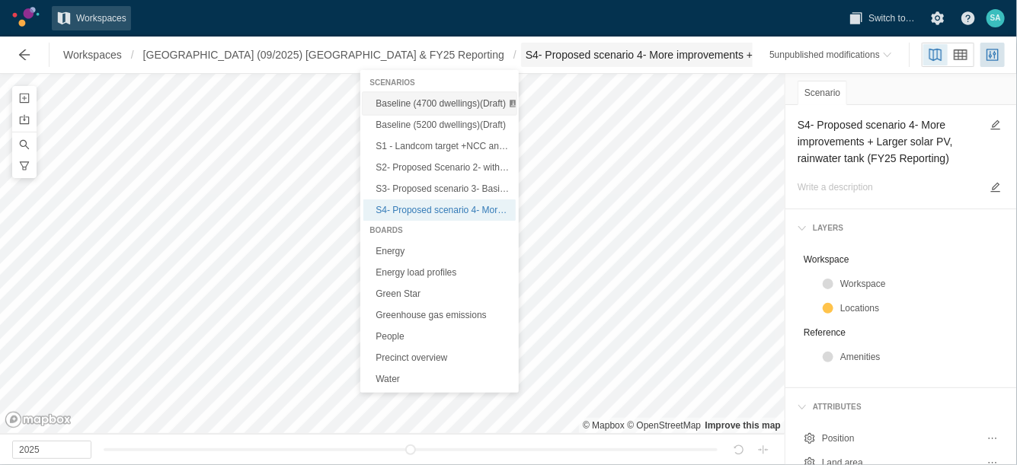
click at [400, 106] on span "Baseline (4700 dwellings) (Draft)" at bounding box center [440, 103] width 130 height 11
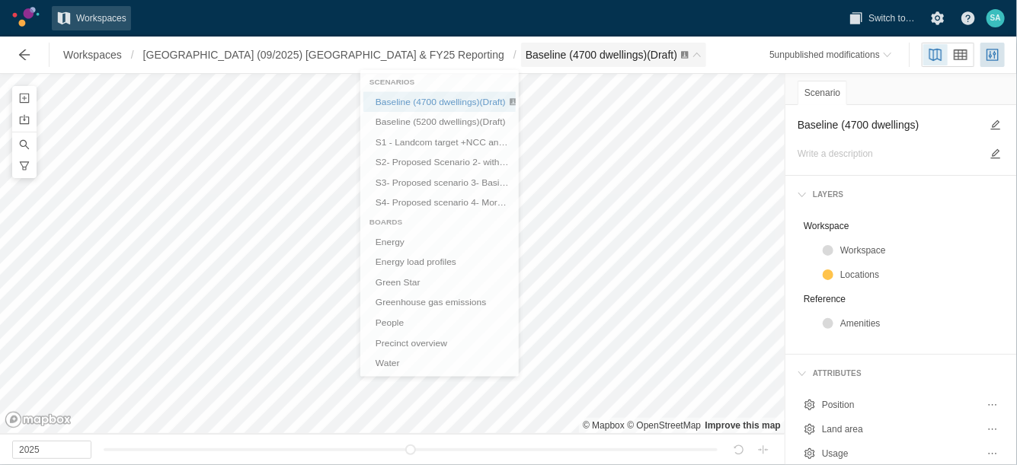
click at [692, 57] on span "Breadcrumb" at bounding box center [696, 54] width 9 height 9
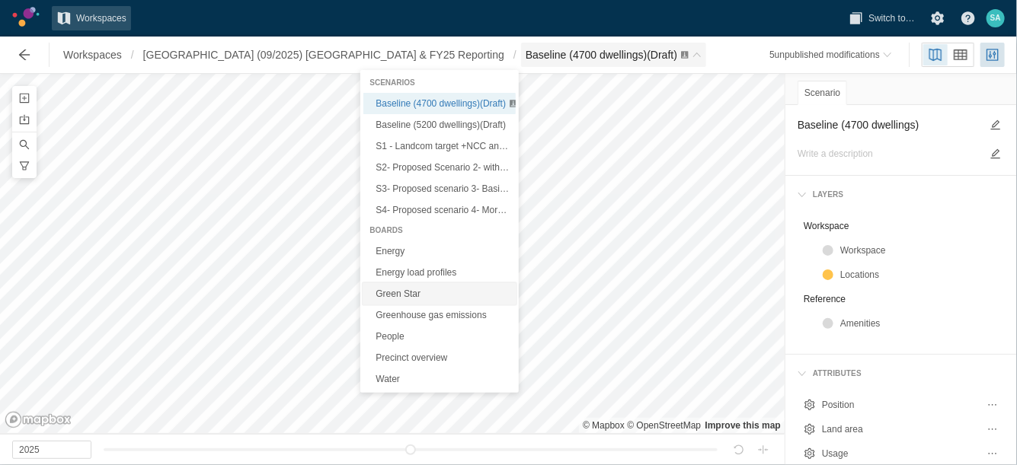
click at [404, 289] on link "Green Star" at bounding box center [439, 293] width 152 height 21
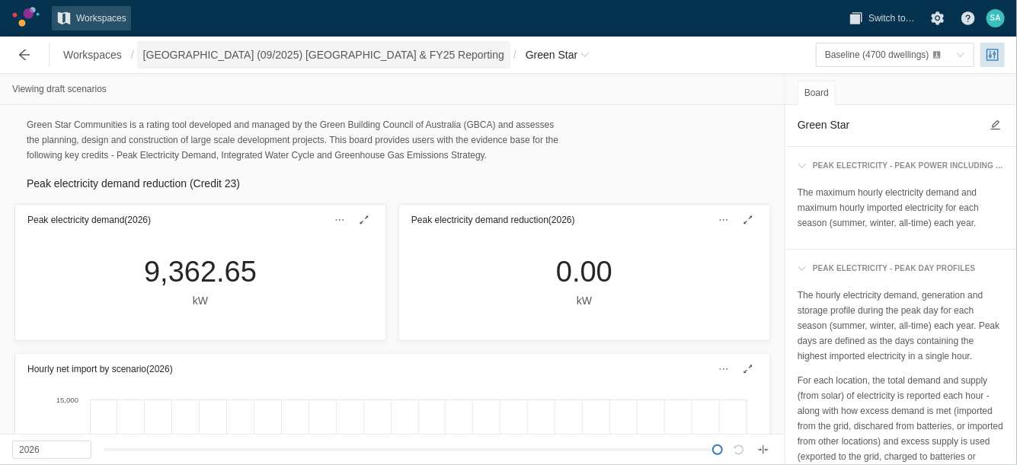
click at [298, 56] on span "[GEOGRAPHIC_DATA] (09/2025) [GEOGRAPHIC_DATA] & FY25 Reporting" at bounding box center [323, 54] width 361 height 15
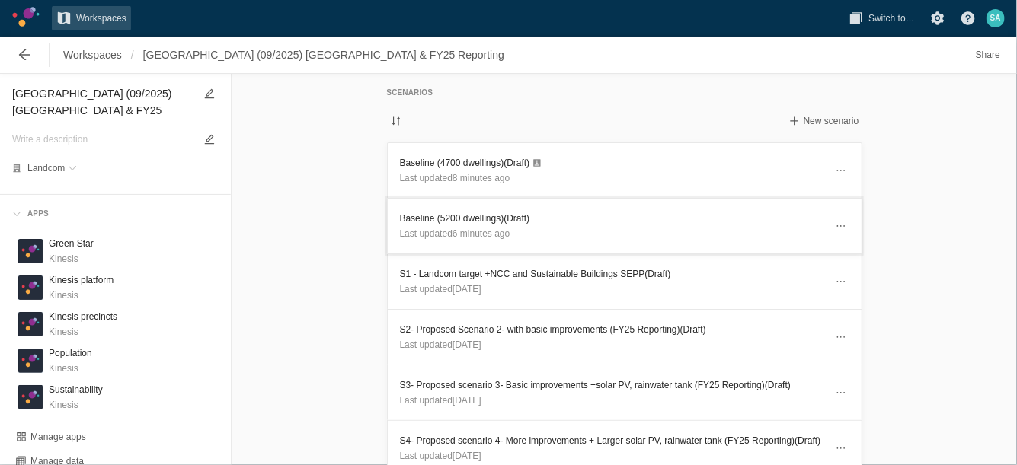
click at [478, 211] on h3 "Baseline (5200 dwellings) (Draft)" at bounding box center [612, 218] width 425 height 15
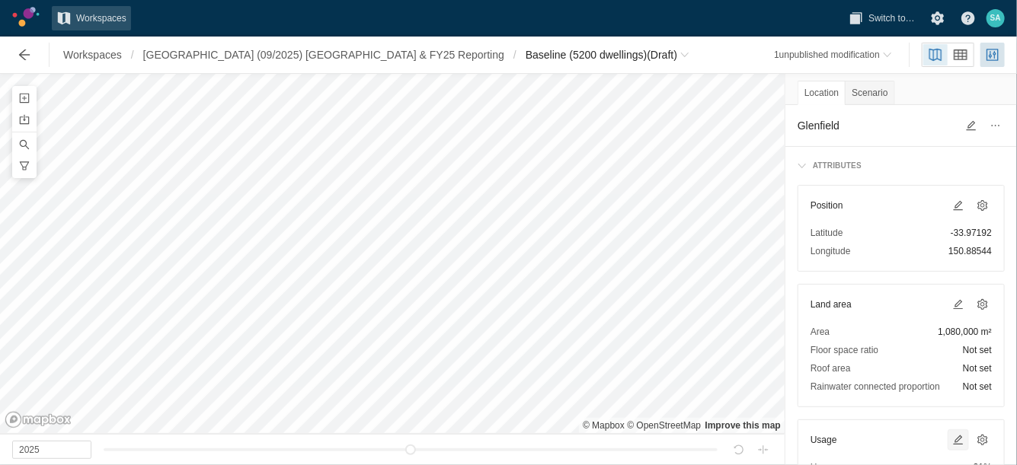
click at [952, 438] on span at bounding box center [958, 440] width 12 height 12
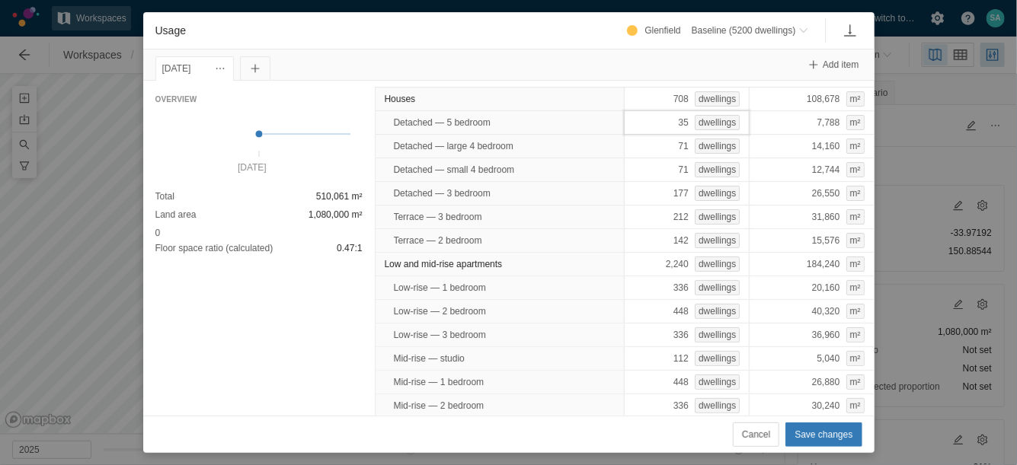
click at [644, 117] on div "35 dwellings" at bounding box center [687, 122] width 126 height 24
type input "30"
type input "70"
type input "142"
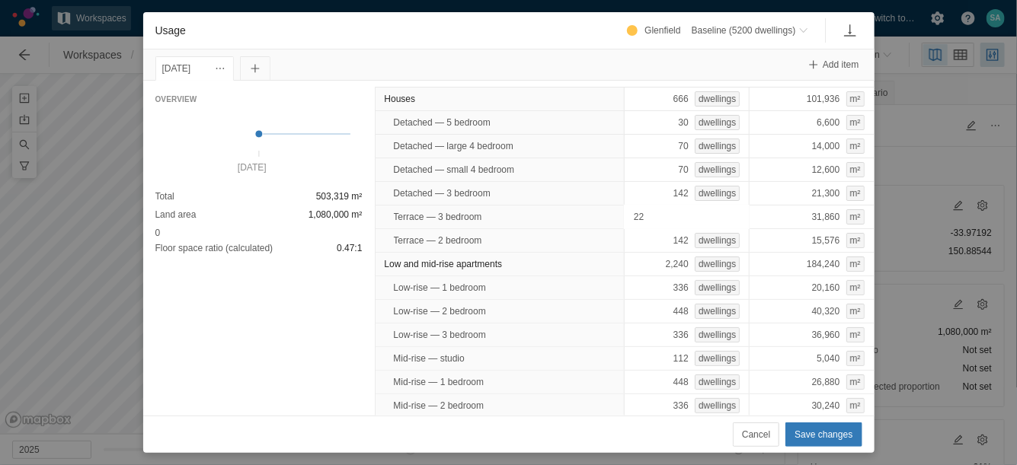
type input "225"
type input "171"
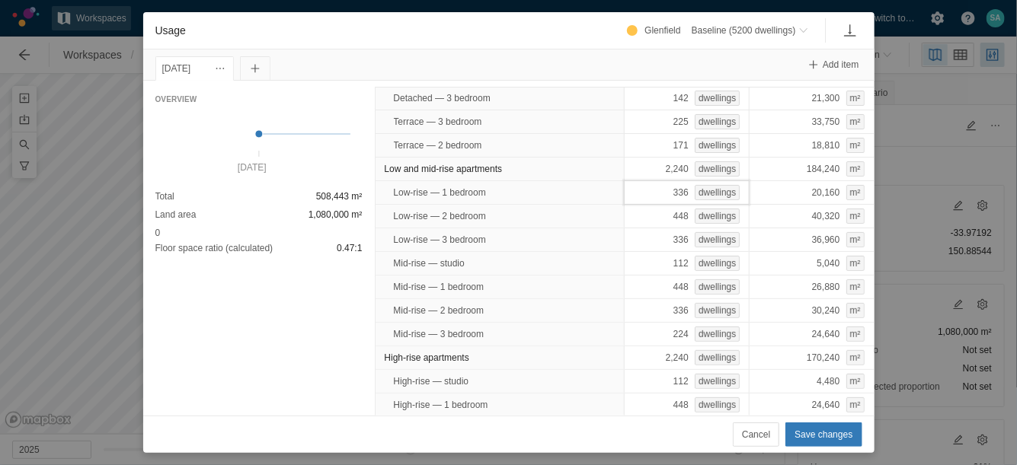
click at [650, 196] on div "336 dwellings" at bounding box center [687, 192] width 126 height 24
click at [644, 208] on div "448 dwellings" at bounding box center [687, 216] width 126 height 24
click at [656, 165] on div "2,240 dwellings" at bounding box center [687, 169] width 126 height 24
click at [806, 435] on span "Save changes" at bounding box center [823, 434] width 58 height 15
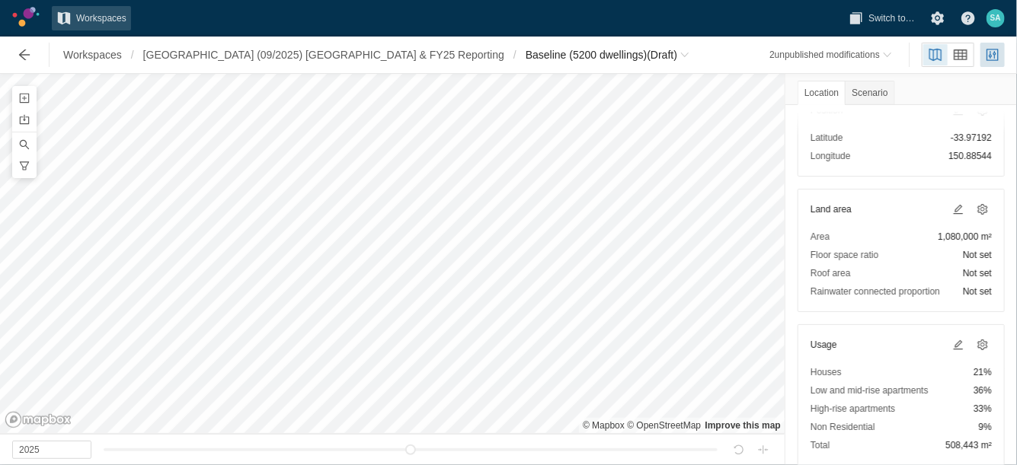
click at [237, 39] on div "Workspaces / Glenfield (09/2025) NZ & FY25 Reporting / Baseline (5200 dwellings…" at bounding box center [508, 55] width 1017 height 37
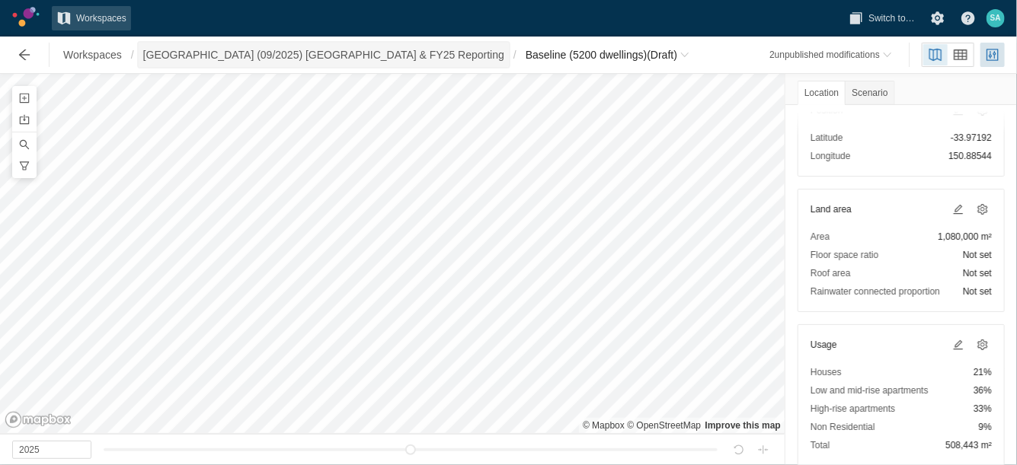
click at [280, 63] on span "[GEOGRAPHIC_DATA] (09/2025) [GEOGRAPHIC_DATA] & FY25 Reporting" at bounding box center [324, 55] width 370 height 24
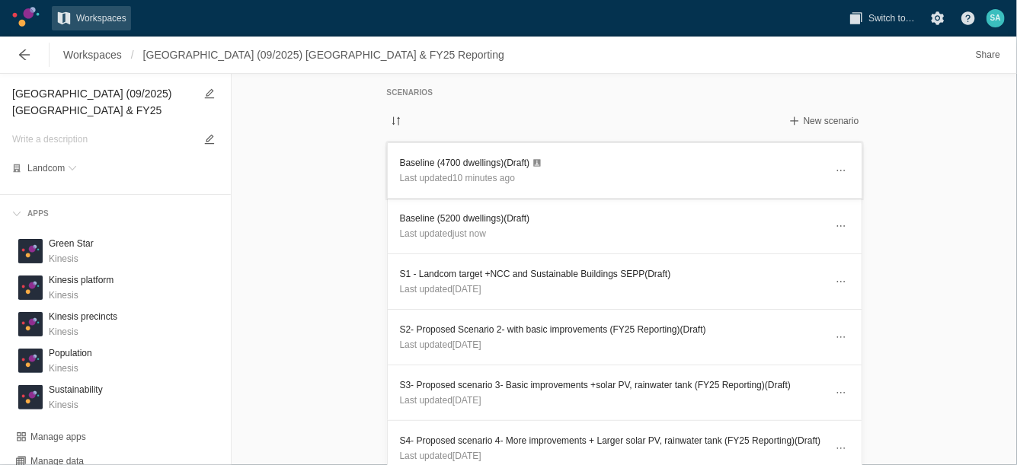
click at [424, 161] on h3 "Baseline (4700 dwellings) (Draft)" at bounding box center [612, 162] width 425 height 15
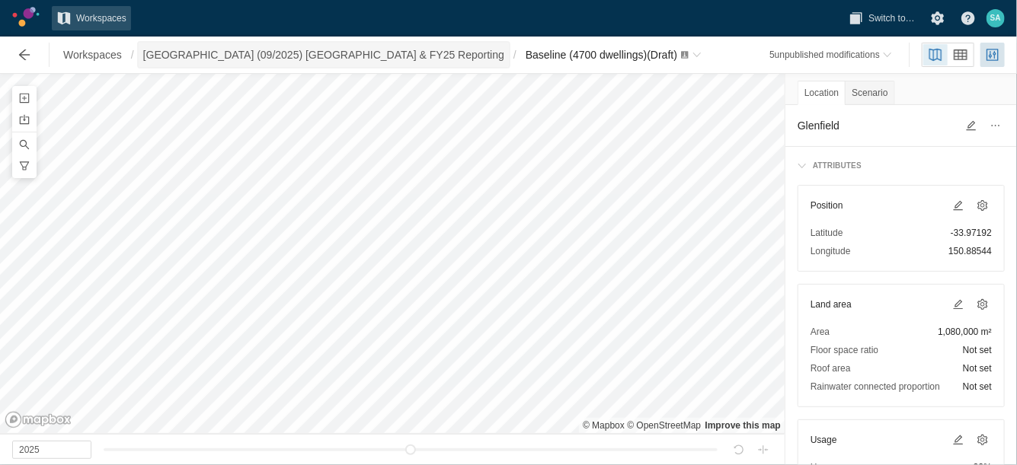
click at [321, 62] on span "[GEOGRAPHIC_DATA] (09/2025) [GEOGRAPHIC_DATA] & FY25 Reporting" at bounding box center [324, 55] width 370 height 24
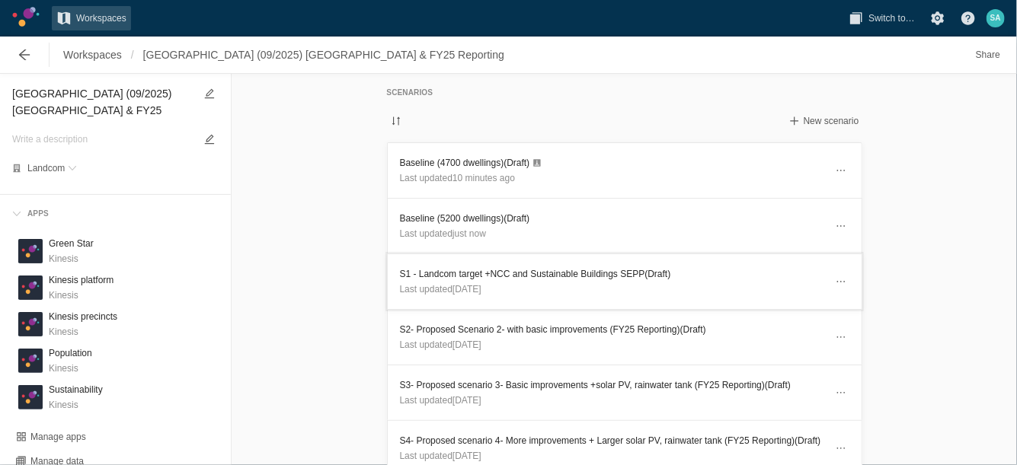
click at [448, 272] on h3 "S1 - Landcom target +NCC and Sustainable Buildings SEPP (Draft)" at bounding box center [612, 274] width 425 height 15
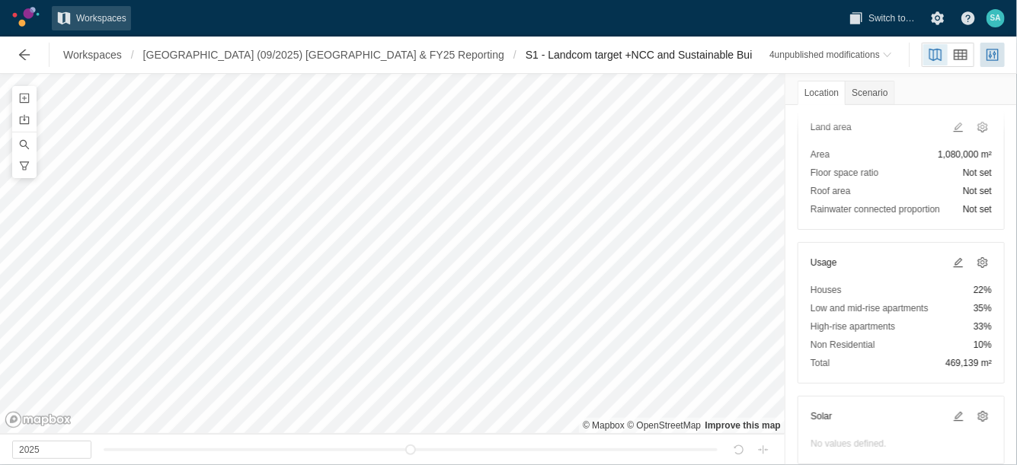
scroll to position [190, 0]
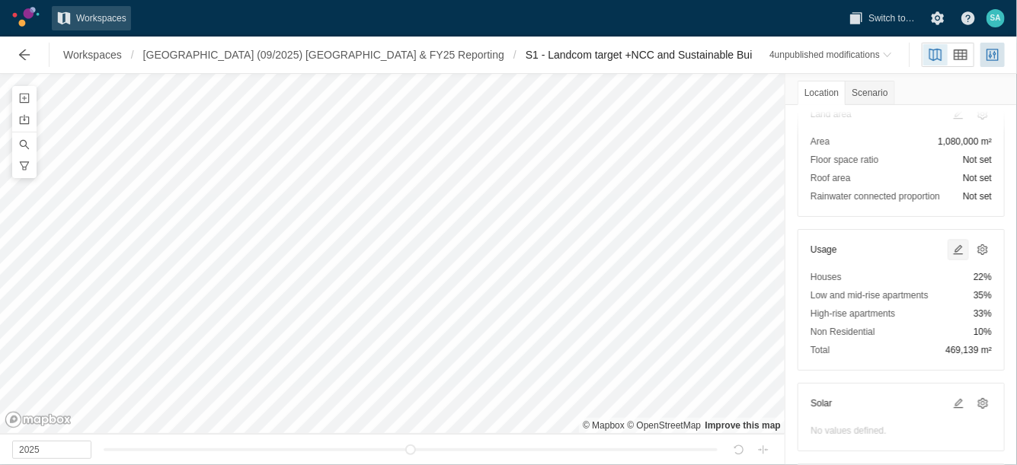
click at [952, 247] on span at bounding box center [958, 250] width 12 height 12
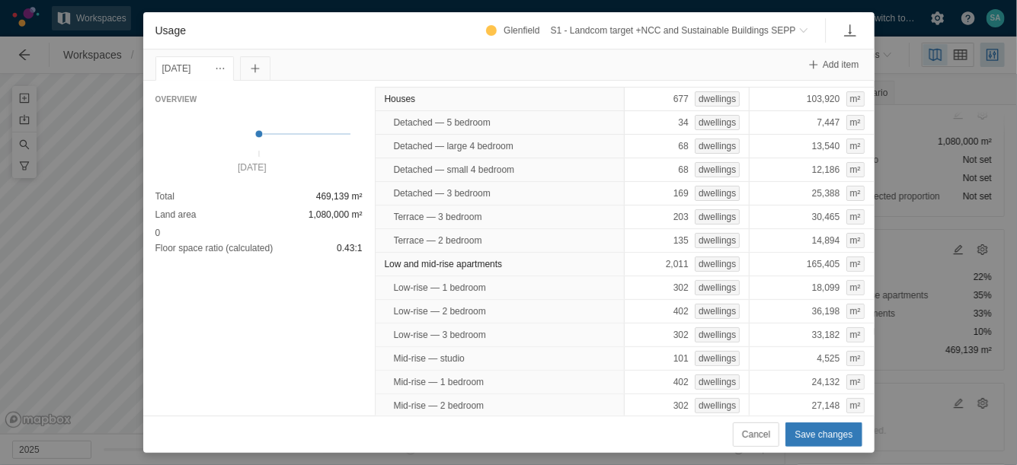
click at [784, 436] on div "Cancel Save changes" at bounding box center [508, 435] width 707 height 24
click at [777, 437] on button "Cancel" at bounding box center [756, 435] width 46 height 24
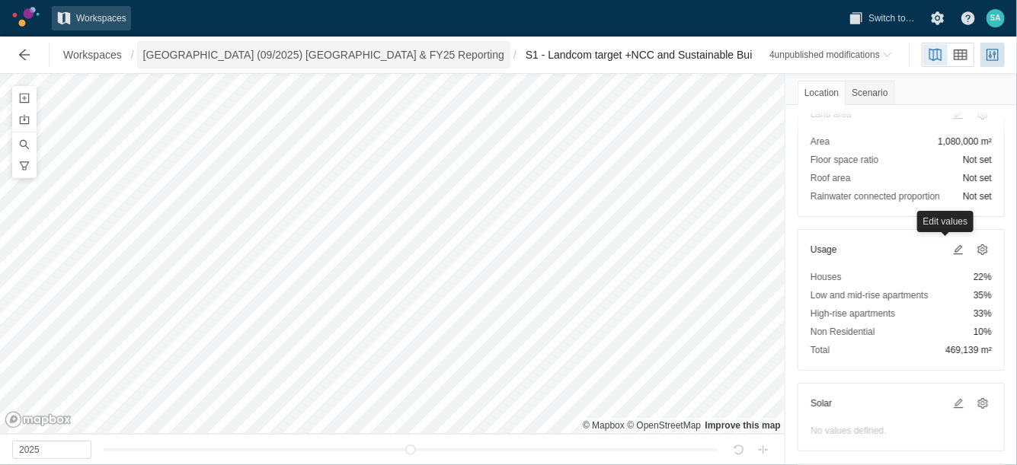
click at [332, 57] on span "[GEOGRAPHIC_DATA] (09/2025) [GEOGRAPHIC_DATA] & FY25 Reporting" at bounding box center [323, 54] width 361 height 15
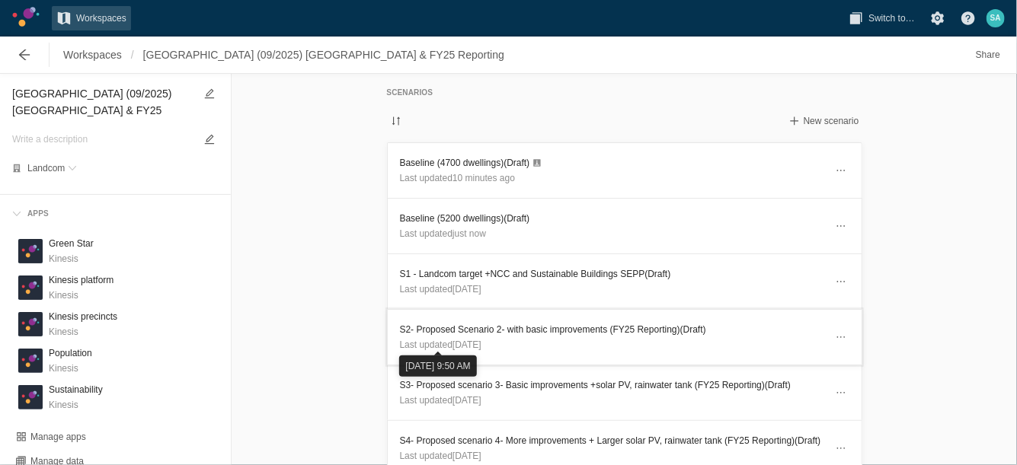
click at [434, 317] on header "S2- Proposed Scenario 2- with basic improvements (FY25 Reporting) (Draft) Last …" at bounding box center [625, 337] width 474 height 55
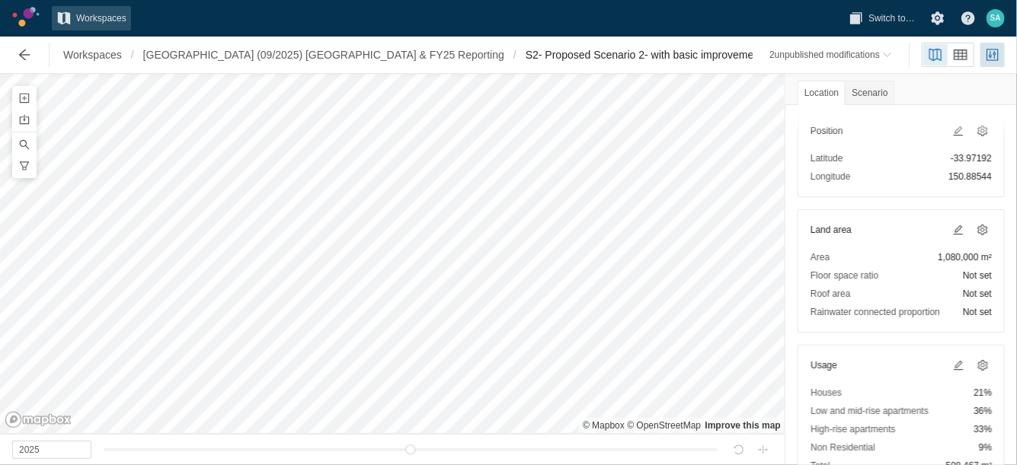
scroll to position [95, 0]
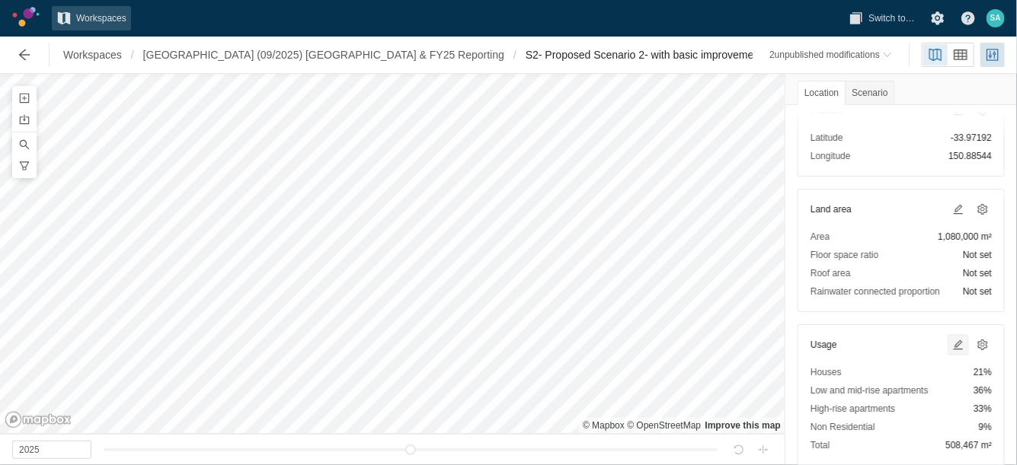
click at [952, 345] on span at bounding box center [958, 345] width 12 height 12
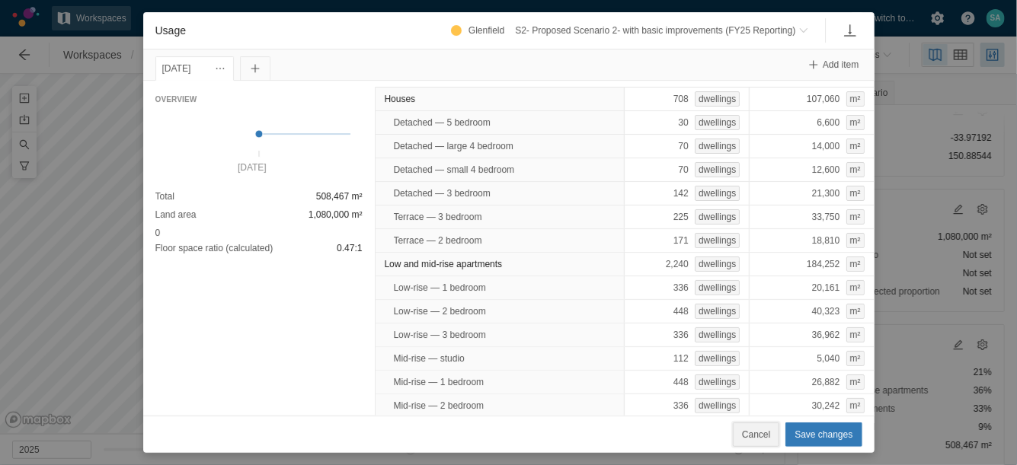
click at [759, 437] on span "Cancel" at bounding box center [756, 434] width 28 height 15
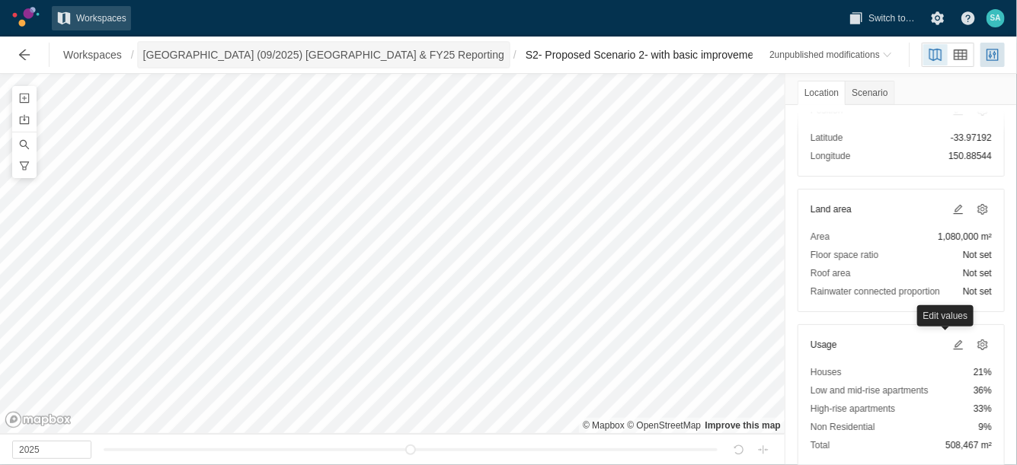
click at [259, 57] on span "[GEOGRAPHIC_DATA] (09/2025) [GEOGRAPHIC_DATA] & FY25 Reporting" at bounding box center [323, 54] width 361 height 15
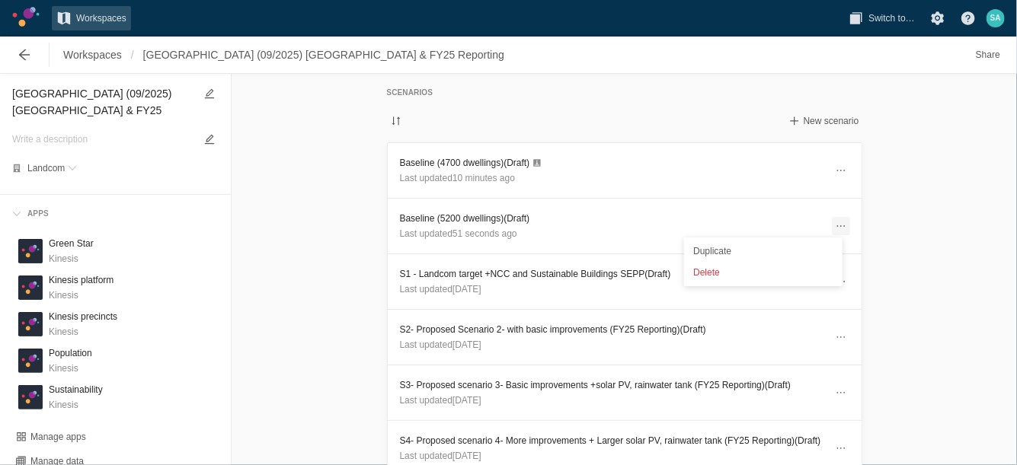
click at [836, 227] on span at bounding box center [841, 226] width 12 height 12
click at [844, 228] on header "Baseline (5200 dwellings) (Draft) Last updated 51 seconds ago" at bounding box center [625, 226] width 474 height 55
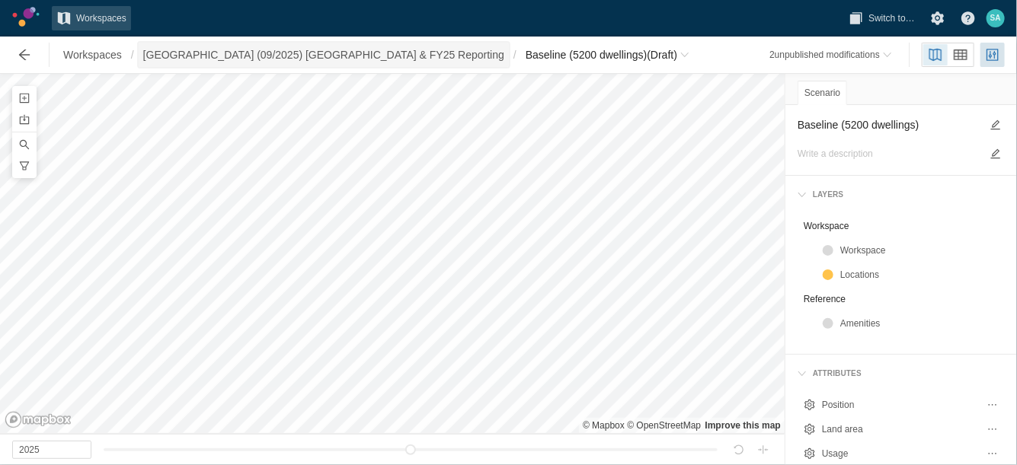
click at [263, 62] on span "[GEOGRAPHIC_DATA] (09/2025) [GEOGRAPHIC_DATA] & FY25 Reporting" at bounding box center [324, 55] width 370 height 24
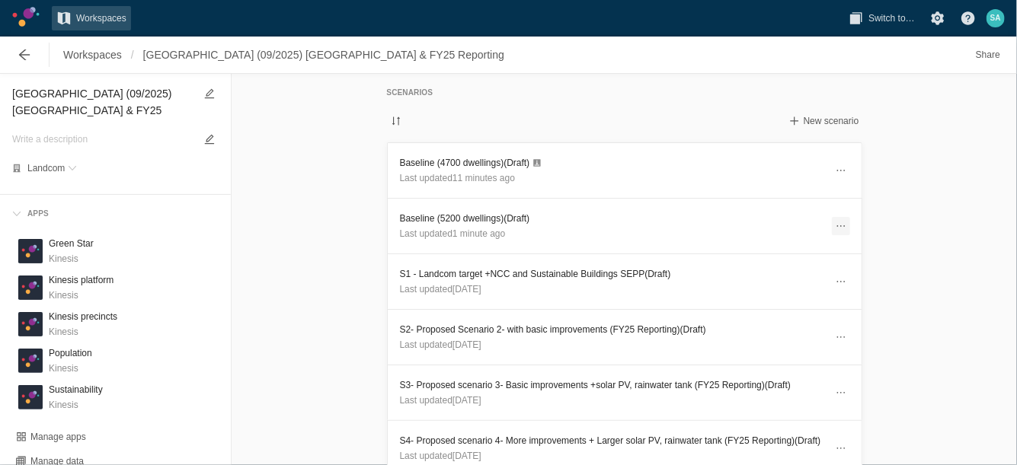
click at [835, 225] on span at bounding box center [841, 226] width 12 height 12
click at [711, 267] on div "Delete" at bounding box center [763, 272] width 152 height 21
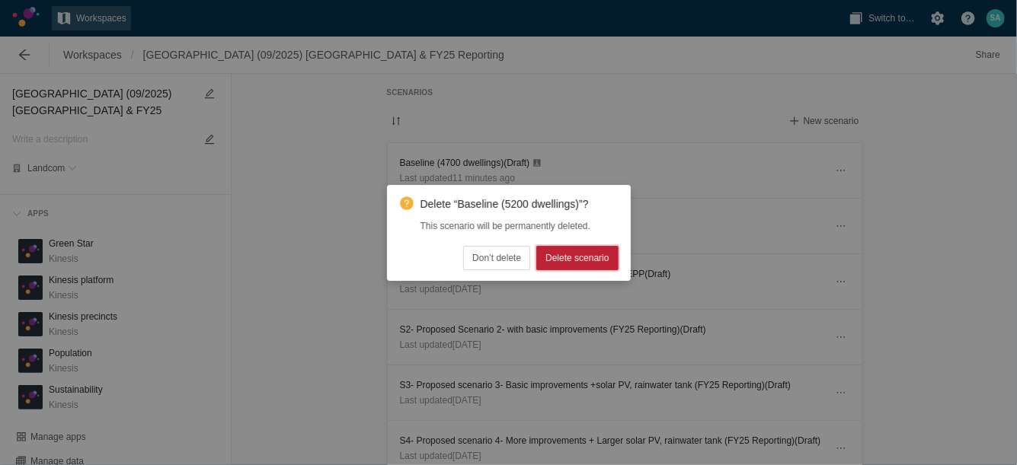
click at [569, 260] on span "Delete scenario" at bounding box center [576, 258] width 63 height 15
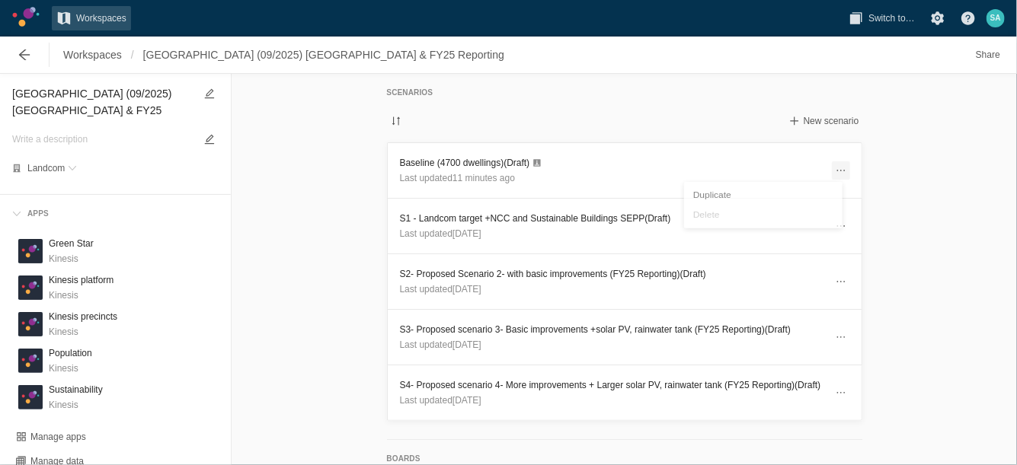
click at [831, 178] on span at bounding box center [840, 170] width 18 height 18
click at [723, 195] on div "Duplicate" at bounding box center [763, 195] width 152 height 21
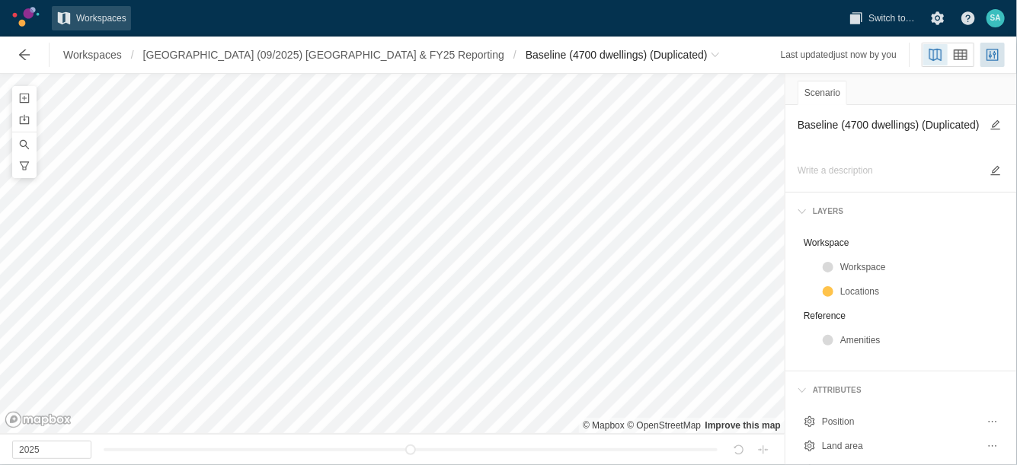
click at [867, 126] on textarea "Baseline (4700 dwellings) (Duplicated)" at bounding box center [888, 133] width 183 height 35
click at [866, 126] on textarea "Baseline (4700 dwellings) (Duplicated)" at bounding box center [888, 133] width 183 height 35
click at [867, 131] on textarea "Baseline (4700 dwellings) (Duplicated)" at bounding box center [888, 133] width 183 height 35
click at [781, 139] on div "© Mapbox © OpenStreetMap Improve this map 2025 Scenario Baseline (5200 dwelling…" at bounding box center [508, 269] width 1017 height 391
type textarea "Baseline (5200 dwellings)"
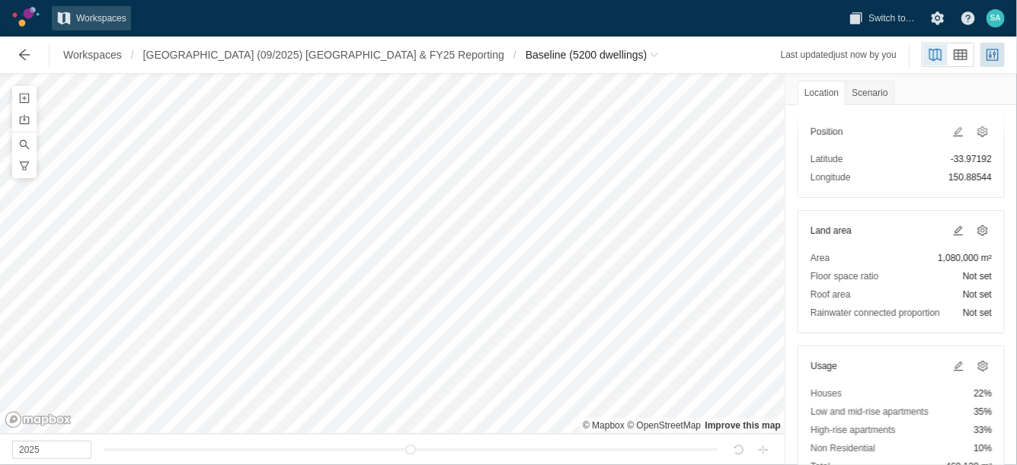
scroll to position [95, 0]
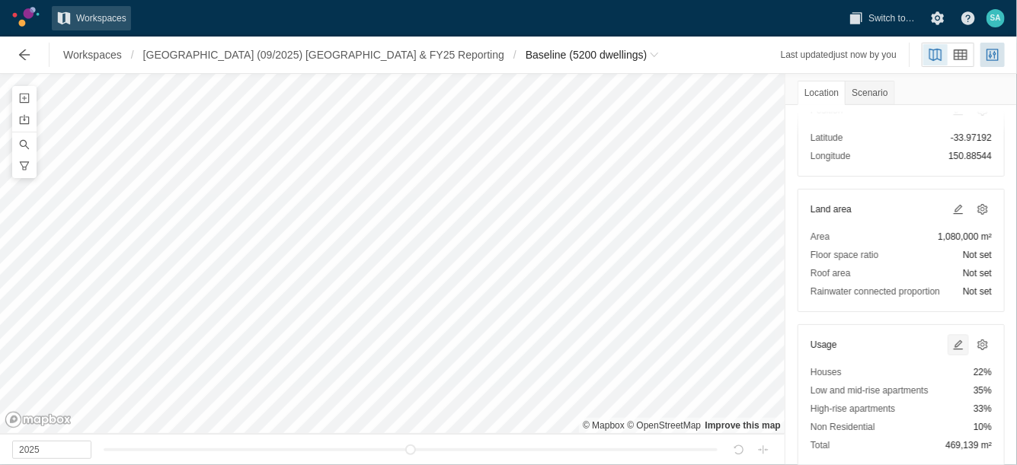
click at [952, 344] on span at bounding box center [958, 345] width 12 height 12
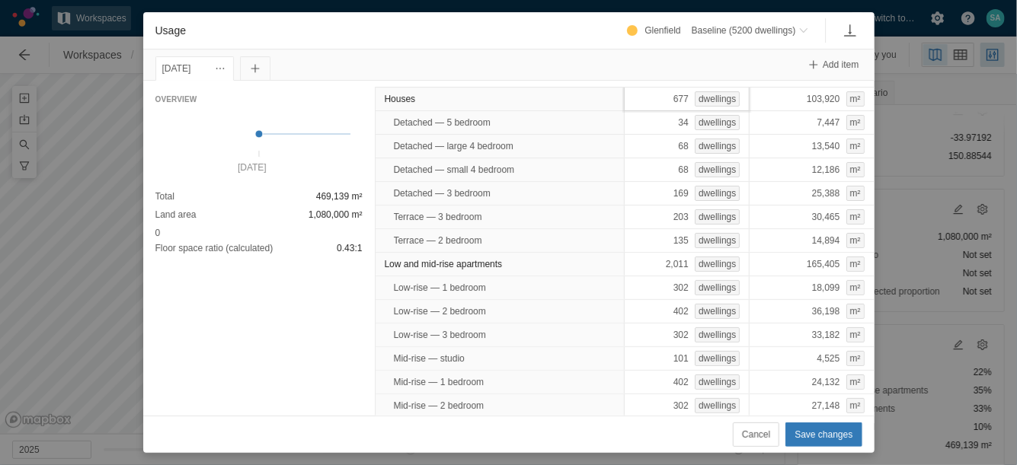
click at [637, 88] on div "677 dwellings" at bounding box center [687, 99] width 126 height 24
type input "708"
type input "30"
type input "70"
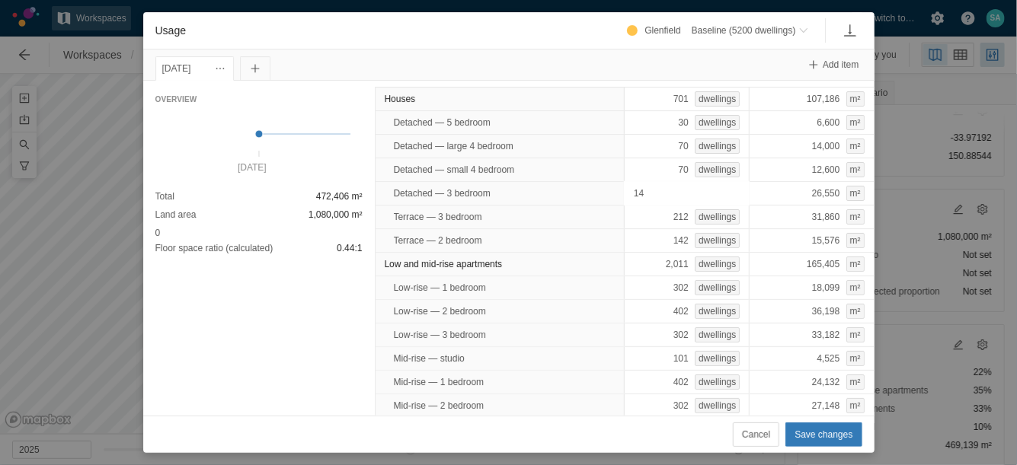
type input "142"
type input "225"
type input "171"
click at [642, 254] on div "2,011 dwellings" at bounding box center [687, 264] width 126 height 24
type input "2240"
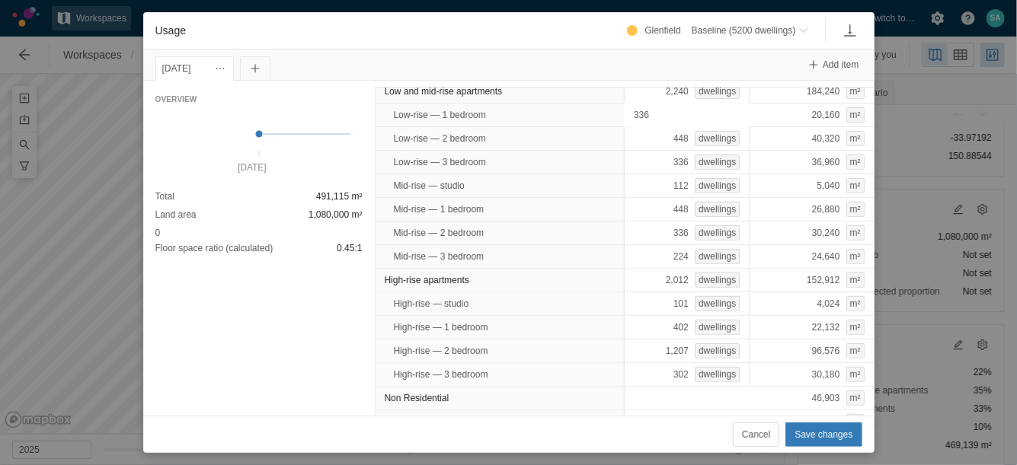
scroll to position [185, 0]
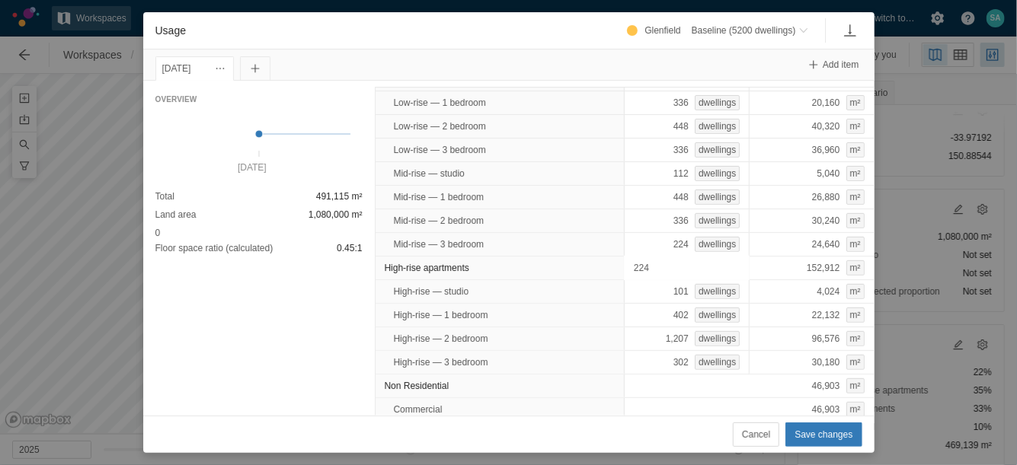
type input "2240"
click at [835, 440] on span "Save changes" at bounding box center [823, 434] width 58 height 15
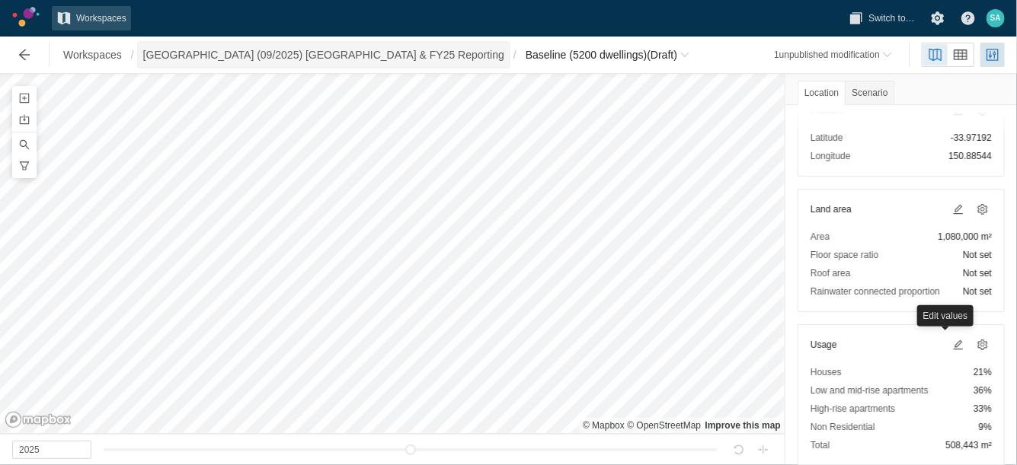
click at [308, 57] on span "[GEOGRAPHIC_DATA] (09/2025) [GEOGRAPHIC_DATA] & FY25 Reporting" at bounding box center [323, 54] width 361 height 15
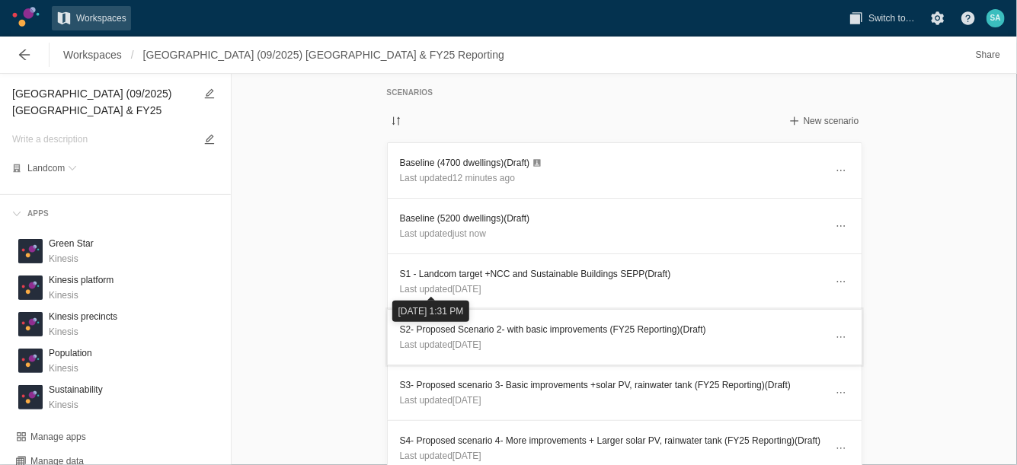
click at [409, 329] on h3 "S2- Proposed Scenario 2- with basic improvements (FY25 Reporting) (Draft)" at bounding box center [612, 329] width 425 height 15
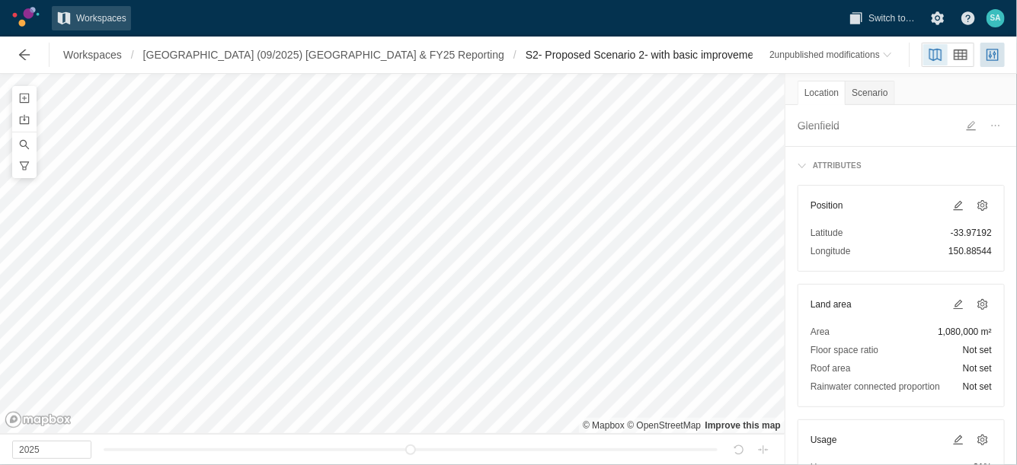
scroll to position [95, 0]
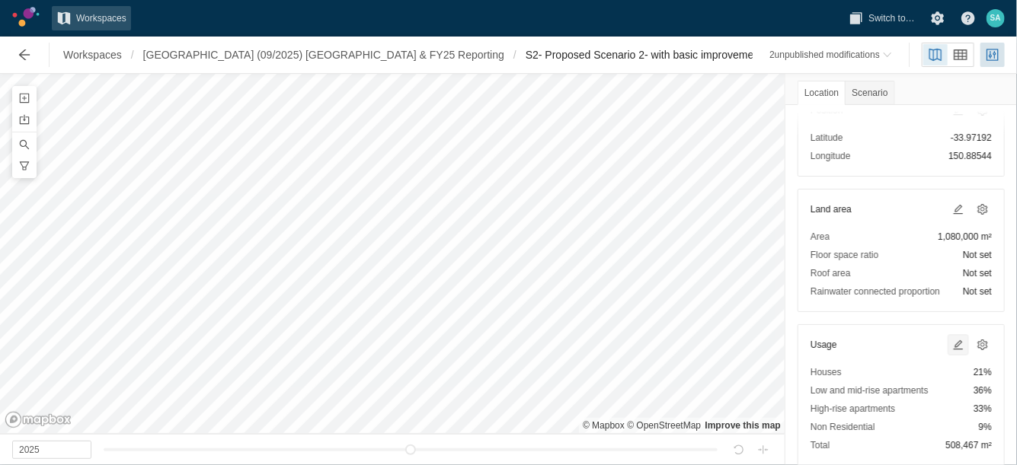
click at [952, 343] on span at bounding box center [958, 345] width 12 height 12
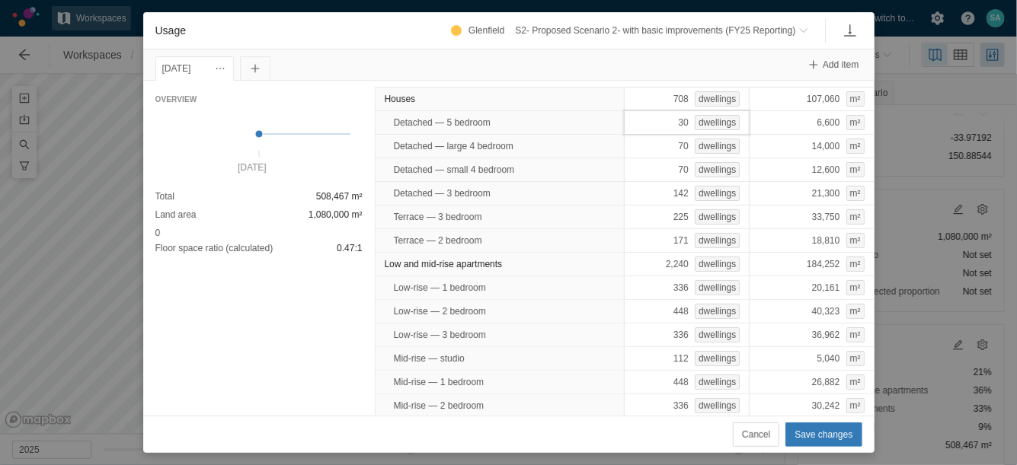
click at [647, 116] on div "30 dwellings" at bounding box center [687, 122] width 126 height 24
click at [664, 263] on div "2,240 dwellings" at bounding box center [687, 264] width 126 height 24
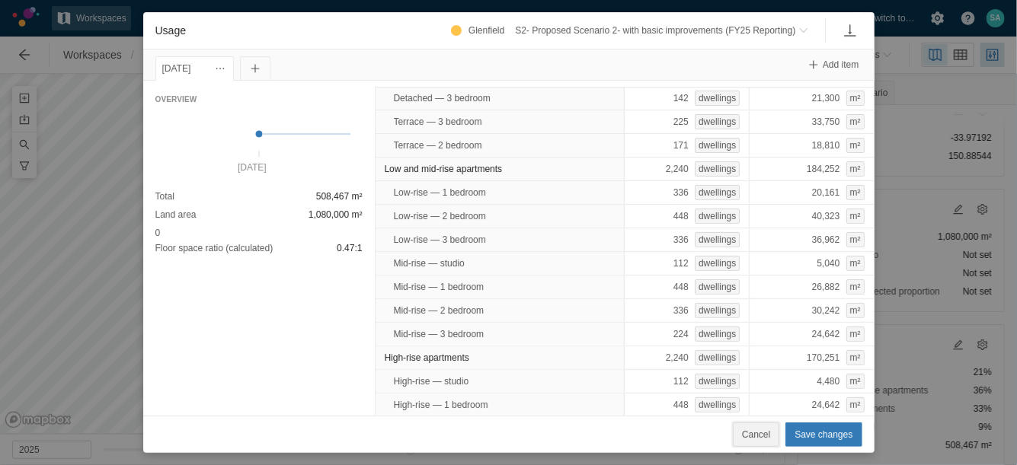
click at [770, 436] on span "Cancel" at bounding box center [756, 434] width 28 height 15
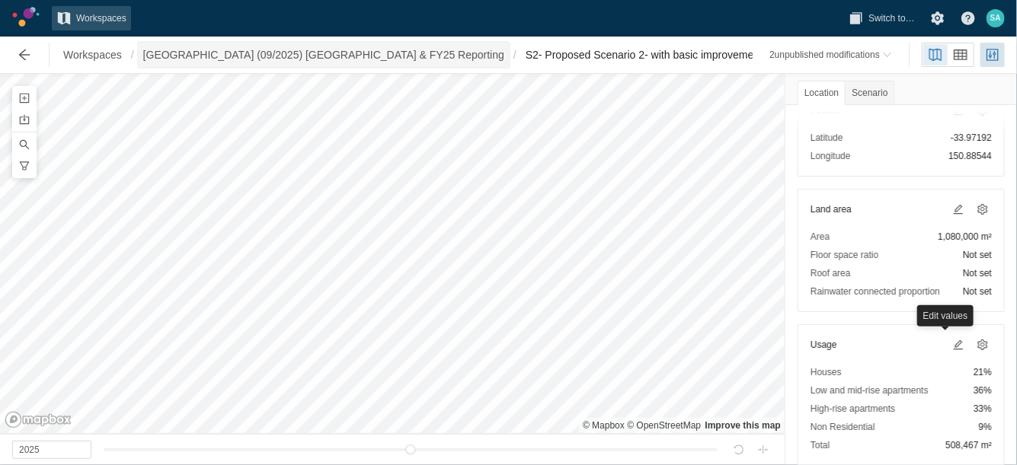
click at [312, 49] on span "[GEOGRAPHIC_DATA] (09/2025) [GEOGRAPHIC_DATA] & FY25 Reporting" at bounding box center [323, 54] width 361 height 15
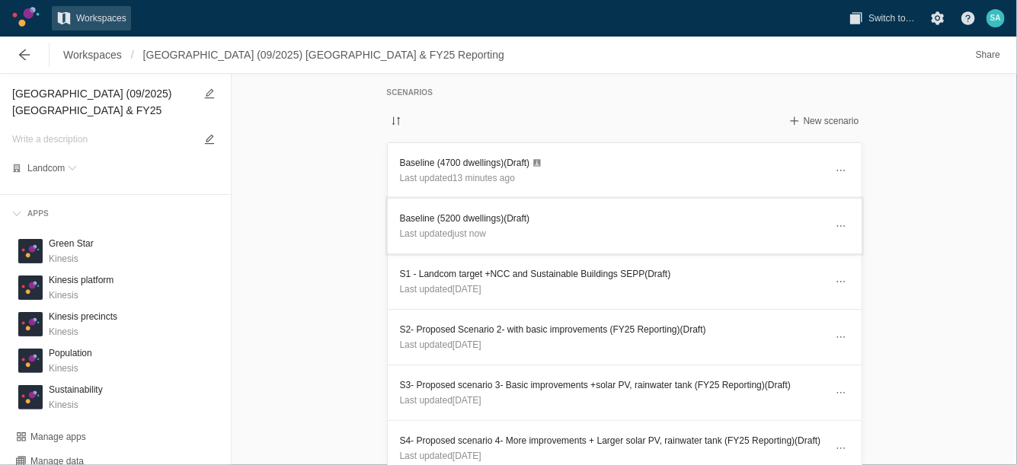
click at [428, 219] on h3 "Baseline (5200 dwellings) (Draft)" at bounding box center [612, 218] width 425 height 15
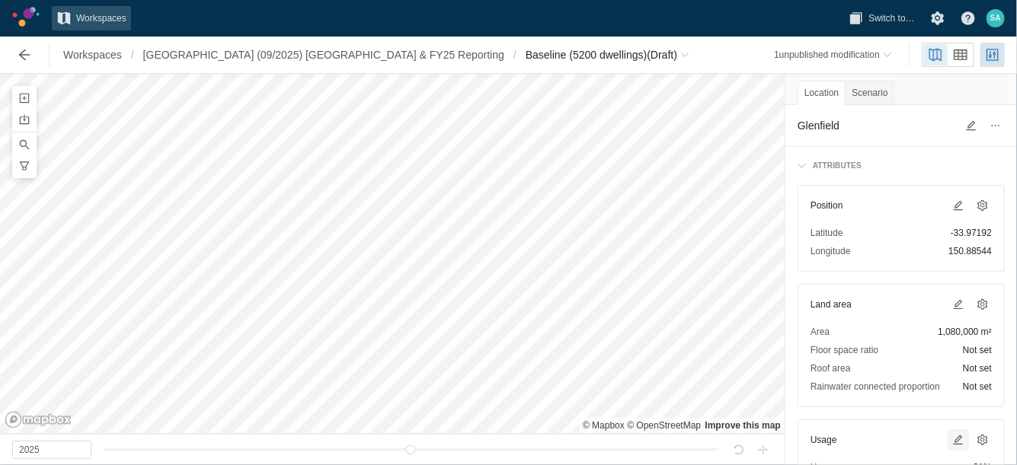
click at [952, 437] on span at bounding box center [958, 440] width 12 height 12
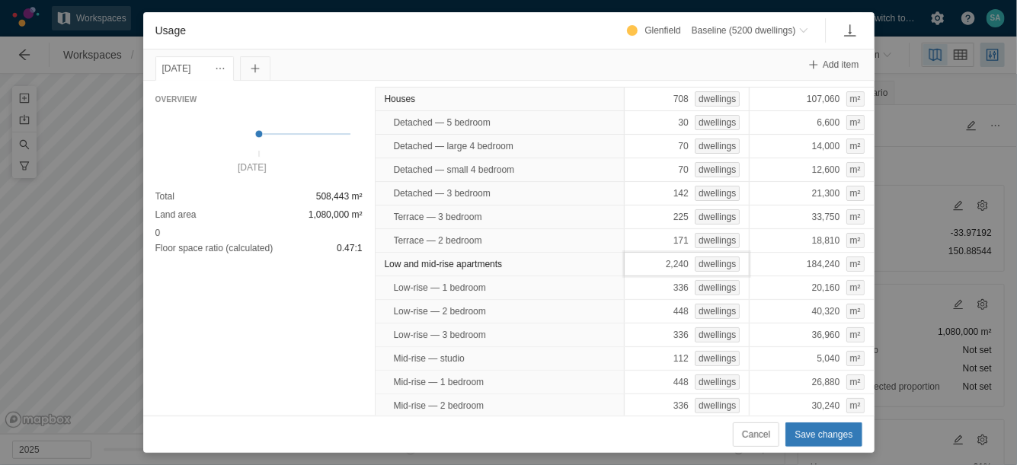
click at [669, 266] on div "2,240 dwellings" at bounding box center [687, 264] width 126 height 24
click at [668, 261] on input "2240" at bounding box center [687, 264] width 126 height 24
type input "2240.15"
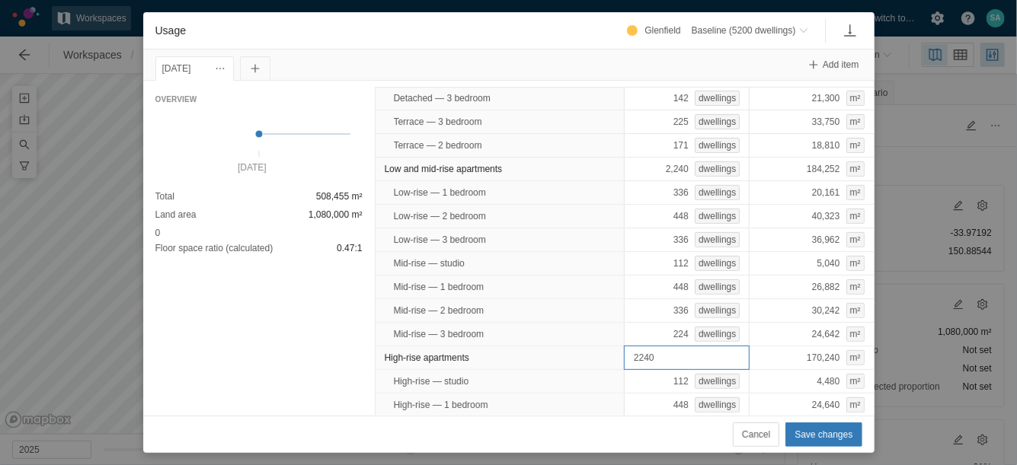
click at [669, 356] on input "2240" at bounding box center [687, 358] width 126 height 24
type input "2240.15"
click at [799, 427] on span "Save changes" at bounding box center [823, 434] width 58 height 15
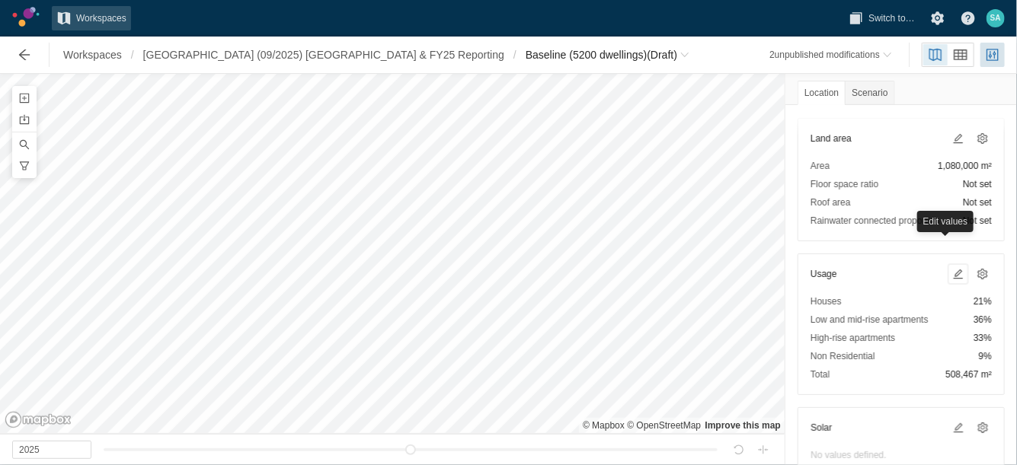
scroll to position [190, 0]
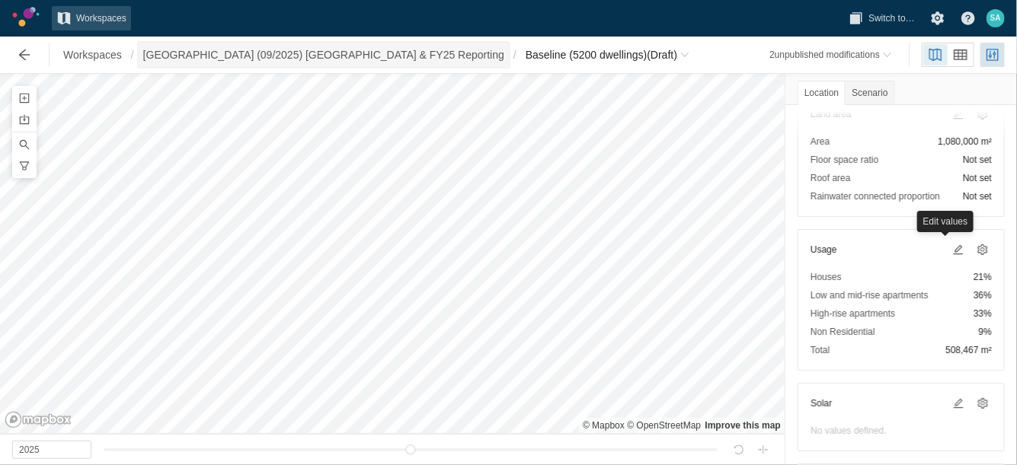
click at [267, 56] on span "[GEOGRAPHIC_DATA] (09/2025) [GEOGRAPHIC_DATA] & FY25 Reporting" at bounding box center [323, 54] width 361 height 15
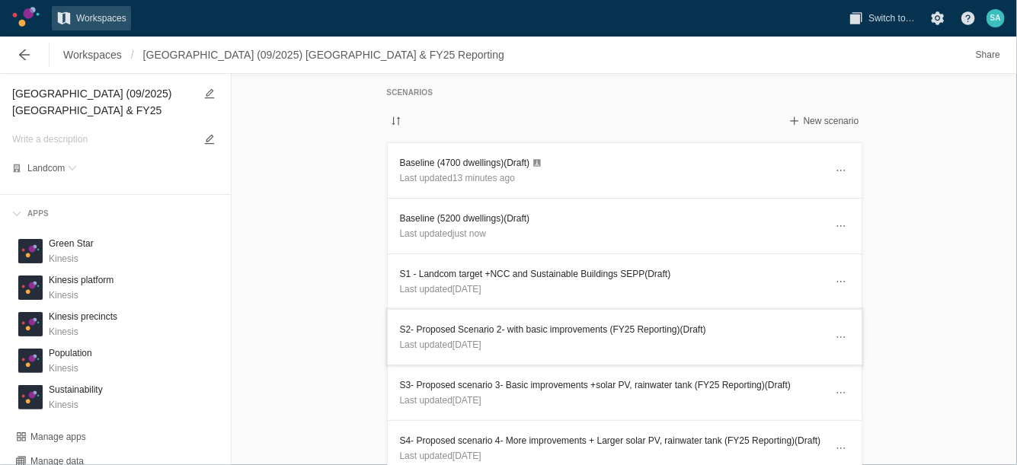
click at [448, 328] on h3 "S2- Proposed Scenario 2- with basic improvements (FY25 Reporting) (Draft)" at bounding box center [612, 329] width 425 height 15
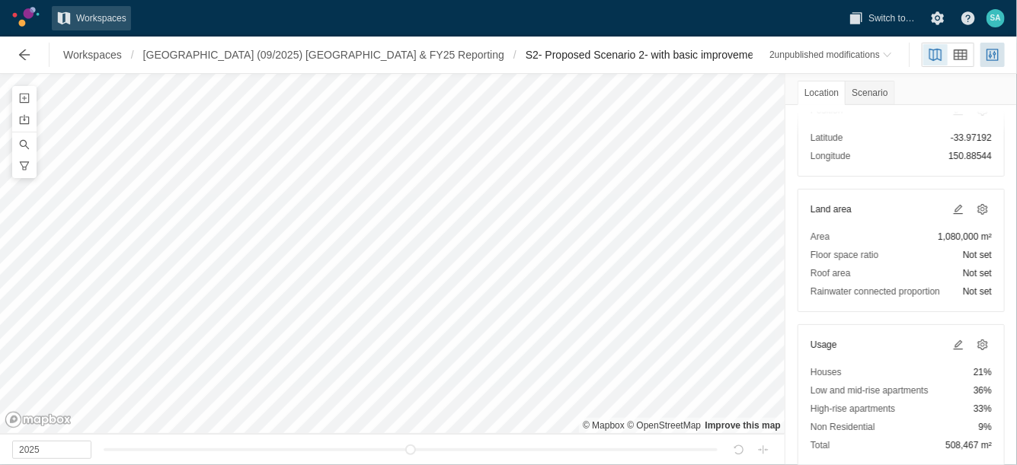
scroll to position [190, 0]
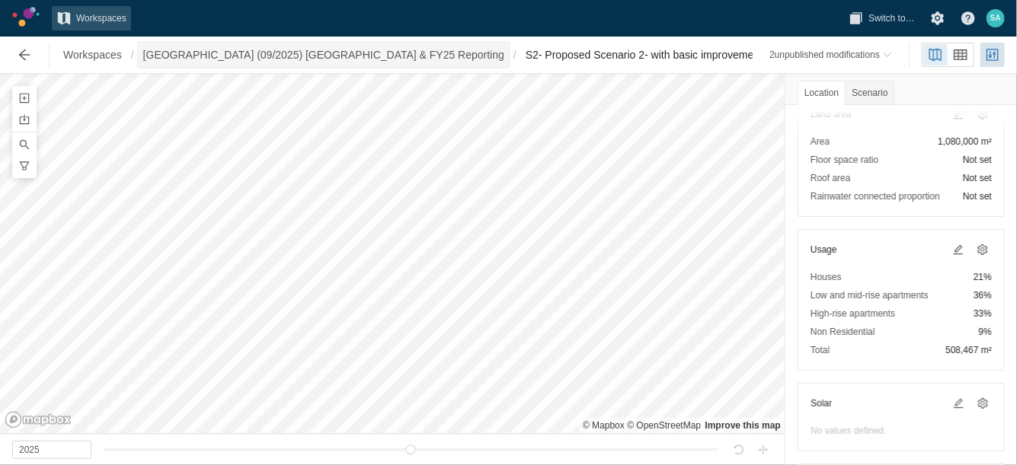
click at [331, 58] on span "[GEOGRAPHIC_DATA] (09/2025) [GEOGRAPHIC_DATA] & FY25 Reporting" at bounding box center [323, 54] width 361 height 15
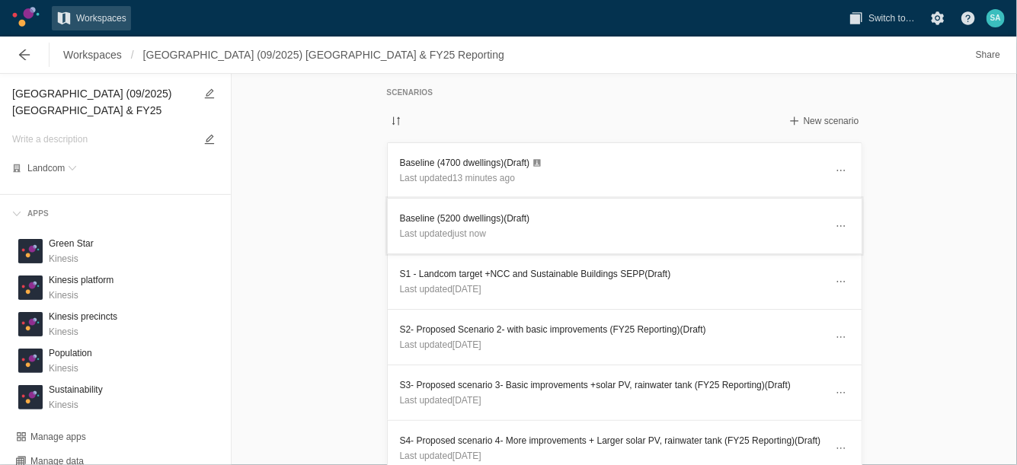
click at [471, 217] on h3 "Baseline (5200 dwellings) (Draft)" at bounding box center [612, 218] width 425 height 15
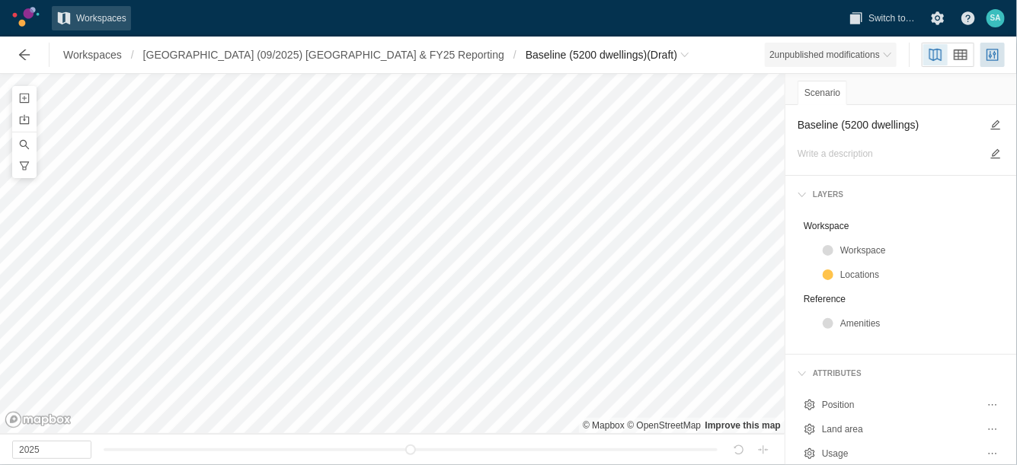
click at [870, 53] on div "2 unpublished modification s" at bounding box center [824, 54] width 110 height 15
click at [525, 54] on span "Baseline (5200 dwellings)" at bounding box center [586, 54] width 122 height 15
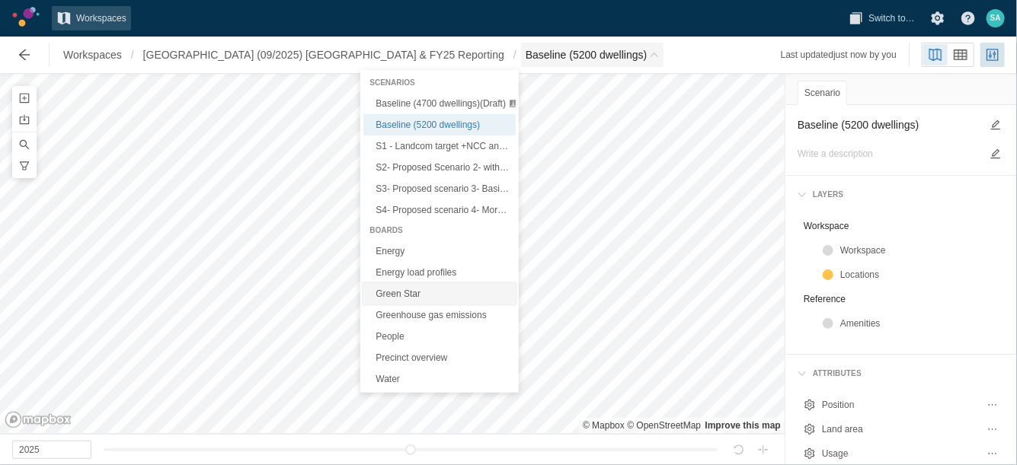
click at [392, 291] on link "Green Star" at bounding box center [439, 293] width 152 height 21
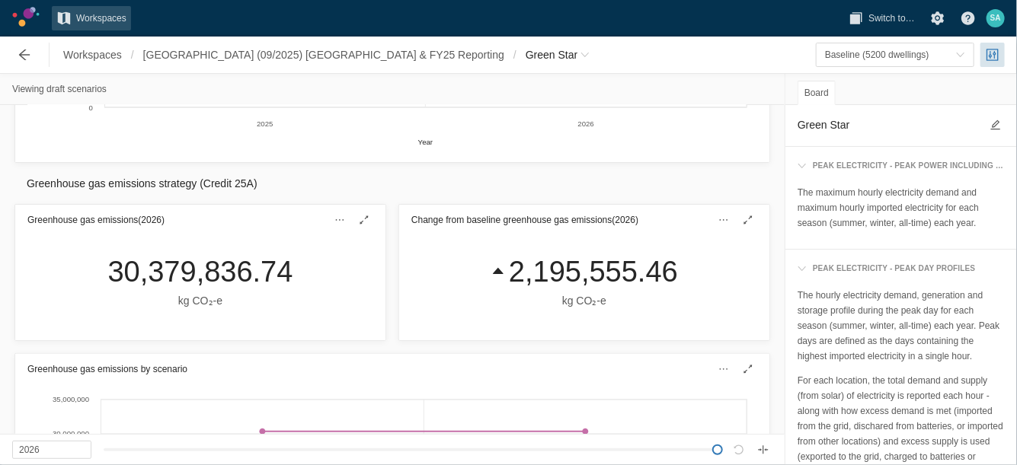
scroll to position [1333, 0]
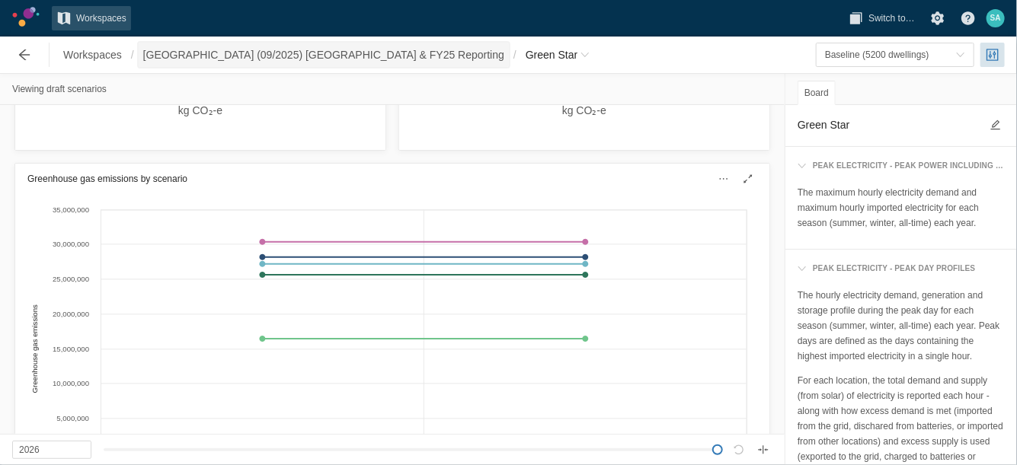
click at [279, 53] on span "[GEOGRAPHIC_DATA] (09/2025) [GEOGRAPHIC_DATA] & FY25 Reporting" at bounding box center [323, 54] width 361 height 15
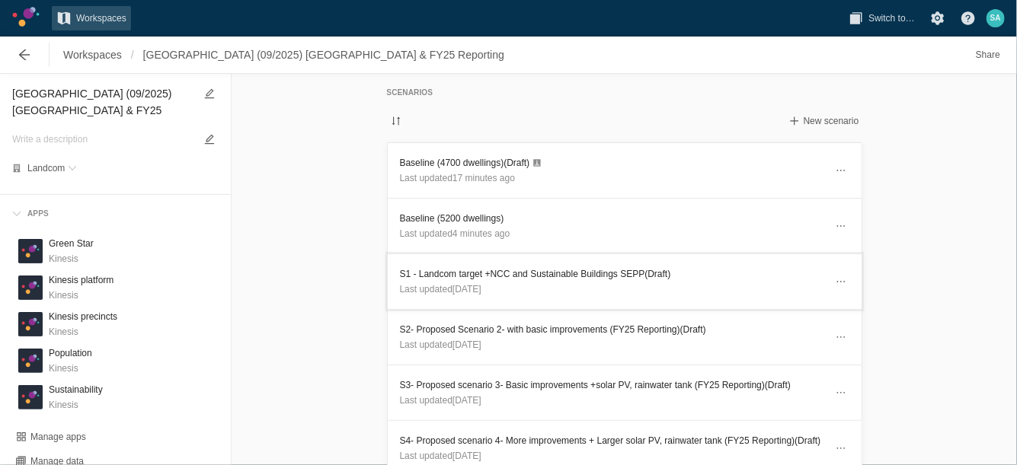
click at [502, 267] on h3 "S1 - Landcom target +NCC and Sustainable Buildings SEPP (Draft)" at bounding box center [612, 274] width 425 height 15
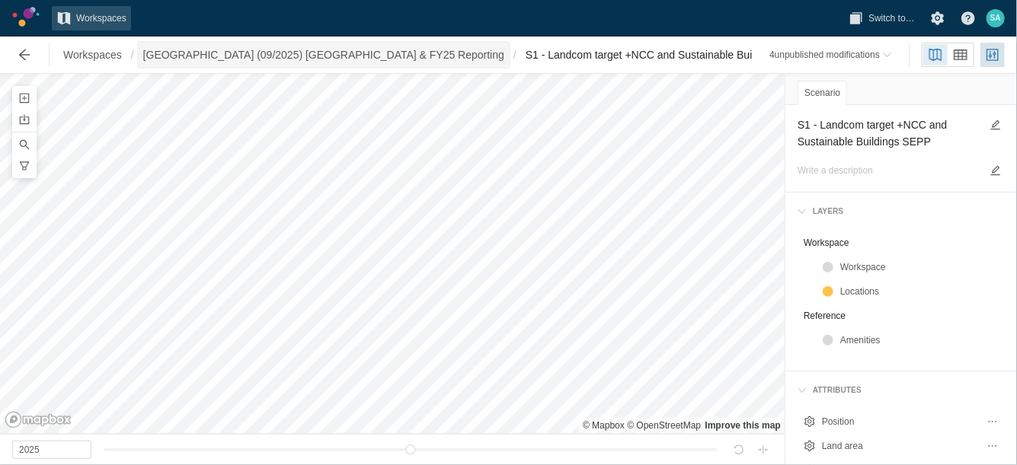
click at [300, 53] on span "[GEOGRAPHIC_DATA] (09/2025) [GEOGRAPHIC_DATA] & FY25 Reporting" at bounding box center [323, 54] width 361 height 15
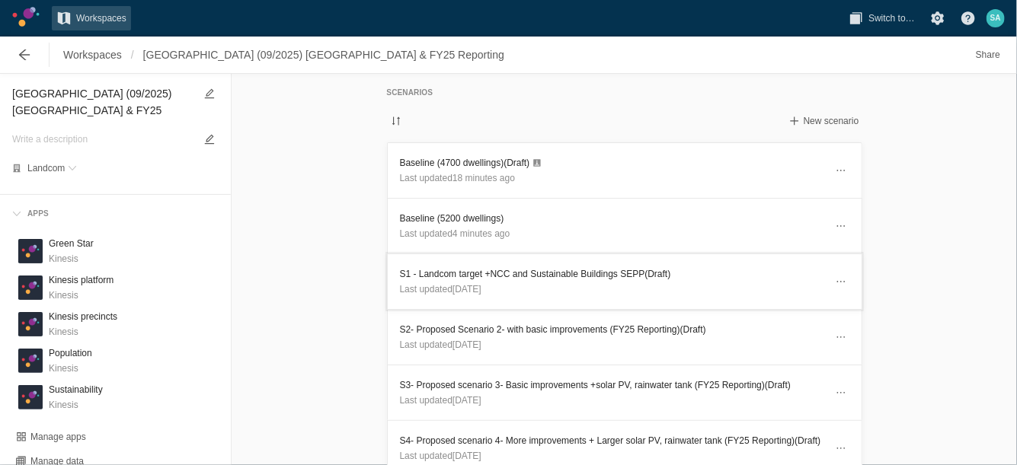
click at [453, 267] on h3 "S1 - Landcom target +NCC and Sustainable Buildings SEPP (Draft)" at bounding box center [612, 274] width 425 height 15
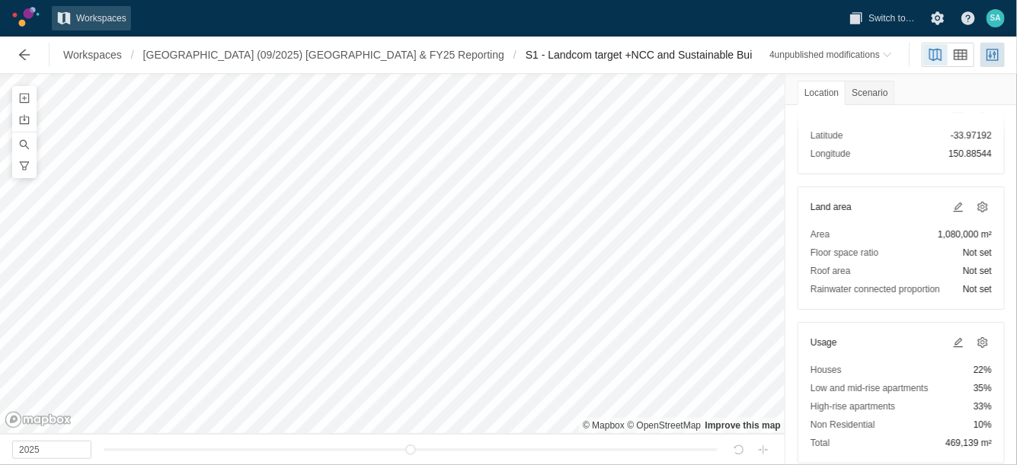
scroll to position [190, 0]
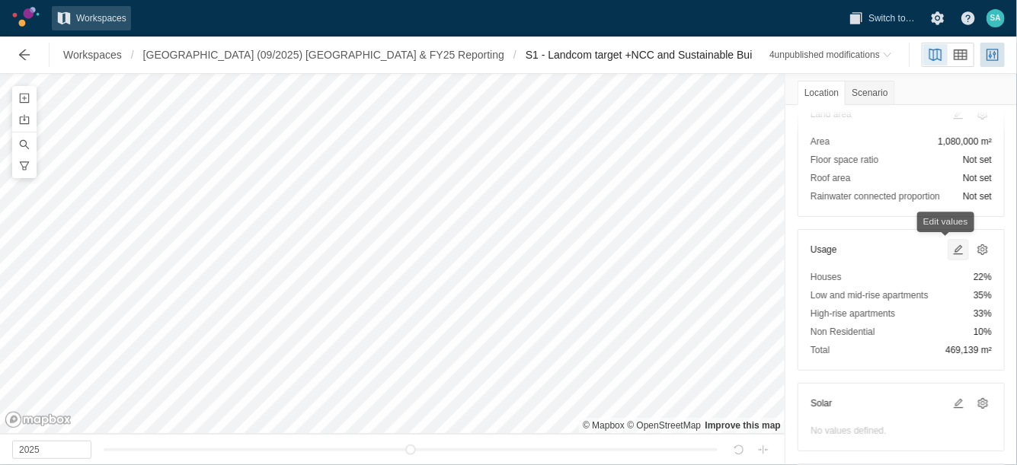
click at [952, 248] on span at bounding box center [958, 250] width 12 height 12
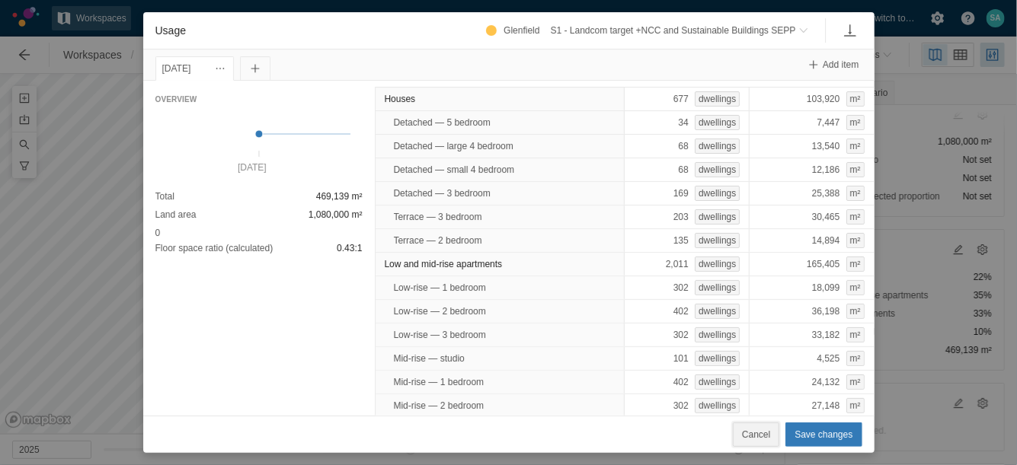
click at [764, 437] on span "Cancel" at bounding box center [756, 434] width 28 height 15
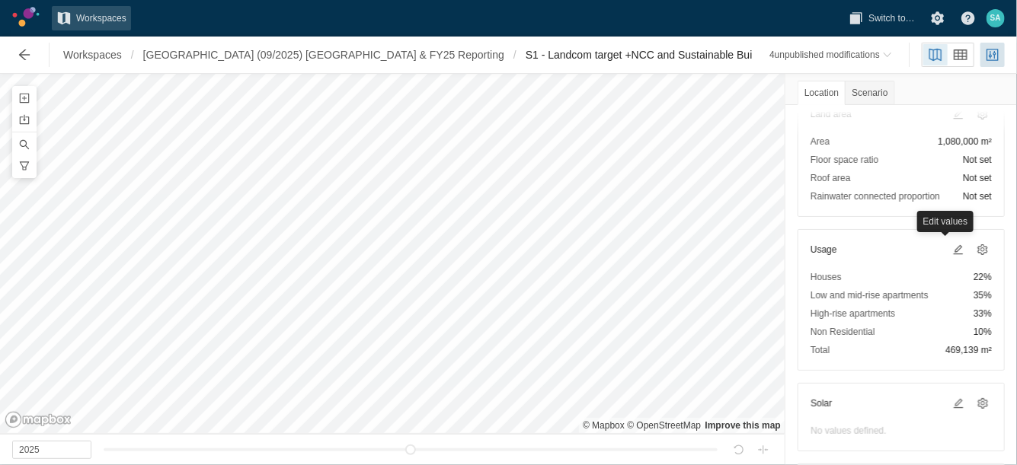
click at [866, 79] on div "Location Scenario" at bounding box center [846, 90] width 101 height 30
click at [864, 85] on div "Scenario" at bounding box center [868, 93] width 49 height 24
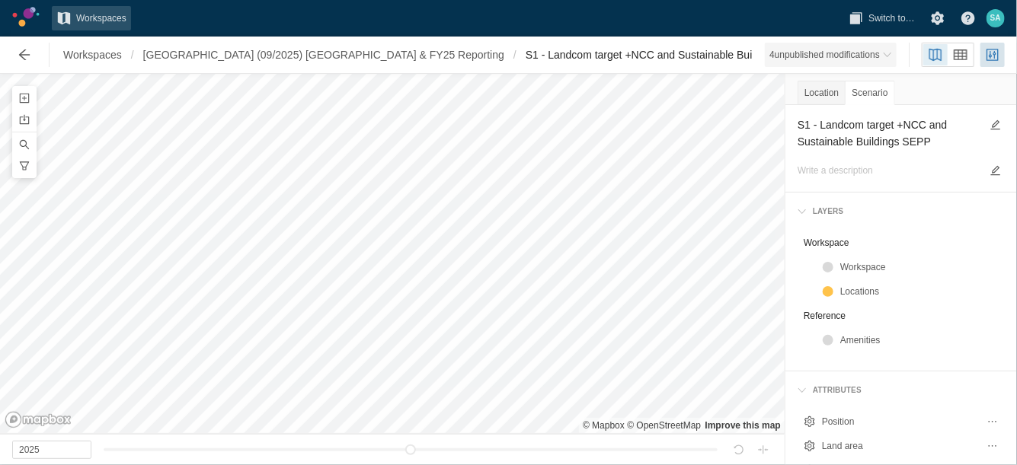
click at [871, 51] on div "4 unpublished modification s" at bounding box center [824, 54] width 110 height 15
click at [945, 141] on textarea "S1 - Landcom target +NCC and Sustainable Buildings SEPP" at bounding box center [888, 133] width 183 height 35
click at [935, 141] on textarea "S1 - Landcom target +NCC and Sustainable Buildings SEPP" at bounding box center [888, 133] width 183 height 35
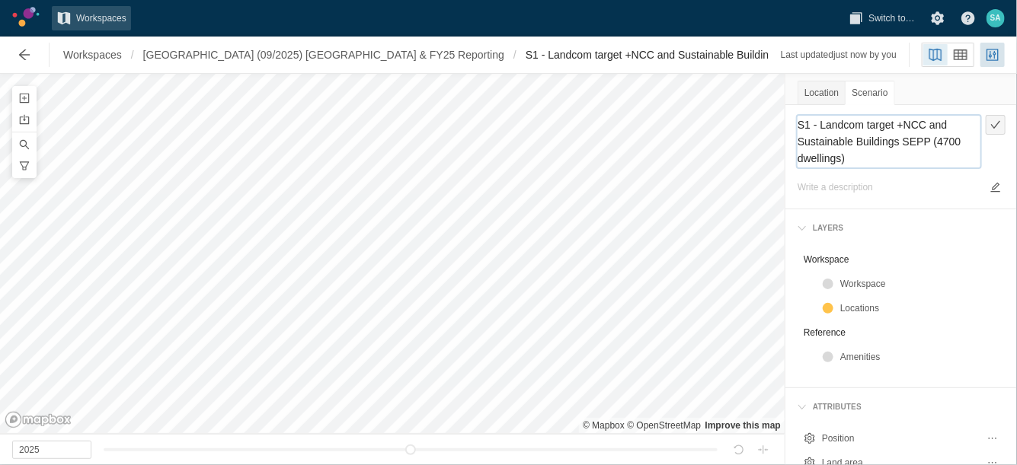
type textarea "S1 - Landcom target +NCC and Sustainable Buildings SEPP (4700 dwellings)"
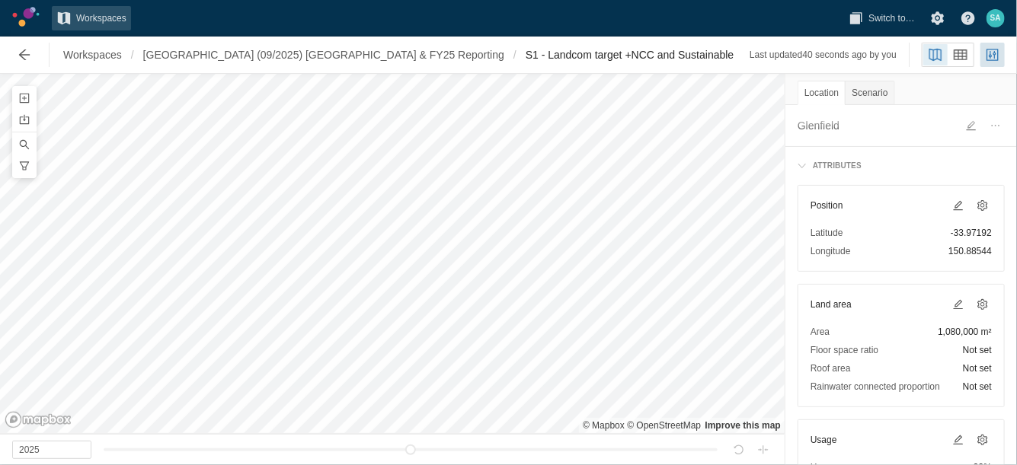
scroll to position [95, 0]
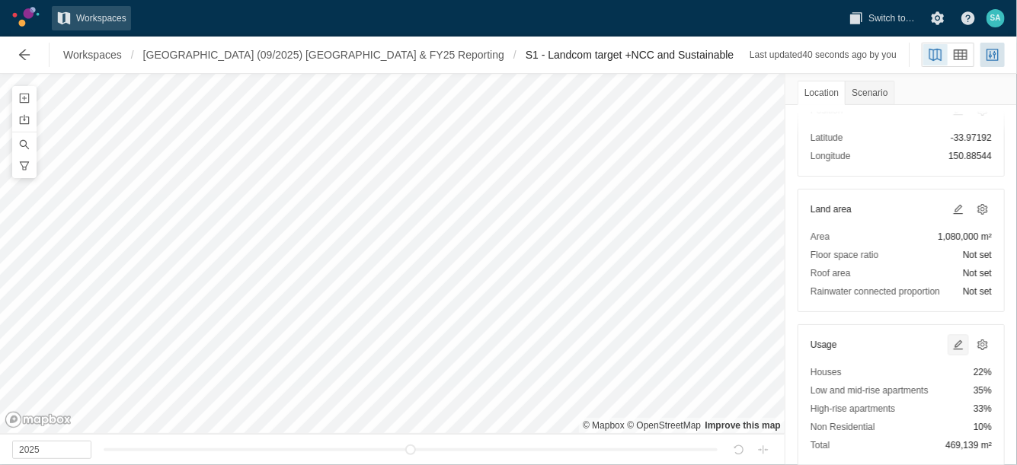
click at [952, 341] on span at bounding box center [958, 345] width 12 height 12
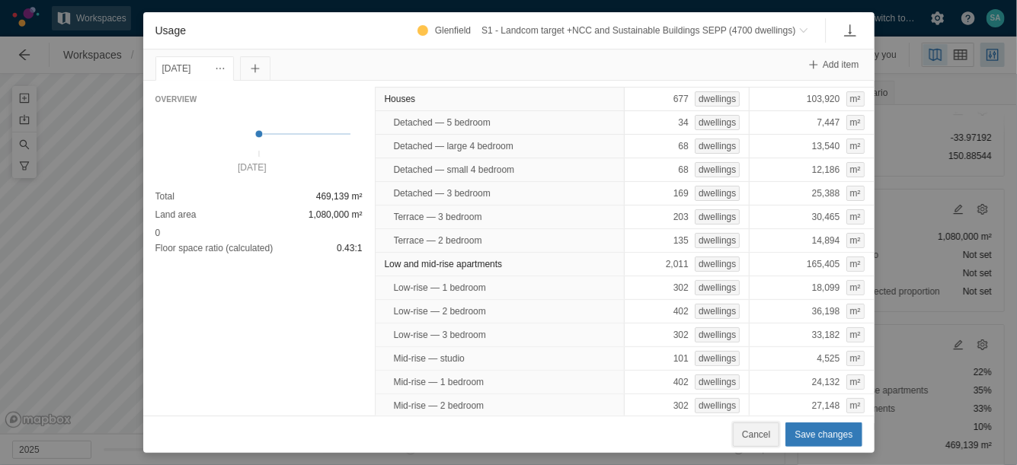
click at [742, 435] on button "Cancel" at bounding box center [756, 435] width 46 height 24
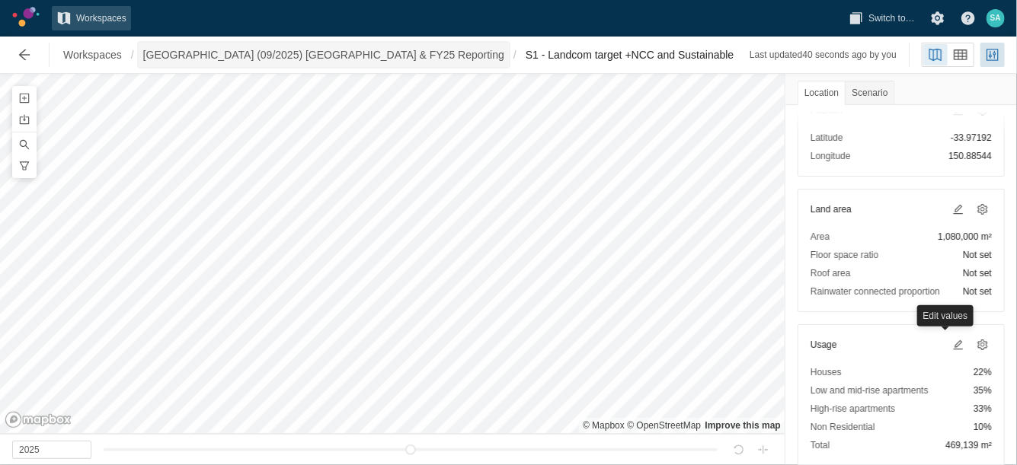
click at [318, 49] on span "[GEOGRAPHIC_DATA] (09/2025) [GEOGRAPHIC_DATA] & FY25 Reporting" at bounding box center [323, 54] width 361 height 15
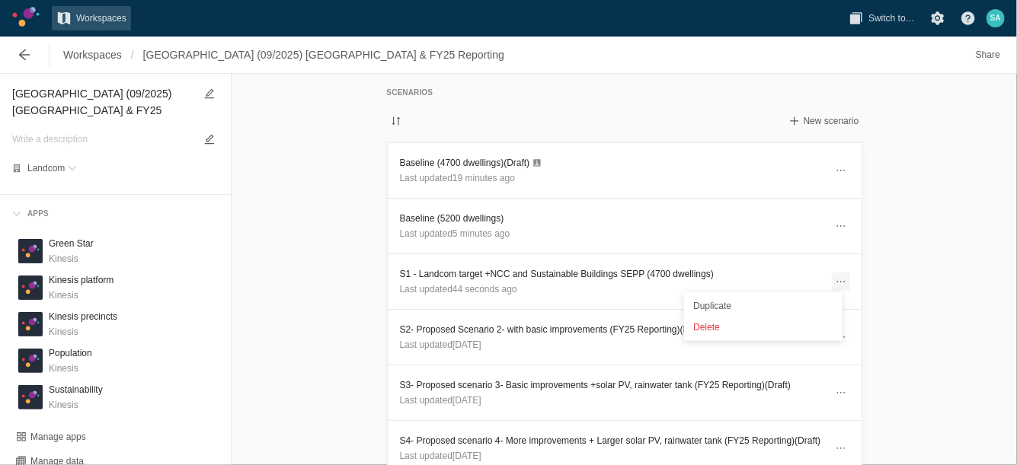
click at [835, 278] on span at bounding box center [841, 282] width 12 height 12
click at [770, 303] on div "Duplicate" at bounding box center [763, 305] width 152 height 21
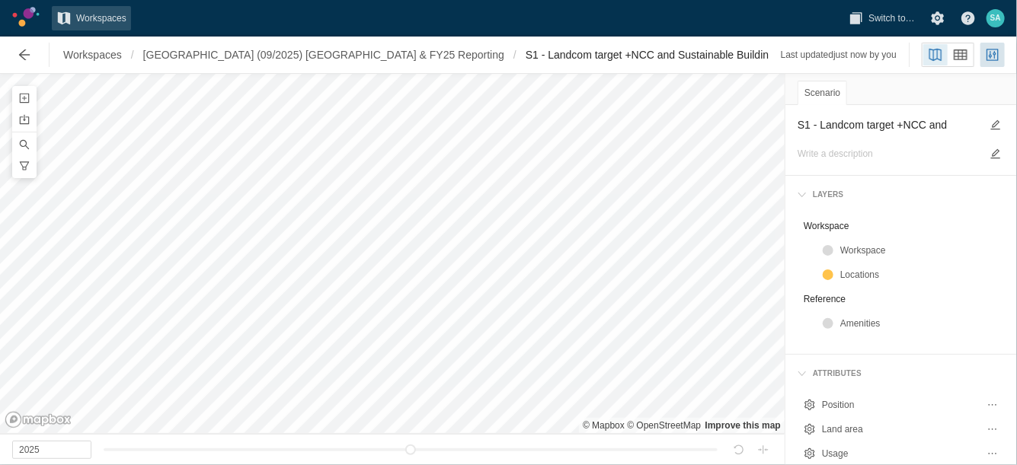
click at [822, 90] on div "Scenario" at bounding box center [821, 93] width 49 height 24
click at [848, 128] on textarea "S1 - Landcom target +NCC and Sustainable Buildings SEPP (4700 dwellings) (Dupli…" at bounding box center [888, 125] width 183 height 18
click at [949, 122] on textarea "S1 - Landcom target +NCC and Sustainable Buildings SEPP (4700 dwellings) (Dupli…" at bounding box center [888, 125] width 183 height 18
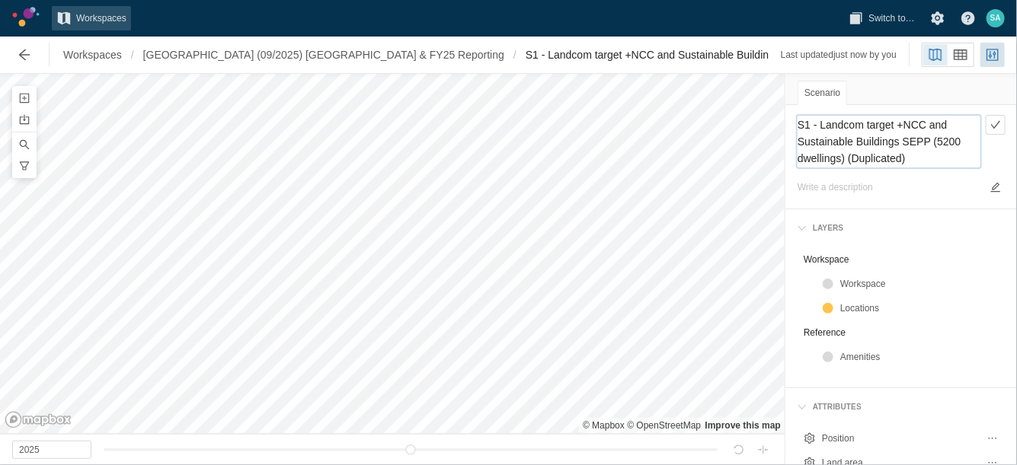
click at [913, 158] on textarea "S1 - Landcom target +NCC and Sustainable Buildings SEPP (5200 dwellings) (Dupli…" at bounding box center [888, 142] width 183 height 52
type textarea "S1 - Landcom target +NCC and Sustainable Buildings SEPP (5200 dwellings)"
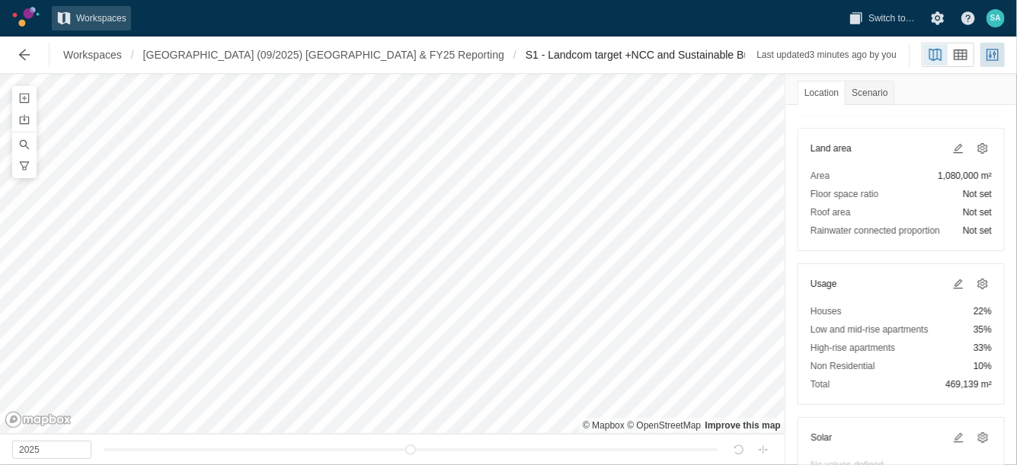
scroll to position [190, 0]
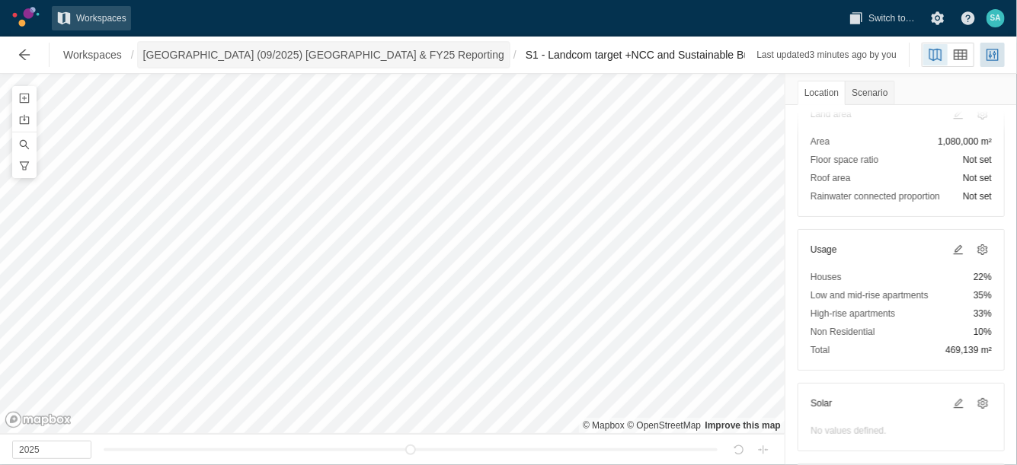
click at [325, 56] on span "[GEOGRAPHIC_DATA] (09/2025) [GEOGRAPHIC_DATA] & FY25 Reporting" at bounding box center [323, 54] width 361 height 15
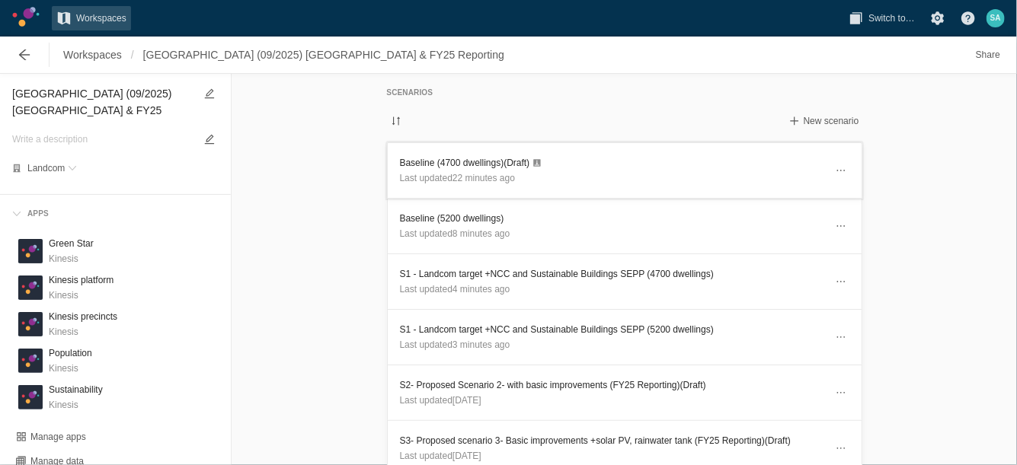
click at [404, 154] on header "Baseline (4700 dwellings) (Draft) Last updated 22 minutes ago" at bounding box center [625, 170] width 474 height 55
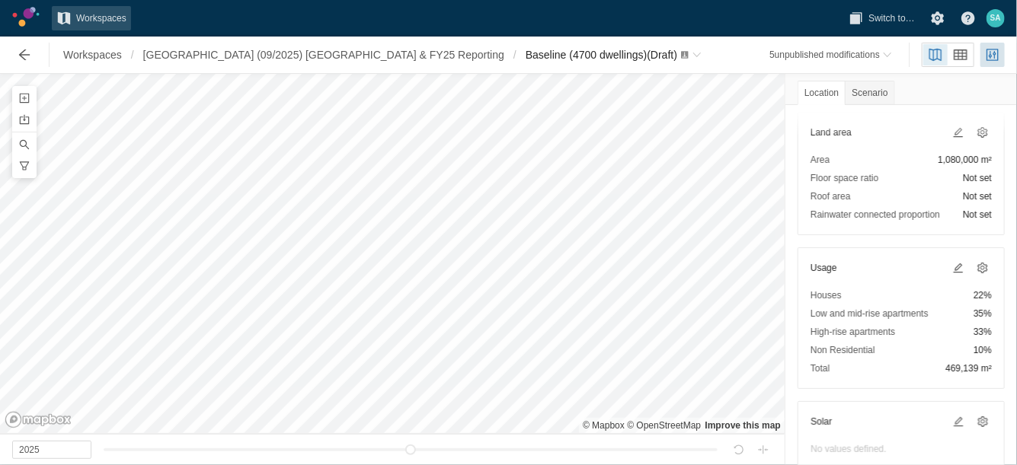
scroll to position [190, 0]
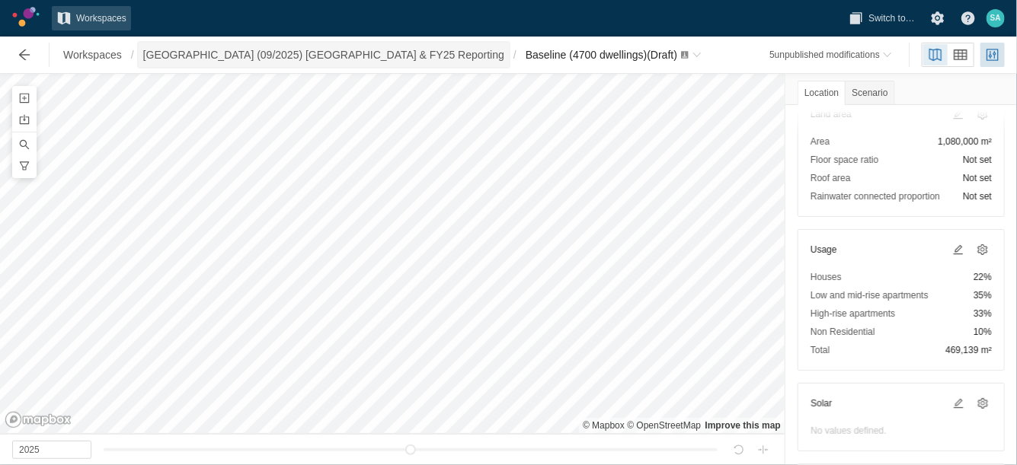
click at [257, 60] on span "[GEOGRAPHIC_DATA] (09/2025) [GEOGRAPHIC_DATA] & FY25 Reporting" at bounding box center [323, 54] width 361 height 15
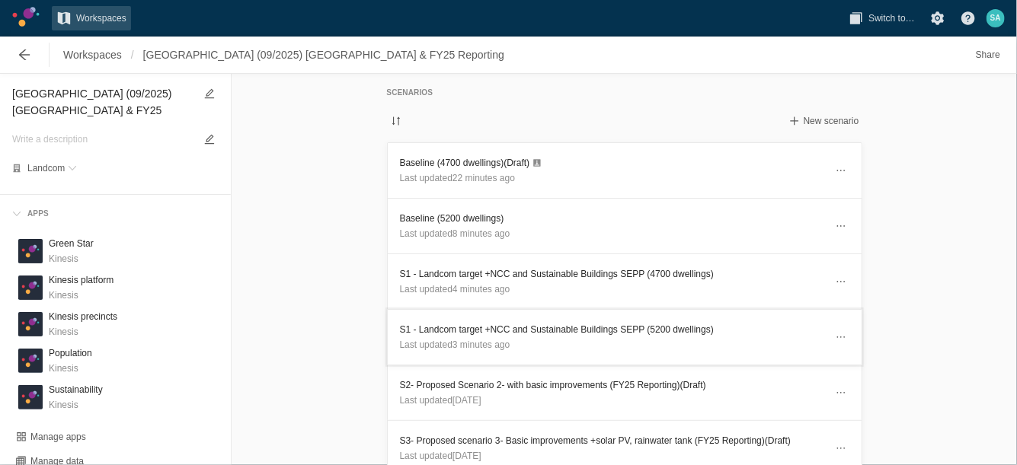
click at [563, 325] on h3 "S1 - Landcom target +NCC and Sustainable Buildings SEPP (5200 dwellings)" at bounding box center [612, 329] width 425 height 15
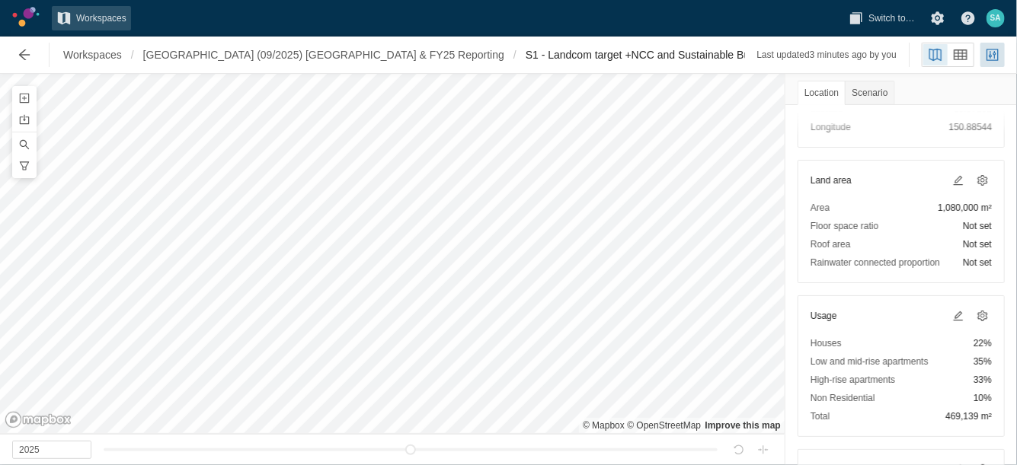
scroll to position [190, 0]
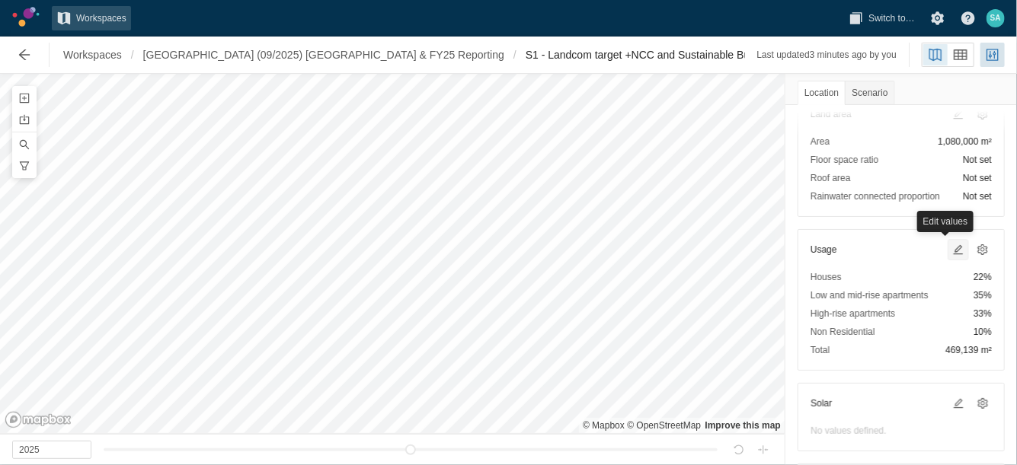
click at [952, 251] on span at bounding box center [958, 250] width 12 height 12
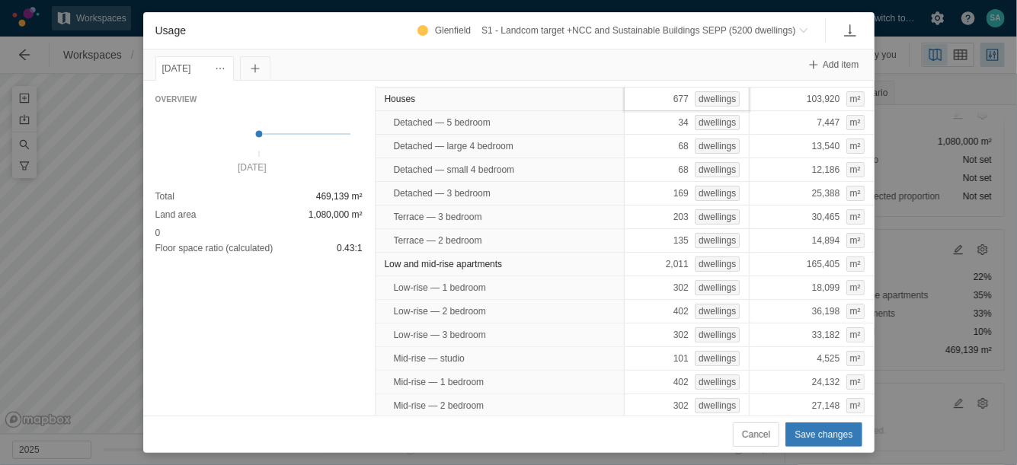
click at [650, 95] on div "677 dwellings" at bounding box center [687, 99] width 126 height 24
type input "708"
type input "30"
type input "70"
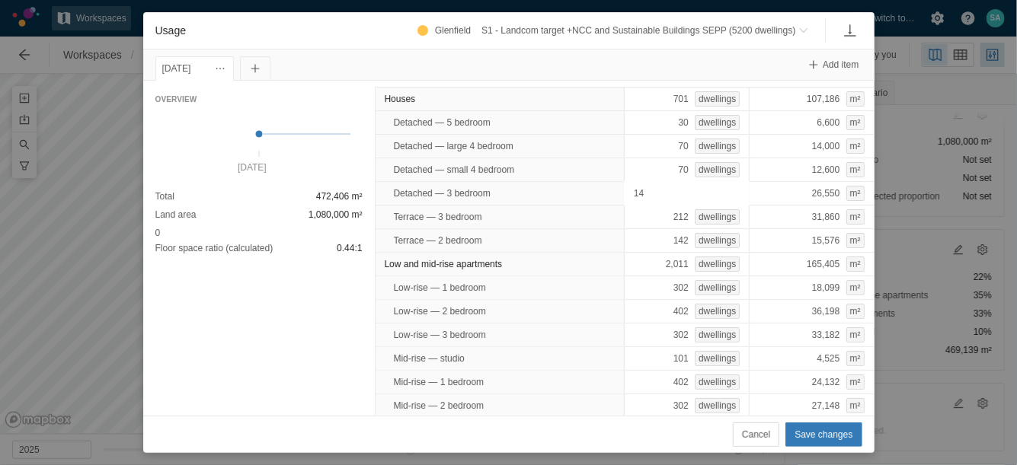
type input "142"
type input "225"
type input "171"
type input "2240.15"
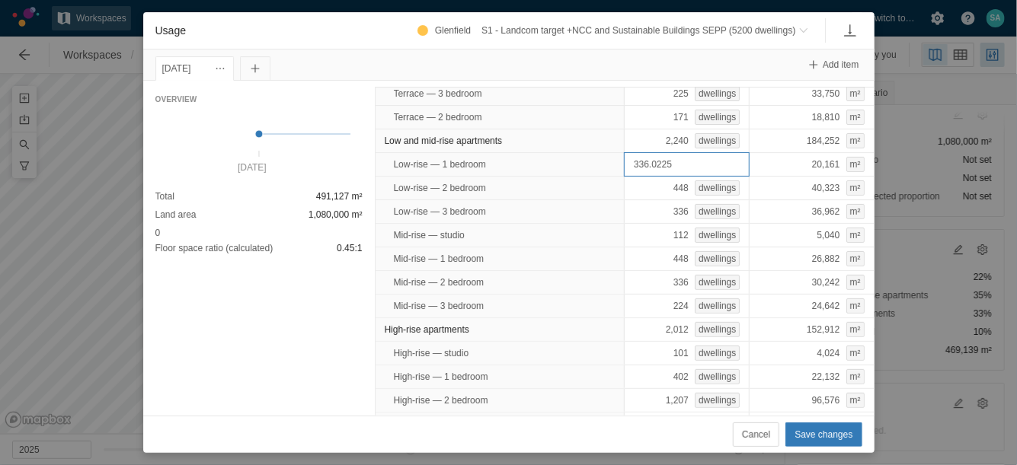
scroll to position [185, 0]
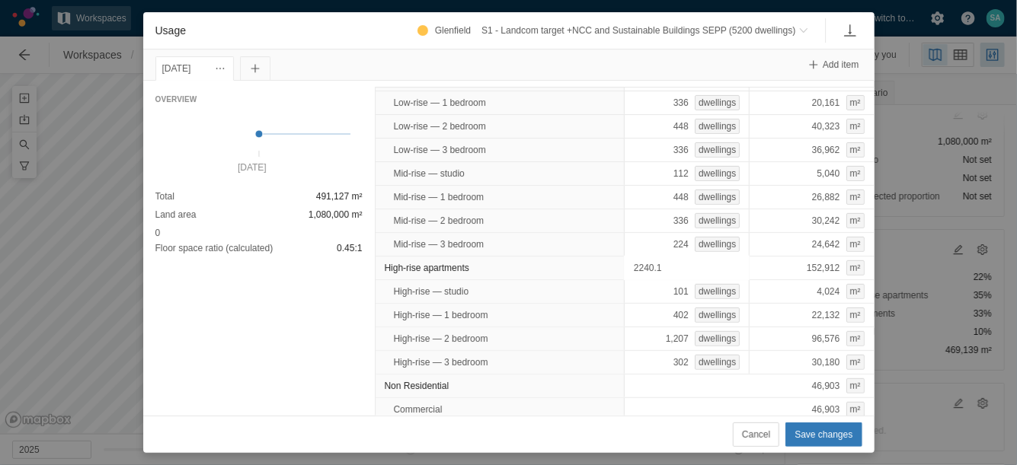
type input "2240.15"
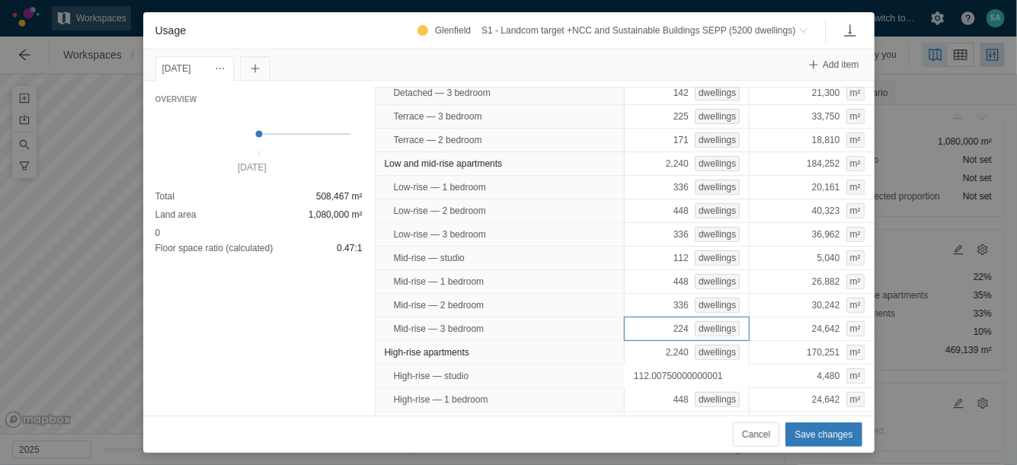
scroll to position [91, 0]
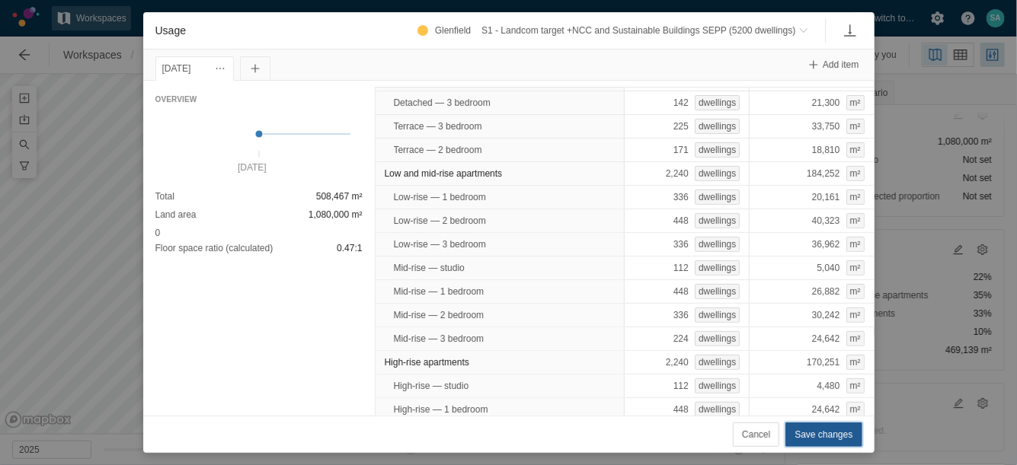
click at [809, 439] on span "Save changes" at bounding box center [823, 434] width 58 height 15
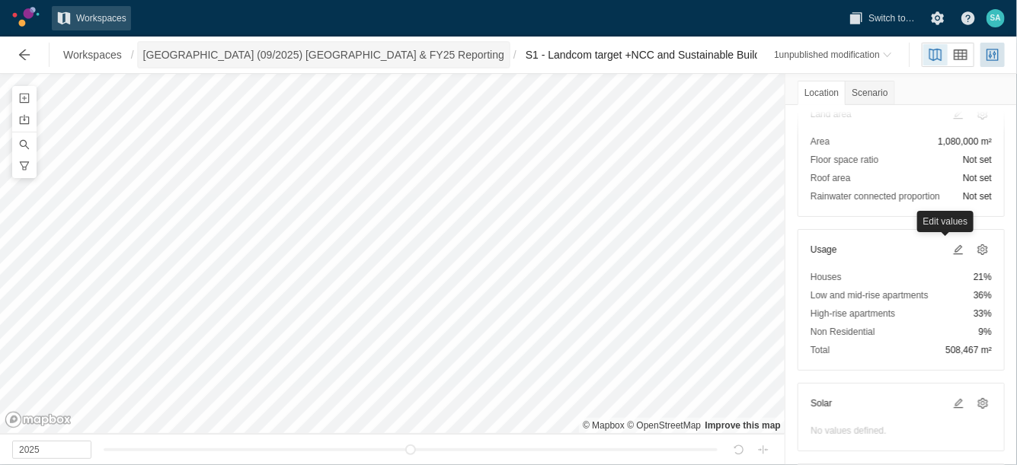
click at [309, 56] on span "[GEOGRAPHIC_DATA] (09/2025) [GEOGRAPHIC_DATA] & FY25 Reporting" at bounding box center [323, 54] width 361 height 15
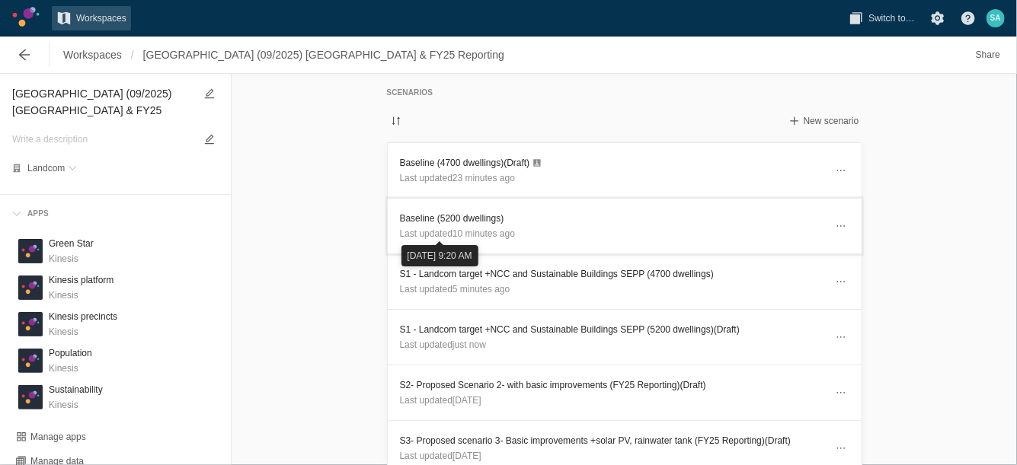
click at [453, 224] on h3 "Baseline (5200 dwellings)" at bounding box center [612, 218] width 425 height 15
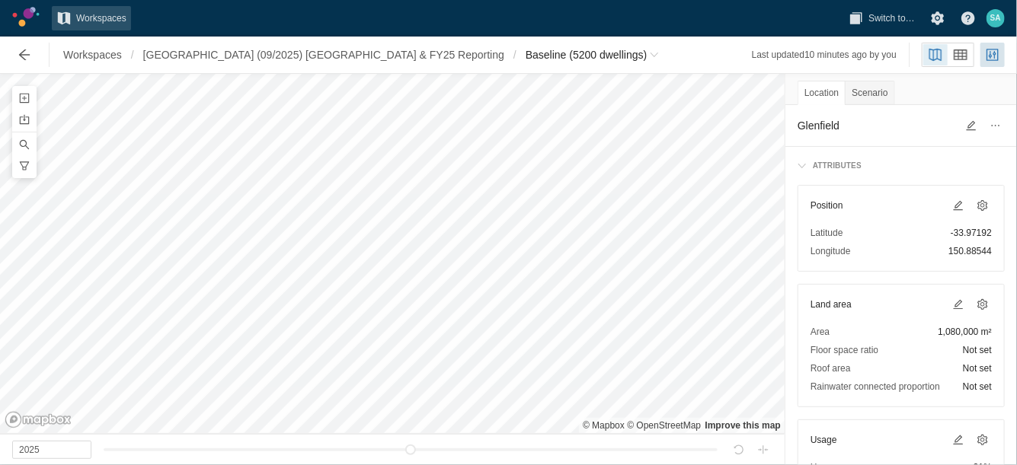
scroll to position [95, 0]
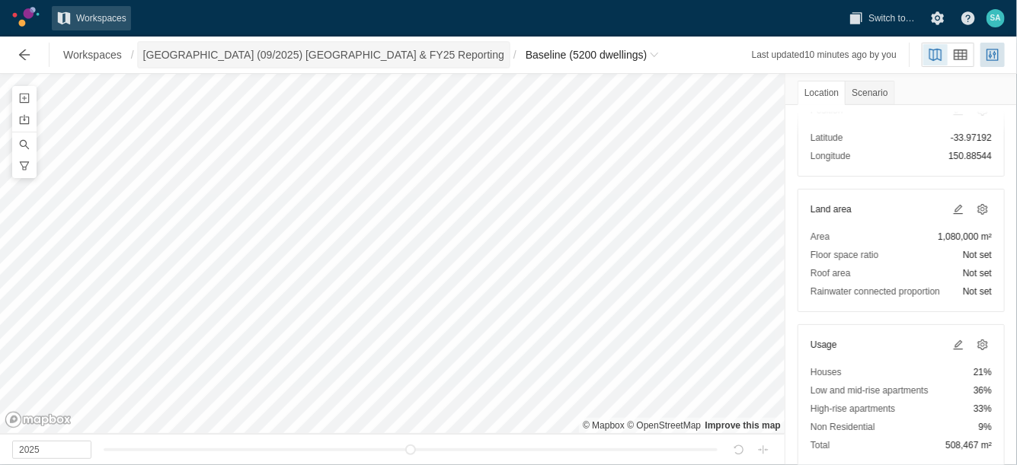
click at [288, 51] on span "[GEOGRAPHIC_DATA] (09/2025) [GEOGRAPHIC_DATA] & FY25 Reporting" at bounding box center [323, 54] width 361 height 15
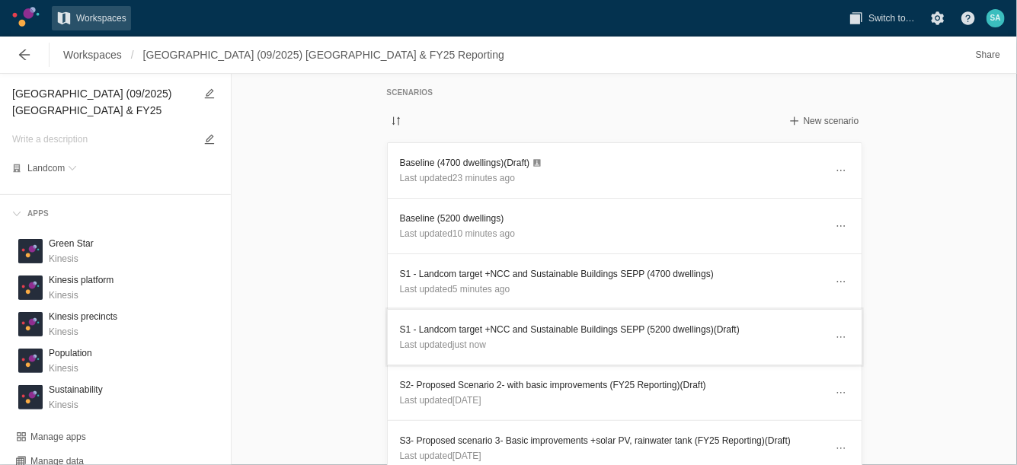
click at [601, 327] on h3 "S1 - Landcom target +NCC and Sustainable Buildings SEPP (5200 dwellings) (Draft)" at bounding box center [612, 329] width 425 height 15
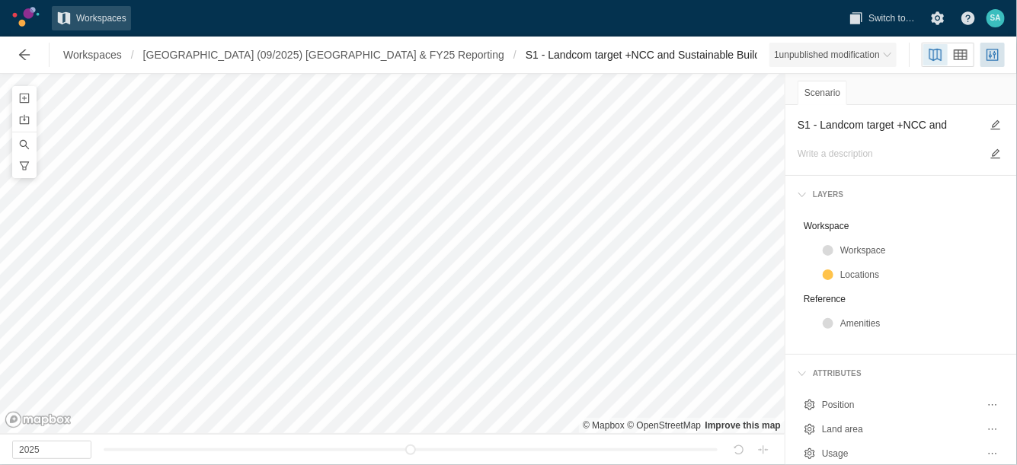
click at [887, 57] on span at bounding box center [887, 54] width 9 height 9
click at [895, 54] on span "Breadcrumb" at bounding box center [899, 54] width 9 height 9
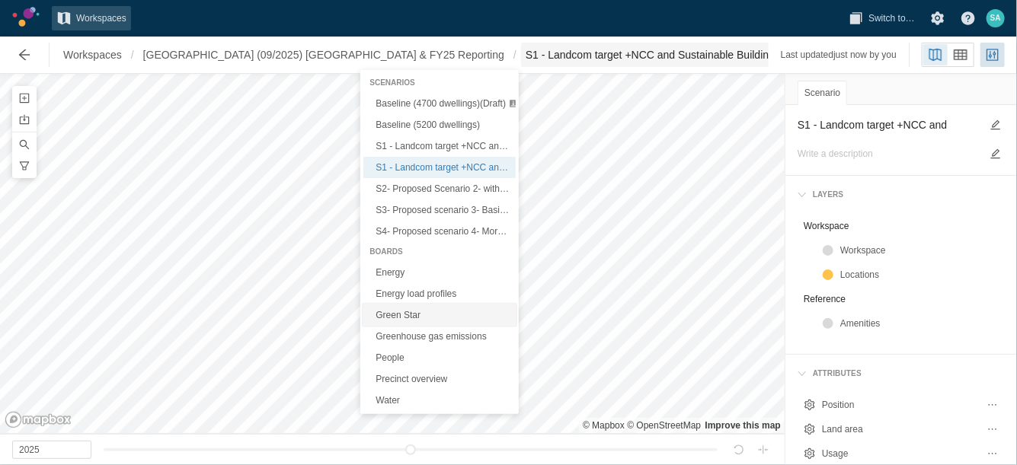
click at [382, 316] on link "Green Star" at bounding box center [439, 315] width 152 height 21
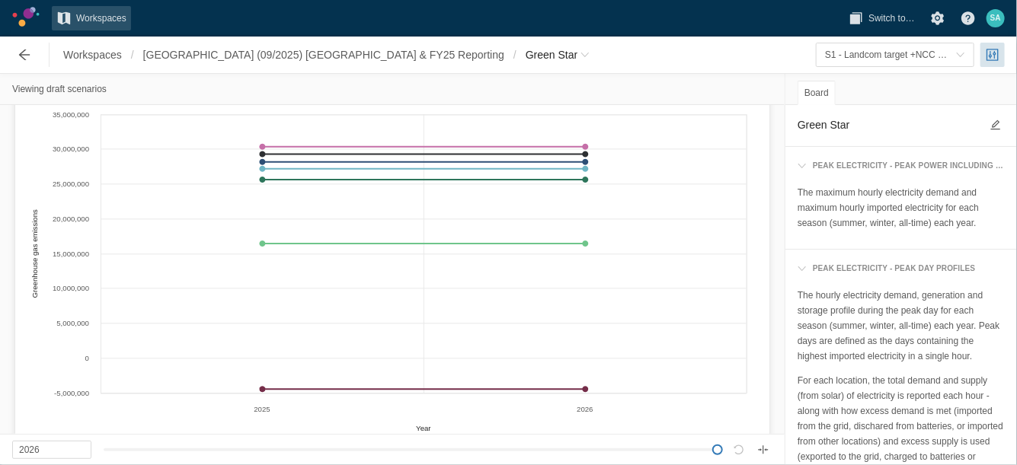
scroll to position [1333, 0]
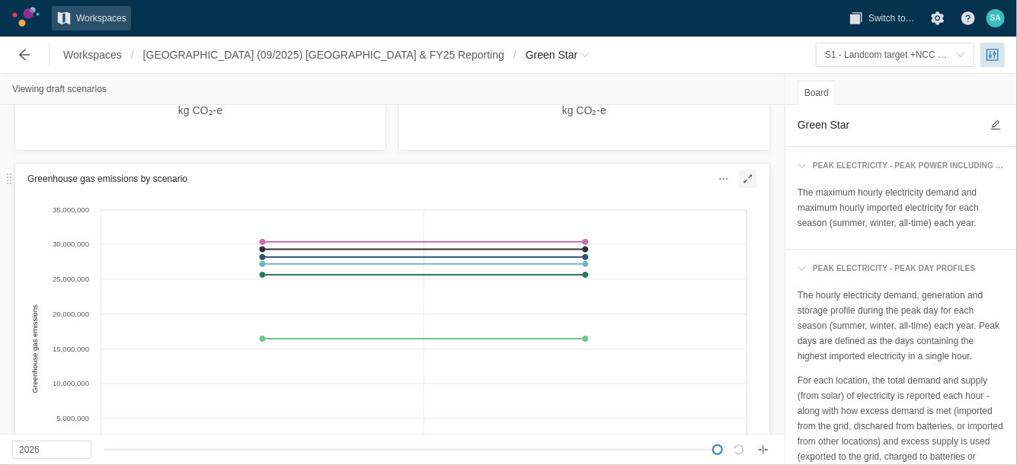
click at [743, 177] on span at bounding box center [748, 179] width 18 height 18
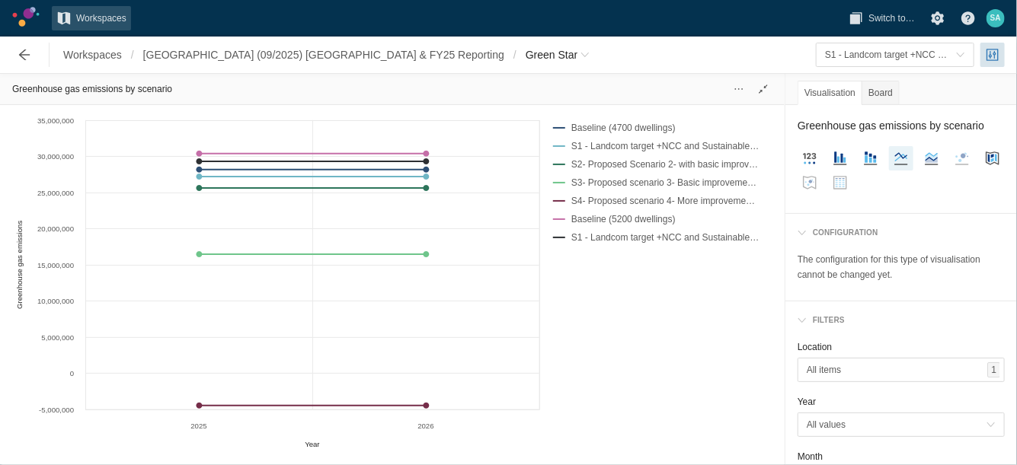
click at [962, 82] on div "Visualisation Board" at bounding box center [900, 89] width 231 height 31
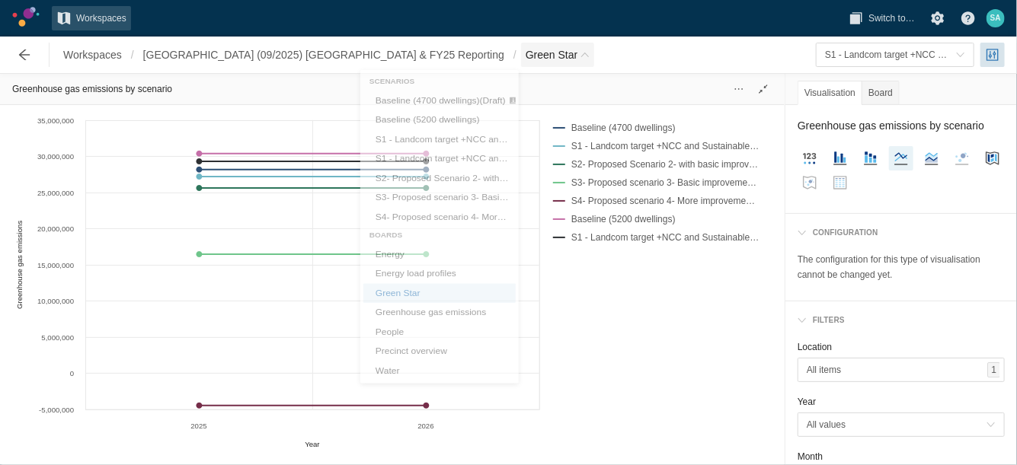
click at [525, 47] on span "Green Star" at bounding box center [551, 54] width 52 height 15
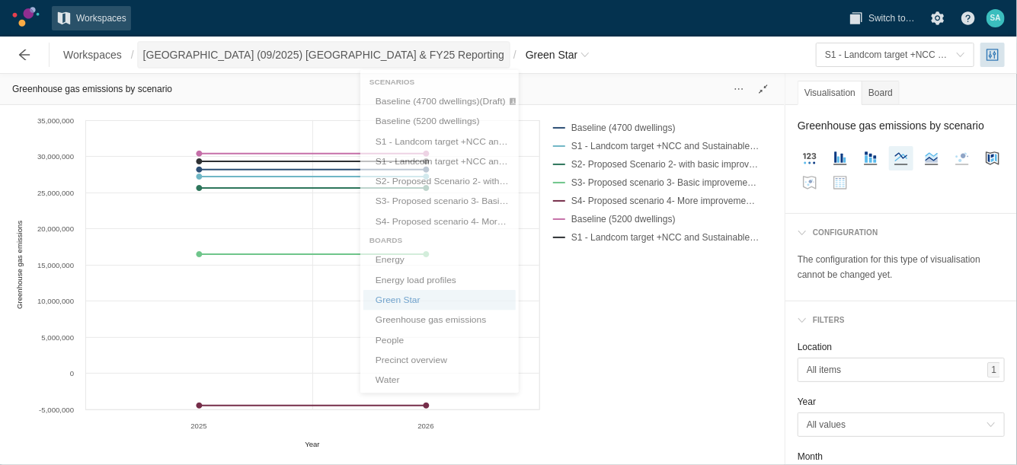
click at [303, 47] on span "[GEOGRAPHIC_DATA] (09/2025) [GEOGRAPHIC_DATA] & FY25 Reporting" at bounding box center [323, 54] width 361 height 15
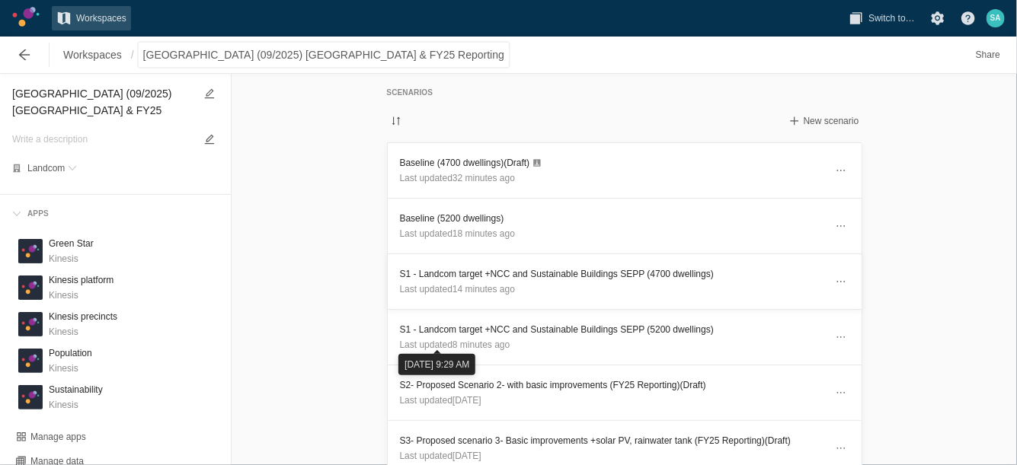
scroll to position [95, 0]
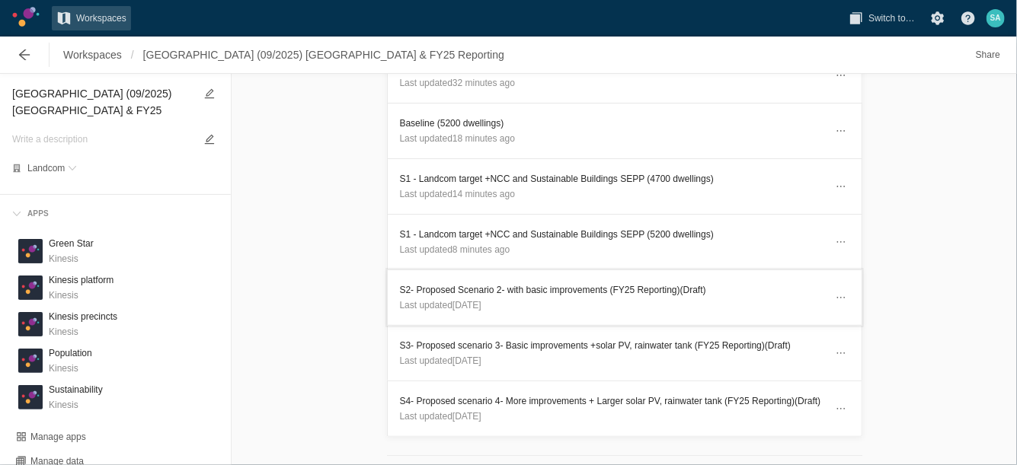
click at [442, 300] on span "Last updated 2 months ago" at bounding box center [440, 305] width 81 height 11
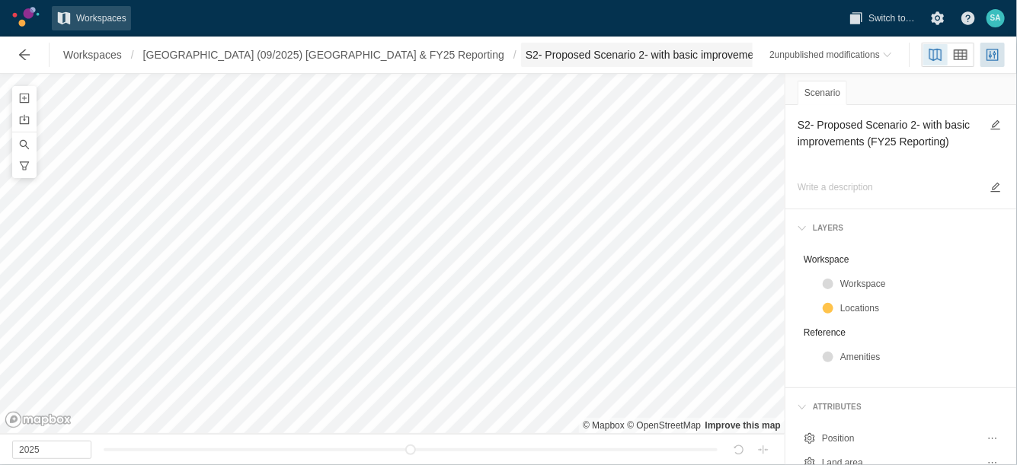
click at [525, 60] on span "S2- Proposed Scenario 2- with basic improvements (FY25 Reporting) (Draft)" at bounding box center [703, 54] width 357 height 15
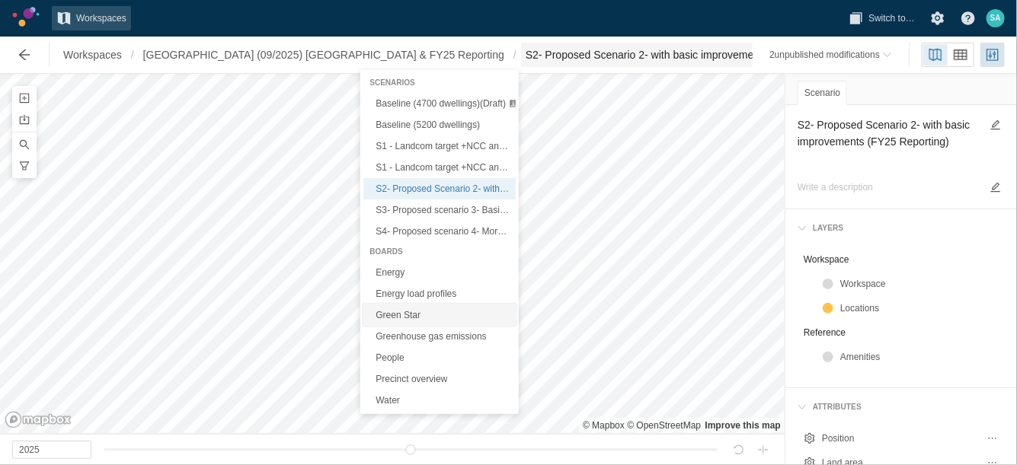
click at [404, 314] on link "Green Star" at bounding box center [439, 315] width 152 height 21
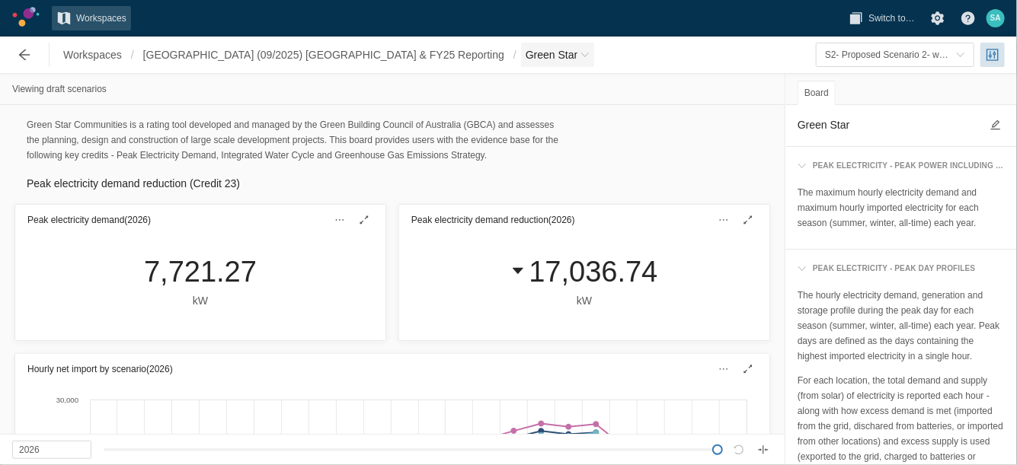
click at [521, 56] on span "Green Star" at bounding box center [557, 55] width 73 height 24
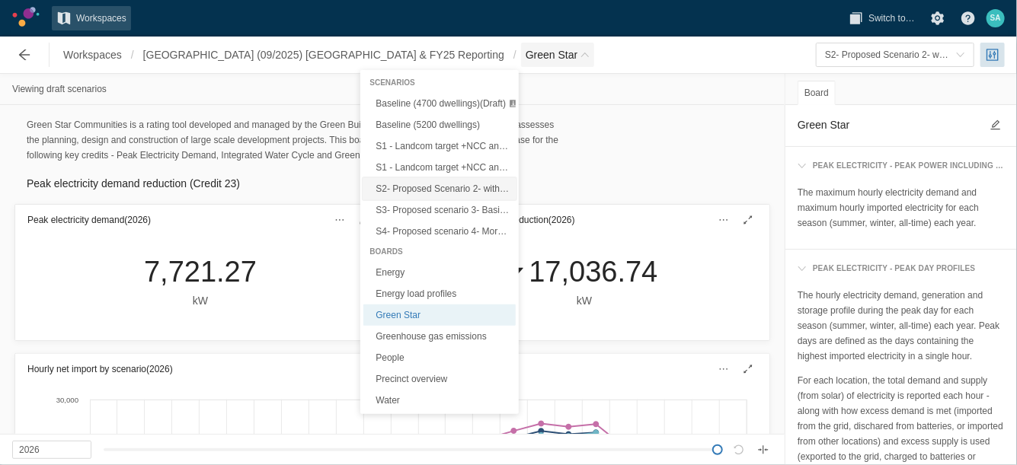
click at [423, 184] on span "S2- Proposed Scenario 2- with basic improvements (FY25 Reporting) (Draft)" at bounding box center [528, 189] width 306 height 11
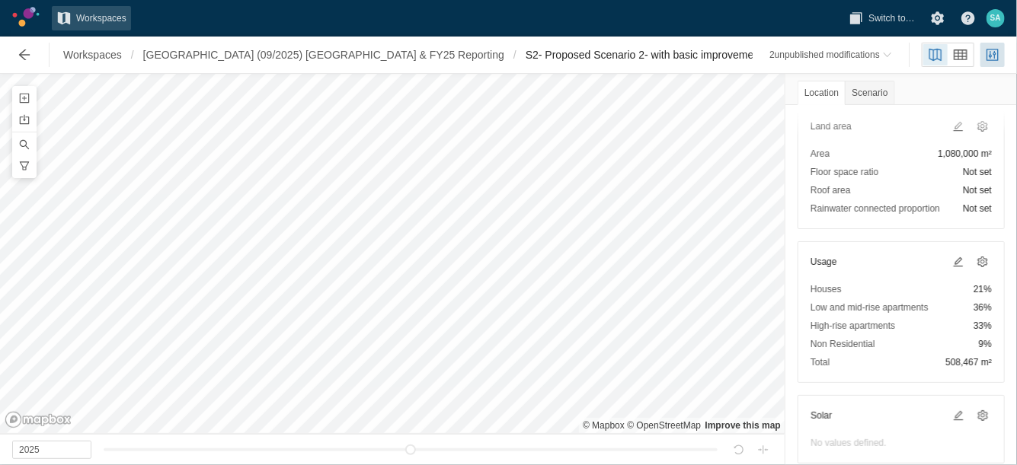
scroll to position [190, 0]
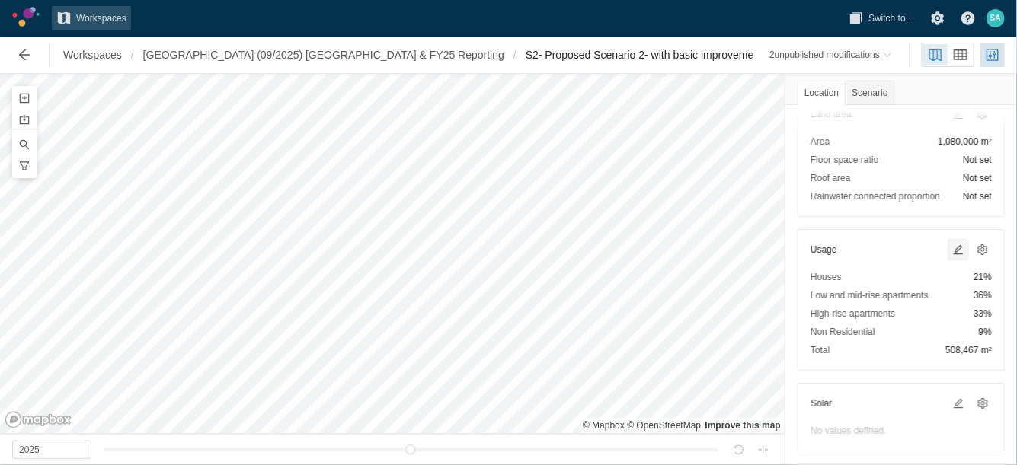
click at [952, 245] on span at bounding box center [958, 250] width 12 height 12
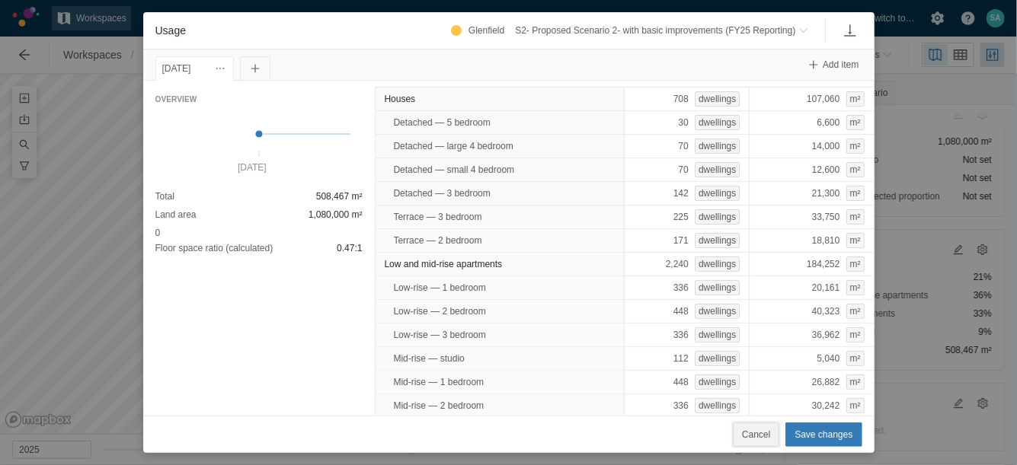
click at [754, 436] on span "Cancel" at bounding box center [756, 434] width 28 height 15
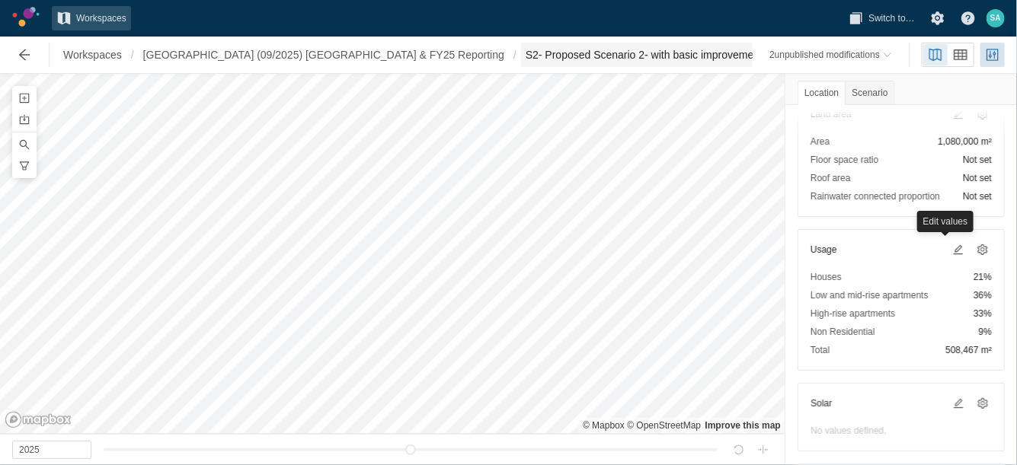
click at [525, 60] on span "S2- Proposed Scenario 2- with basic improvements (FY25 Reporting) (Draft)" at bounding box center [703, 54] width 357 height 15
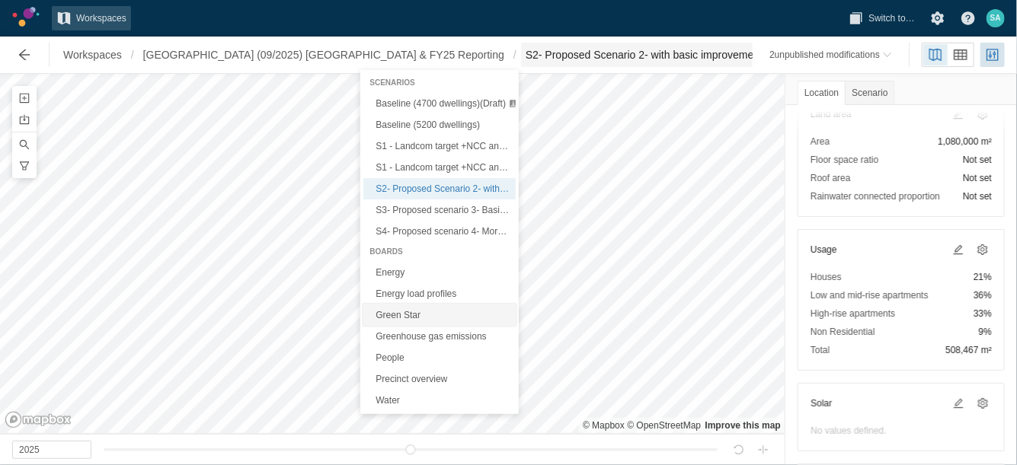
click at [395, 310] on link "Green Star" at bounding box center [439, 315] width 152 height 21
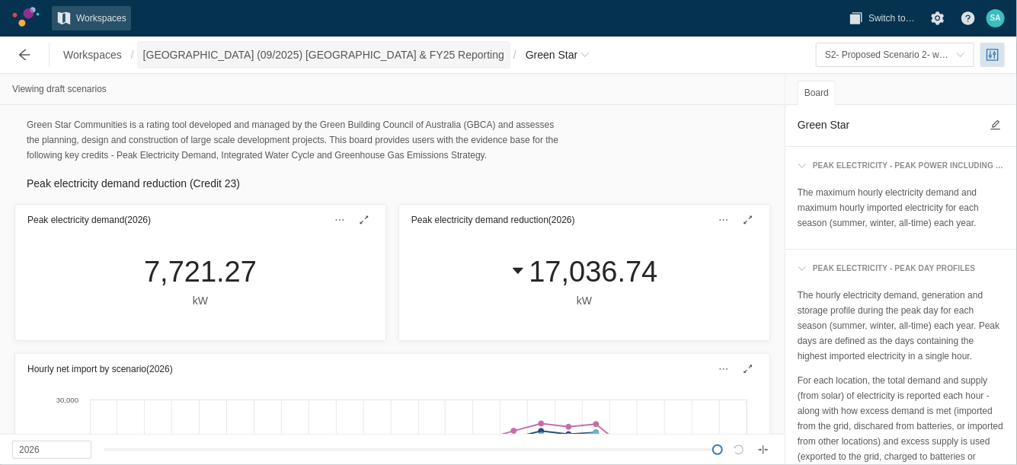
click at [319, 59] on span "[GEOGRAPHIC_DATA] (09/2025) [GEOGRAPHIC_DATA] & FY25 Reporting" at bounding box center [323, 54] width 361 height 15
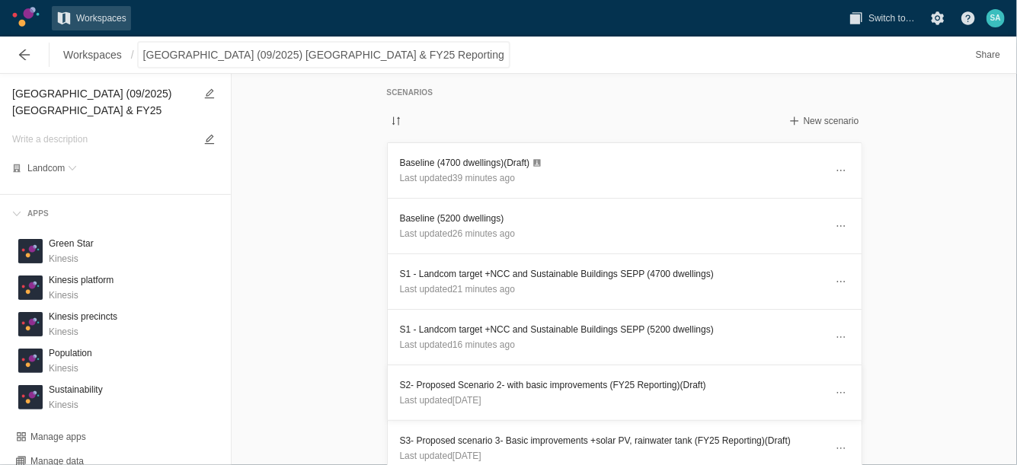
scroll to position [95, 0]
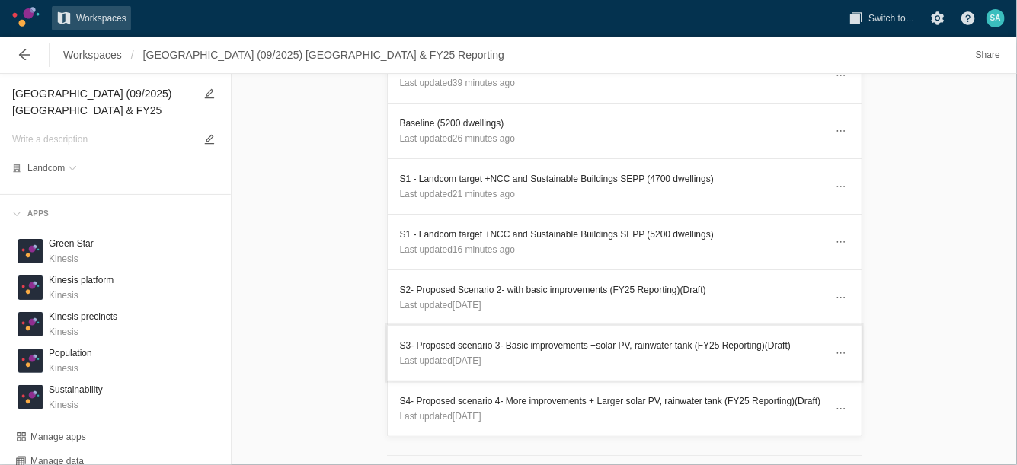
click at [537, 342] on h3 "S3- Proposed scenario 3- Basic improvements +solar PV, rainwater tank (FY25 Rep…" at bounding box center [612, 345] width 425 height 15
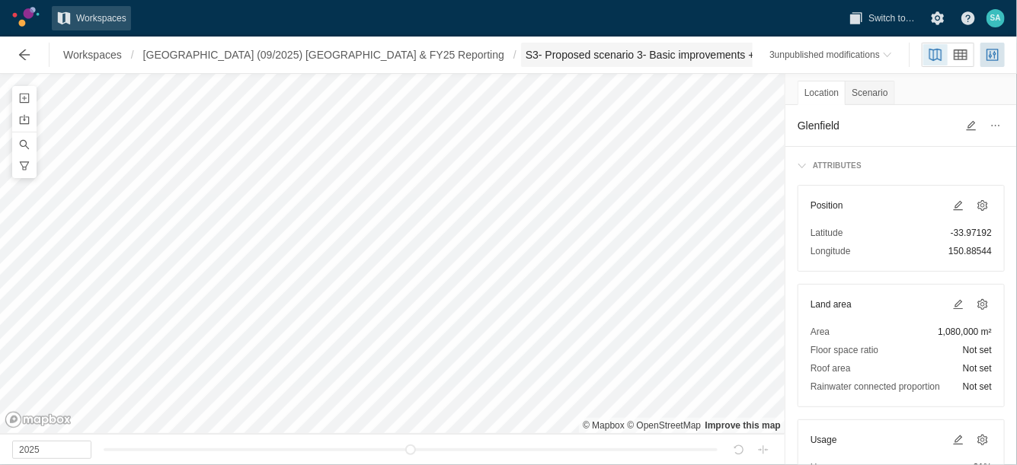
click at [745, 56] on span "S3- Proposed scenario 3- Basic improvements +solar PV, rainwater tank (FY25 Rep…" at bounding box center [753, 54] width 456 height 15
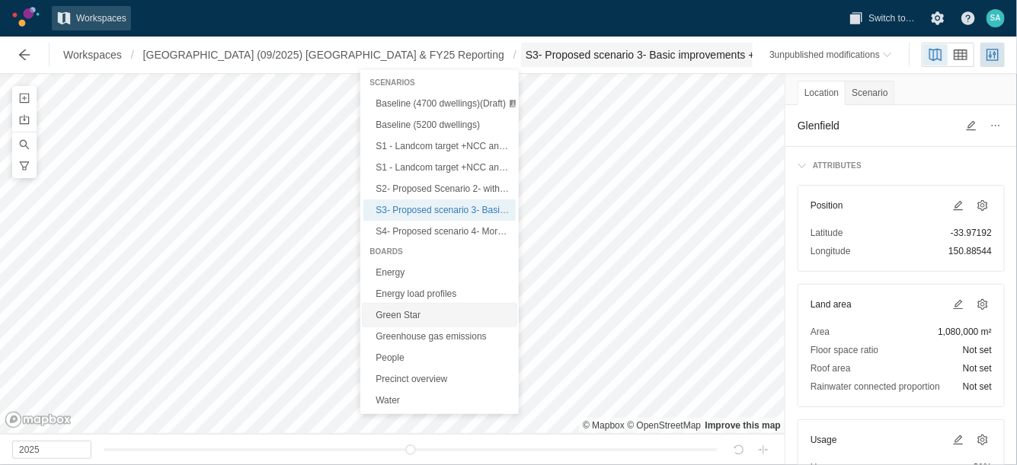
click at [418, 309] on link "Green Star" at bounding box center [439, 315] width 152 height 21
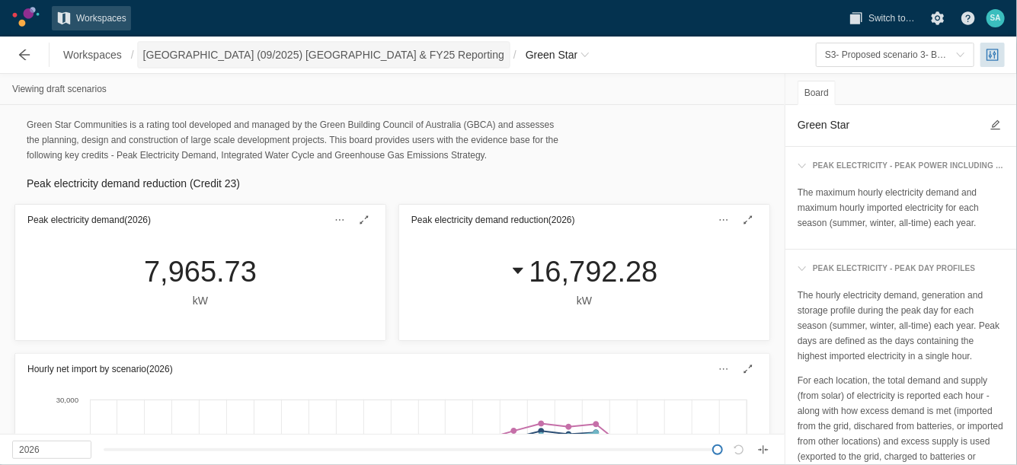
click at [306, 47] on span "[GEOGRAPHIC_DATA] (09/2025) [GEOGRAPHIC_DATA] & FY25 Reporting" at bounding box center [323, 54] width 361 height 15
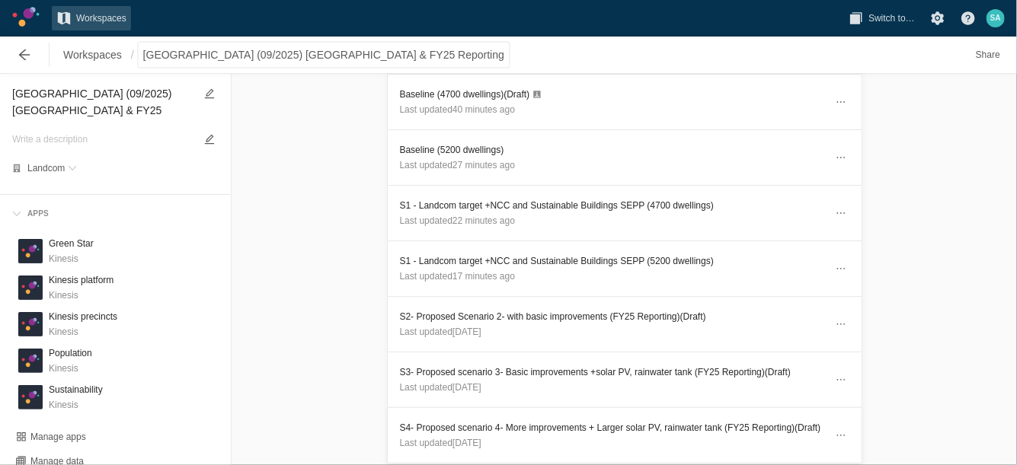
scroll to position [95, 0]
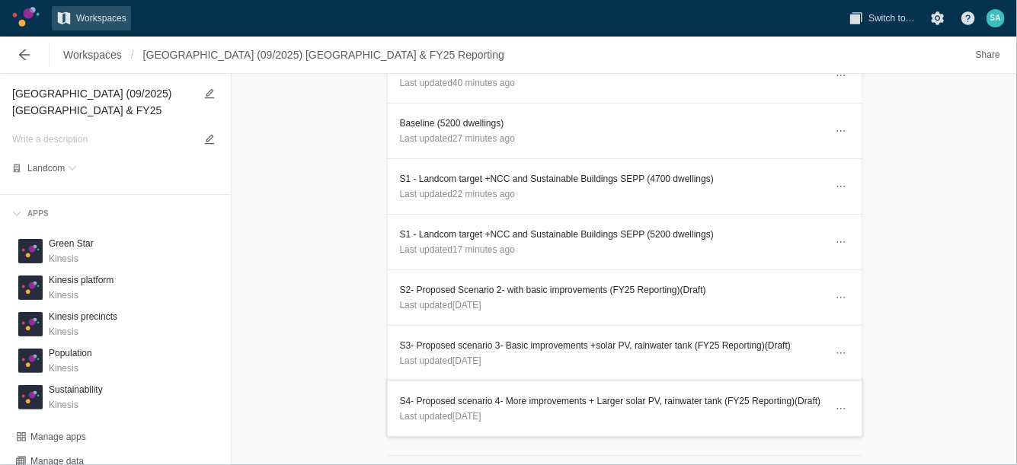
click at [439, 396] on h3 "S4- Proposed scenario 4- More improvements + Larger solar PV, rainwater tank (F…" at bounding box center [612, 401] width 425 height 15
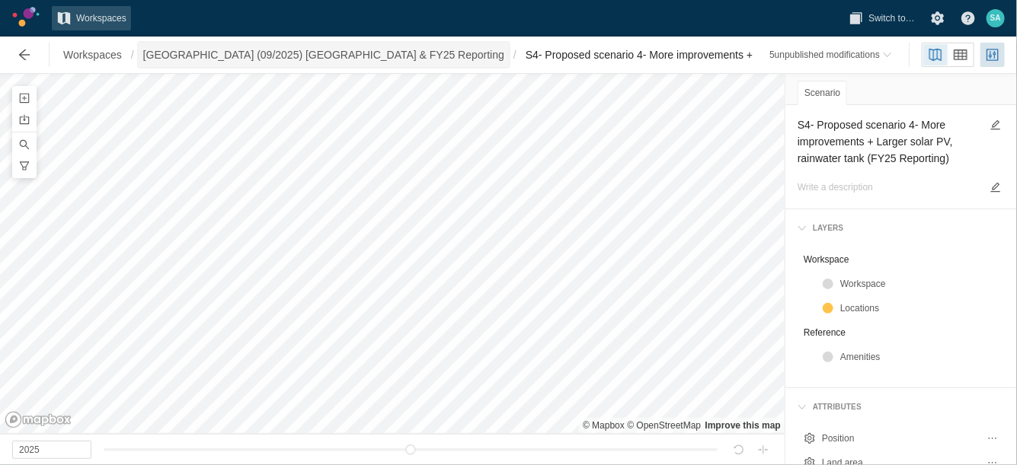
click at [244, 53] on span "[GEOGRAPHIC_DATA] (09/2025) [GEOGRAPHIC_DATA] & FY25 Reporting" at bounding box center [323, 54] width 361 height 15
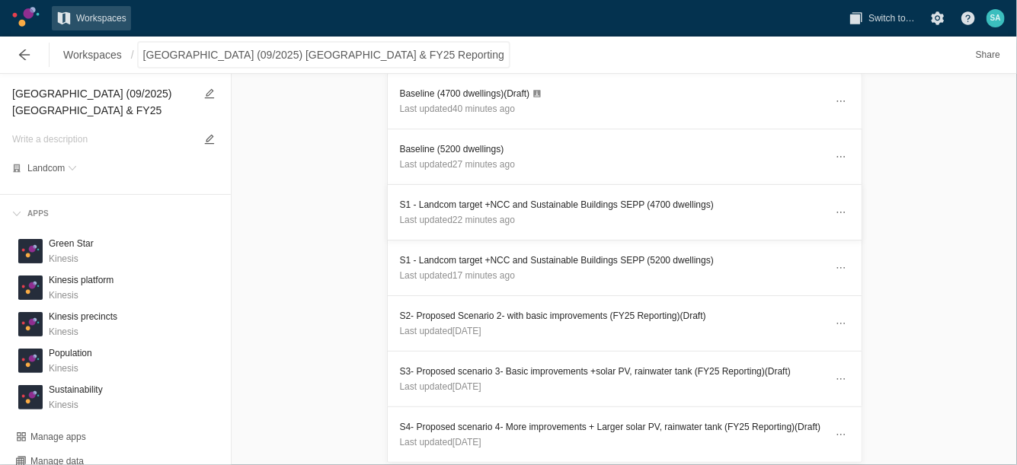
scroll to position [95, 0]
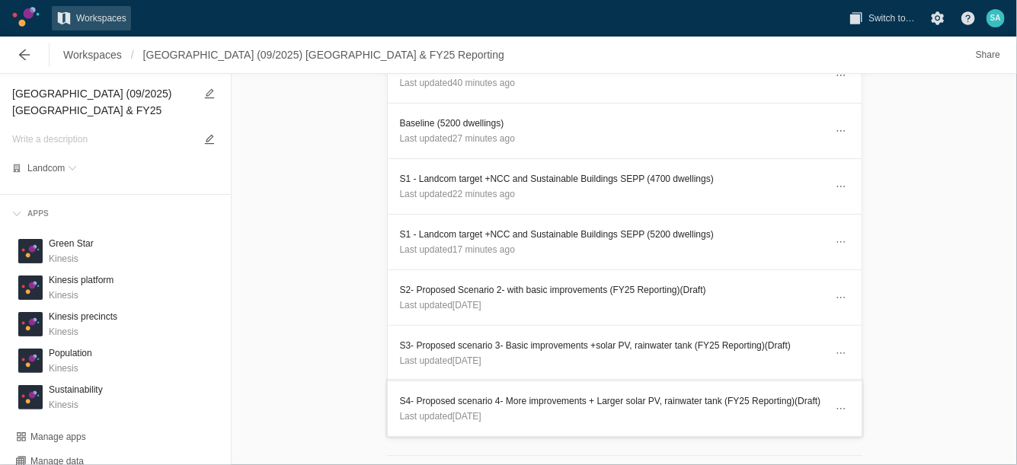
click at [484, 394] on h3 "S4- Proposed scenario 4- More improvements + Larger solar PV, rainwater tank (F…" at bounding box center [612, 401] width 425 height 15
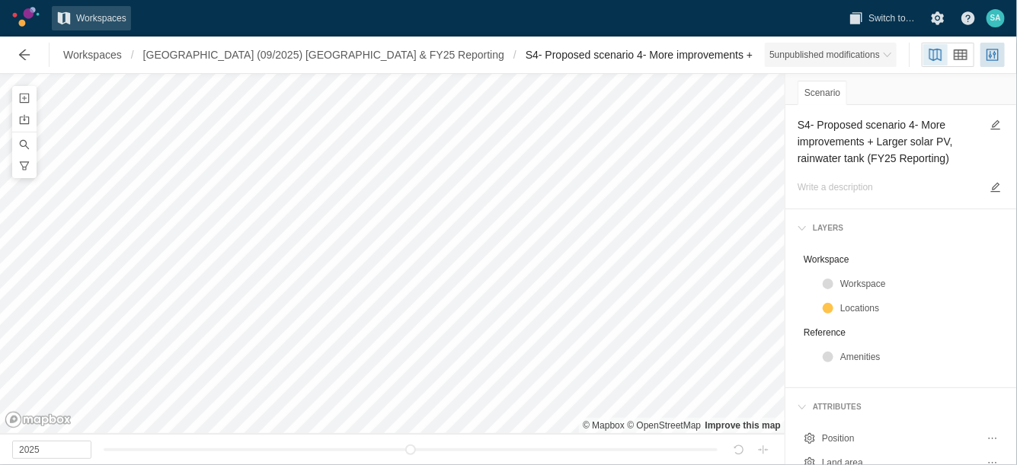
click at [878, 52] on div "5 unpublished modification s" at bounding box center [824, 54] width 110 height 15
click at [702, 56] on span "S4- Proposed scenario 4- More improvements + Larger solar PV, rainwater tank (F…" at bounding box center [755, 54] width 461 height 15
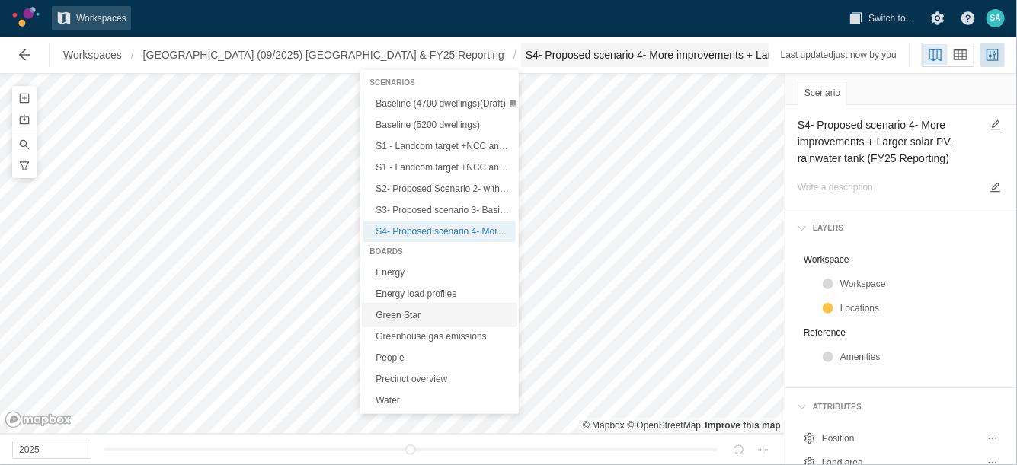
click at [419, 316] on link "Green Star" at bounding box center [439, 315] width 152 height 21
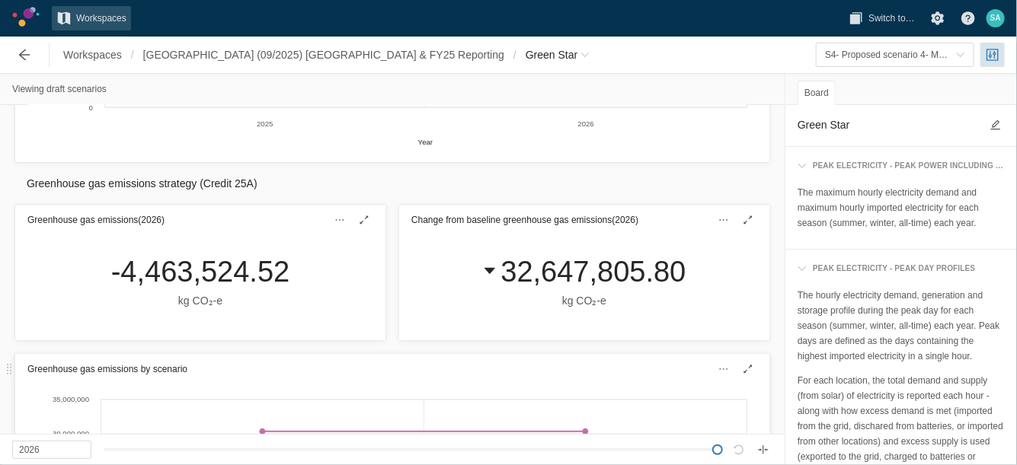
scroll to position [1237, 0]
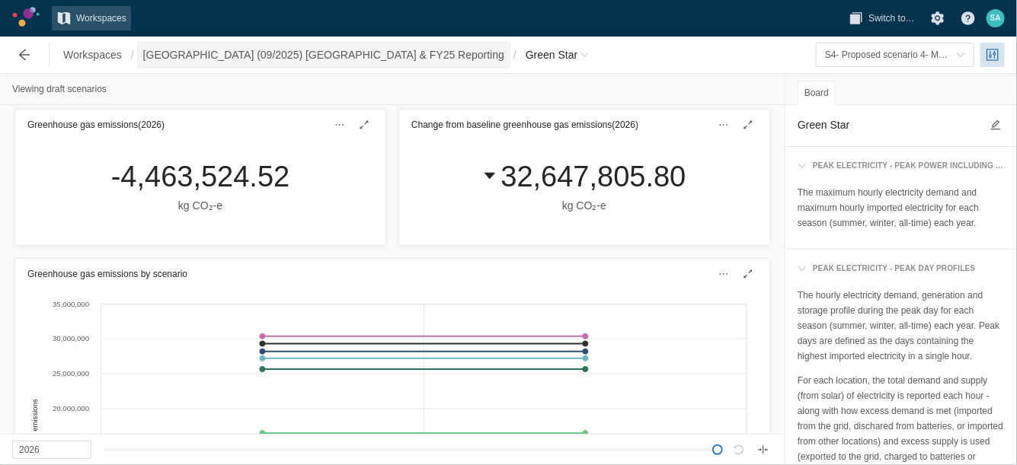
click at [311, 56] on span "[GEOGRAPHIC_DATA] (09/2025) [GEOGRAPHIC_DATA] & FY25 Reporting" at bounding box center [323, 54] width 361 height 15
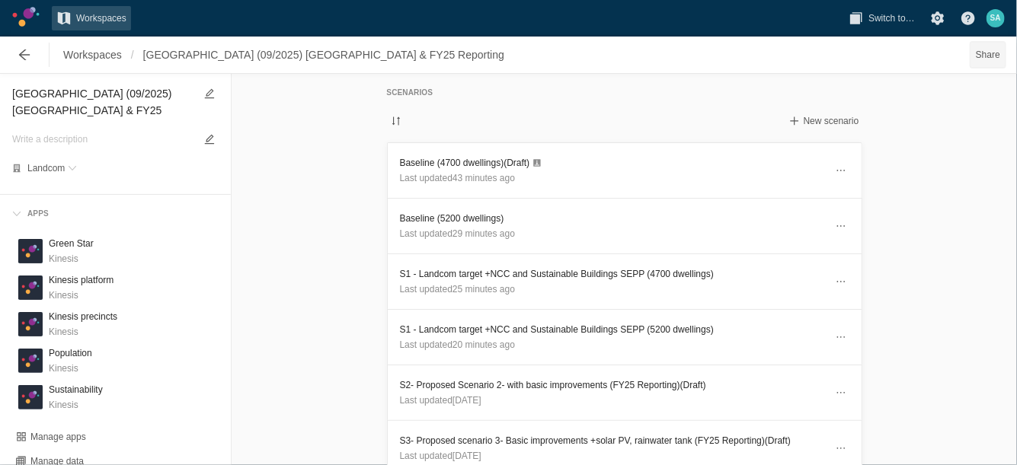
click at [988, 56] on span "Share" at bounding box center [987, 54] width 24 height 15
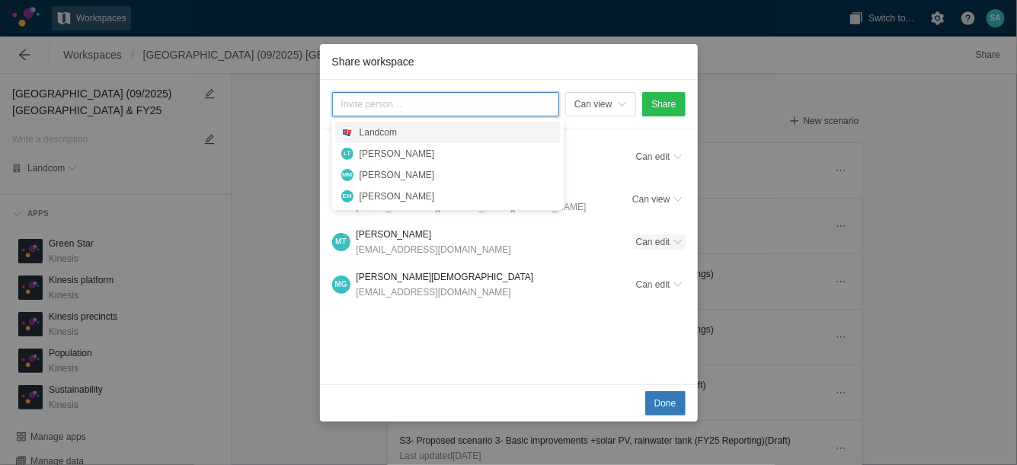
click at [674, 240] on span "Share workspace" at bounding box center [677, 242] width 9 height 9
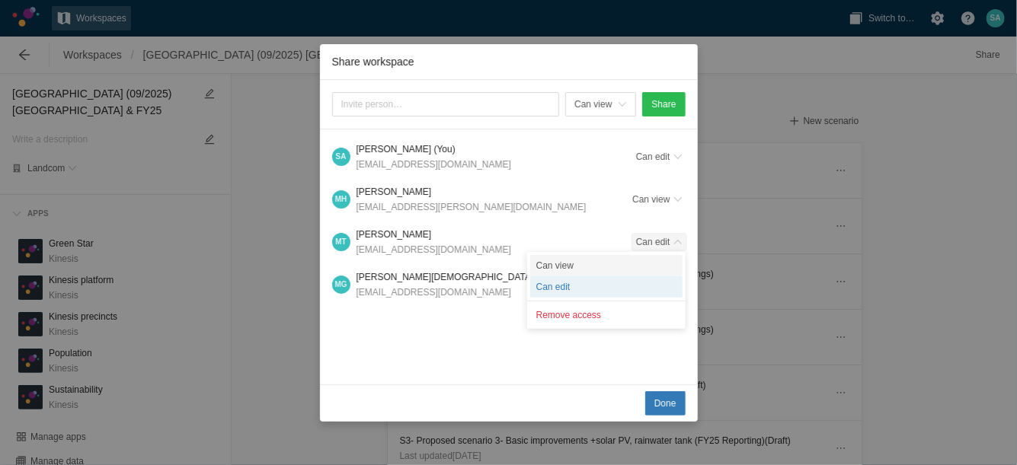
click at [560, 267] on div "Can view" at bounding box center [606, 265] width 152 height 21
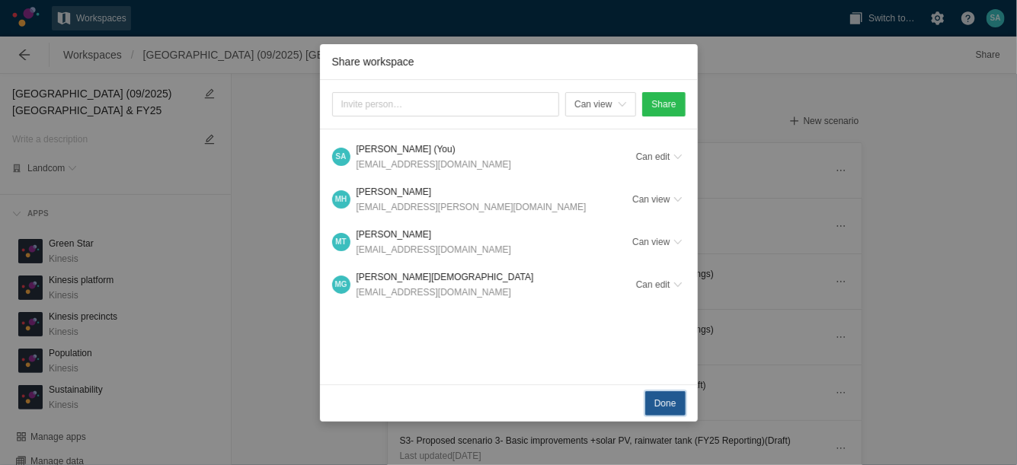
click at [662, 401] on span "Done" at bounding box center [665, 403] width 22 height 15
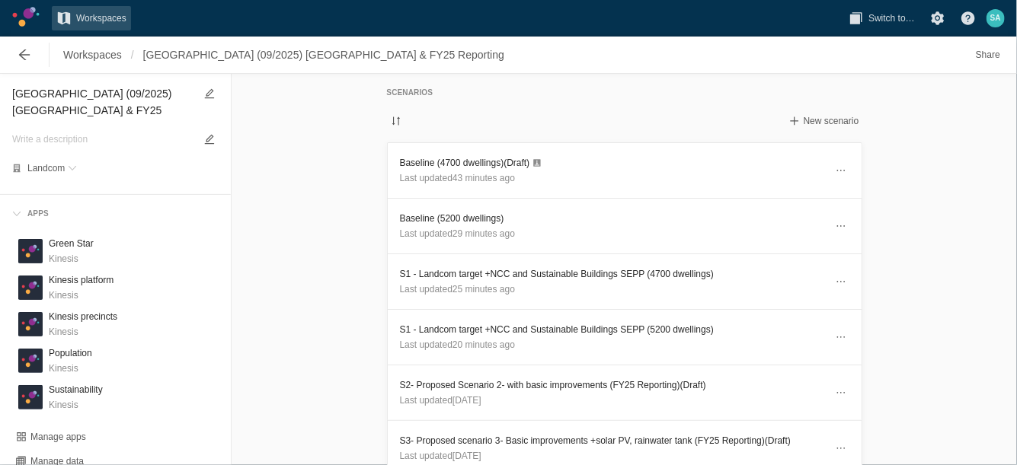
click at [306, 158] on div "Scenarios New scenario Baseline (4700 dwellings) (Draft) Last updated 43 minute…" at bounding box center [623, 269] width 785 height 391
click at [257, 309] on div "Scenarios New scenario Baseline (4700 dwellings) (Draft) Last updated 43 minute…" at bounding box center [623, 269] width 785 height 391
